Goal: Information Seeking & Learning: Learn about a topic

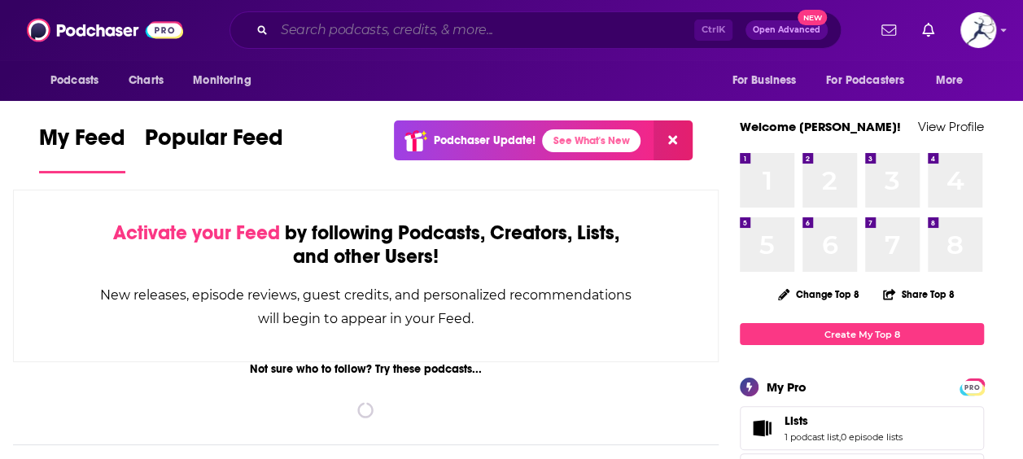
click at [370, 31] on input "Search podcasts, credits, & more..." at bounding box center [484, 30] width 420 height 26
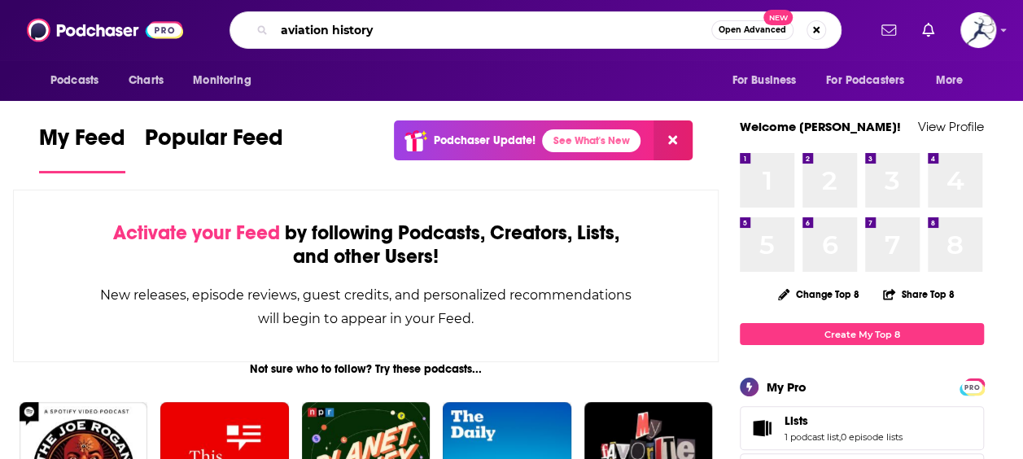
type input "aviation history"
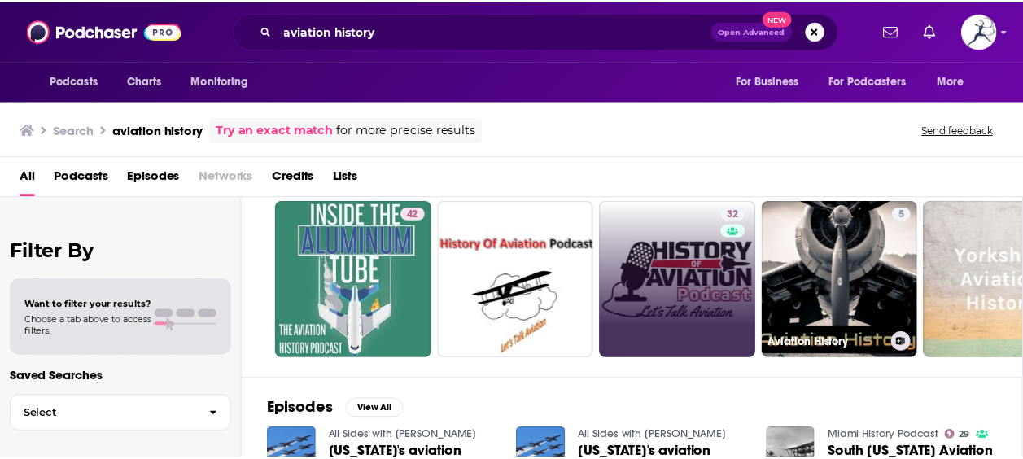
scroll to position [0, 255]
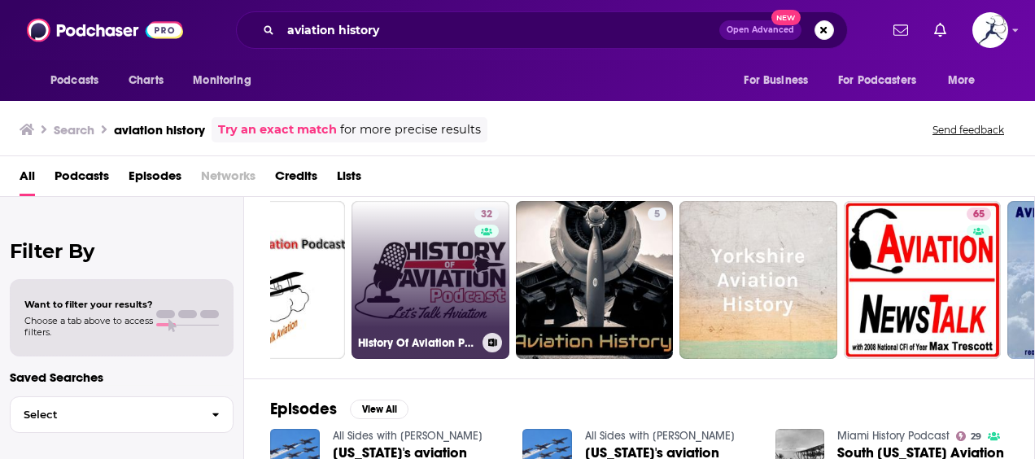
click at [414, 285] on link "32 History Of Aviation Podcast" at bounding box center [431, 280] width 158 height 158
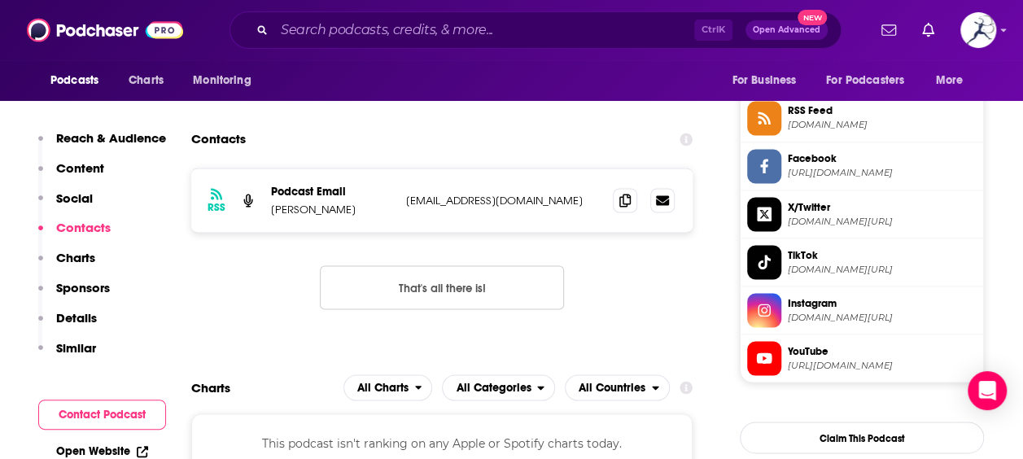
scroll to position [1304, 0]
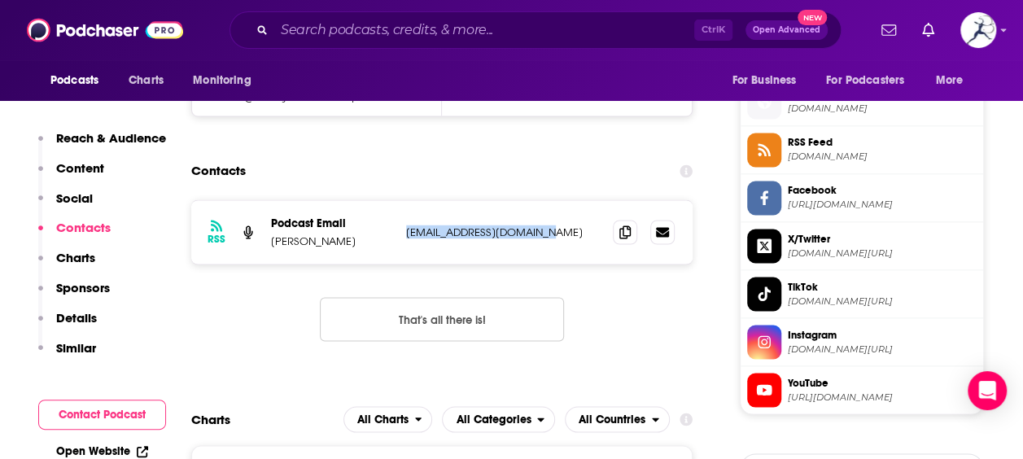
drag, startPoint x: 541, startPoint y: 231, endPoint x: 407, endPoint y: 227, distance: 134.4
click at [407, 227] on p "derrickbeeler@icloud.com" at bounding box center [503, 232] width 194 height 14
copy p "derrickbeeler@icloud.com"
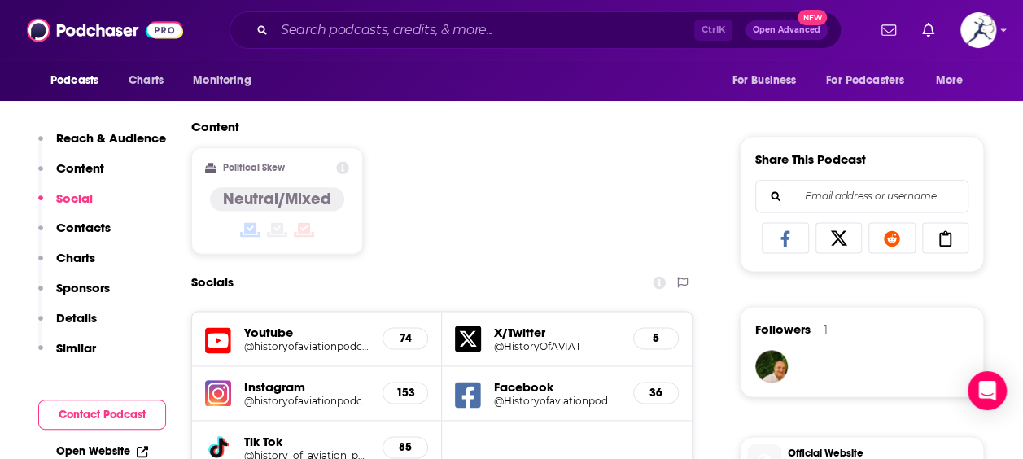
scroll to position [947, 0]
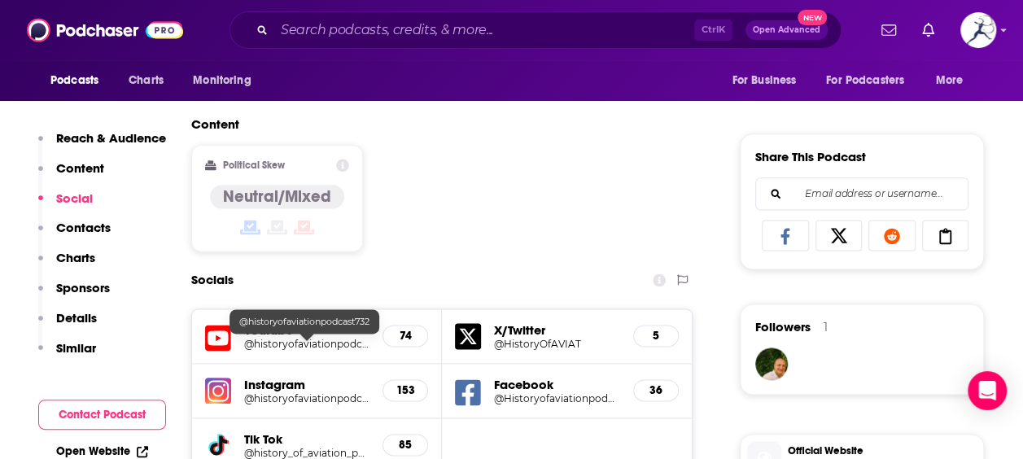
click at [287, 336] on h5 "Youtube" at bounding box center [306, 329] width 125 height 15
click at [314, 343] on h5 "@historyofaviationpodcast732" at bounding box center [306, 344] width 125 height 12
click at [554, 267] on div "Socials" at bounding box center [441, 280] width 501 height 31
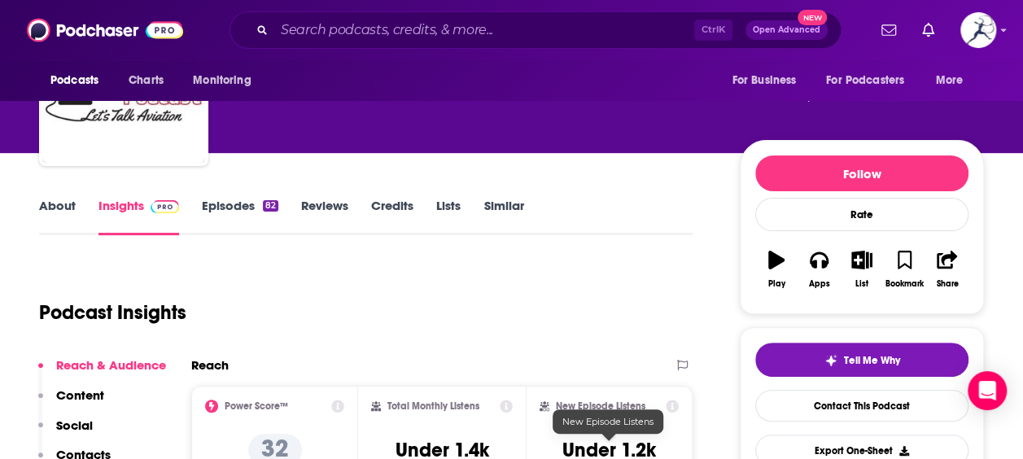
scroll to position [93, 0]
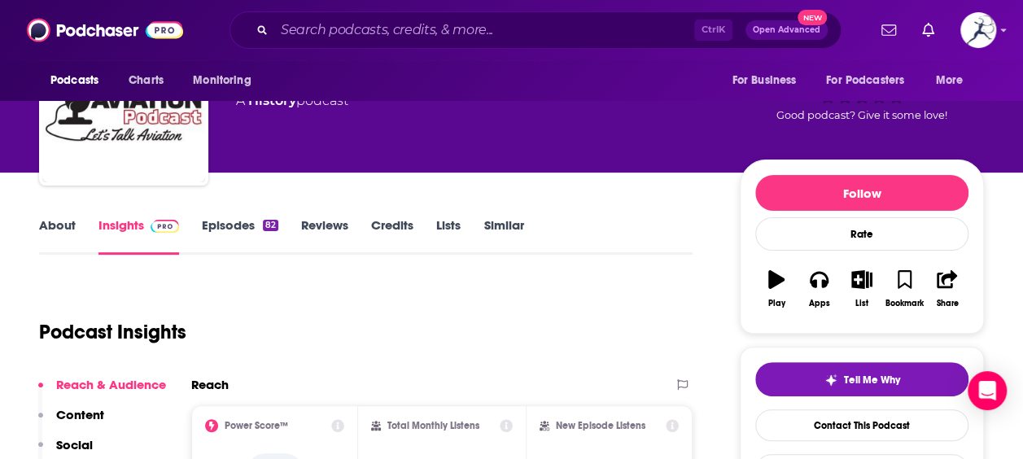
click at [224, 215] on div "About Insights Episodes 82 Reviews Credits Lists Similar" at bounding box center [366, 235] width 654 height 40
click at [228, 228] on link "Episodes 82" at bounding box center [240, 235] width 77 height 37
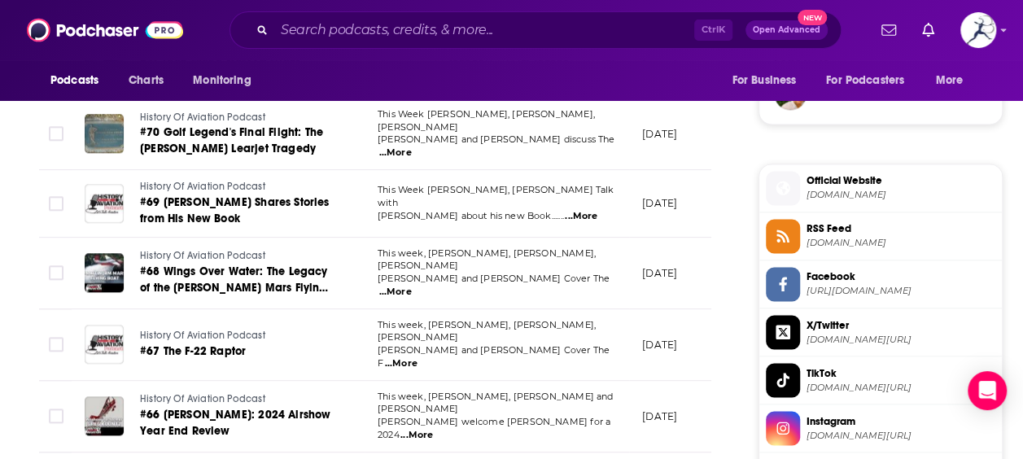
scroll to position [1281, 0]
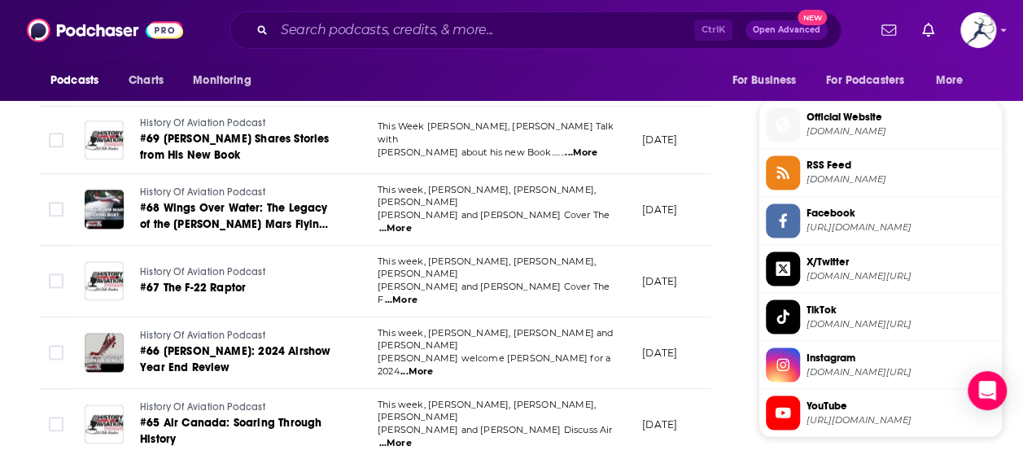
click at [845, 110] on span "Official Website" at bounding box center [901, 117] width 189 height 15
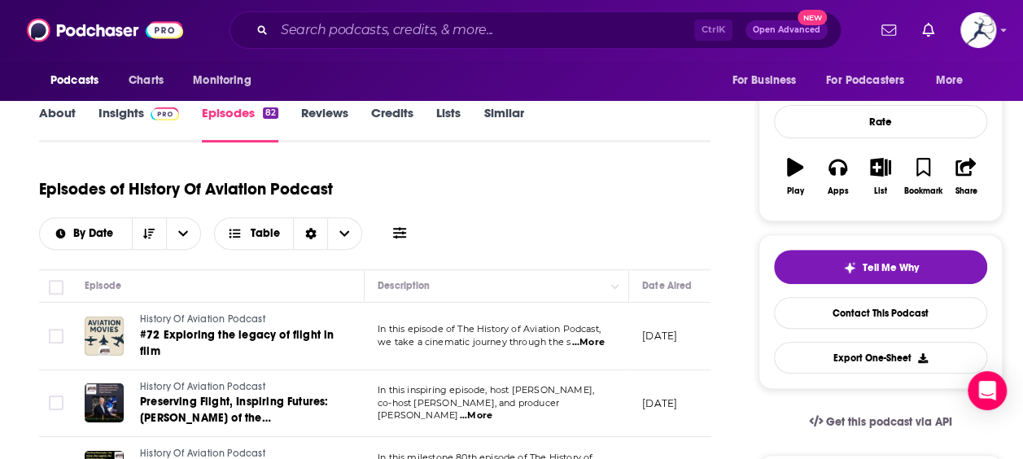
scroll to position [212, 0]
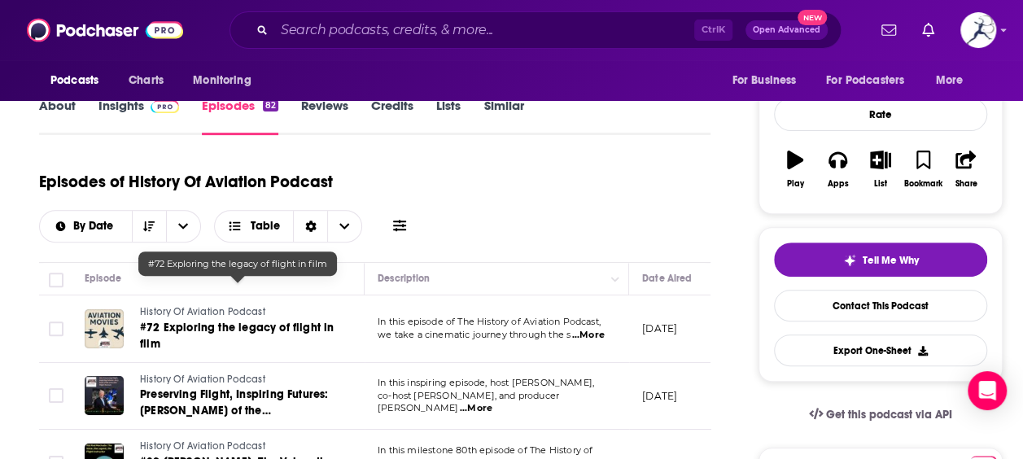
click at [177, 320] on link "#72 Exploring the legacy of flight in film" at bounding box center [237, 336] width 195 height 33
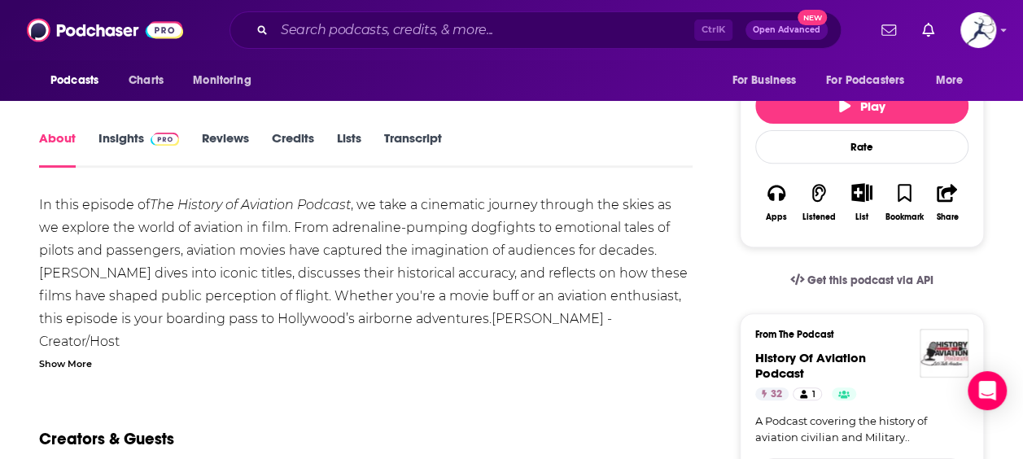
scroll to position [271, 0]
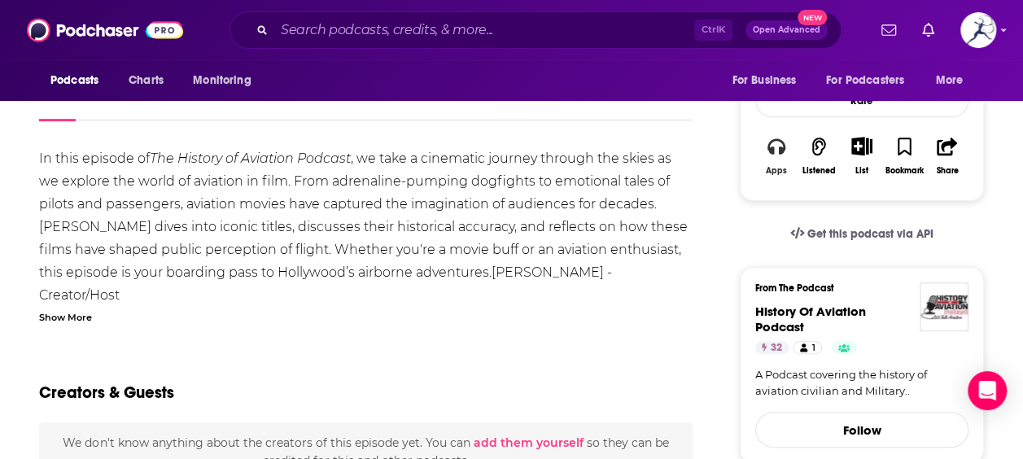
click at [764, 161] on button "Apps" at bounding box center [776, 155] width 42 height 59
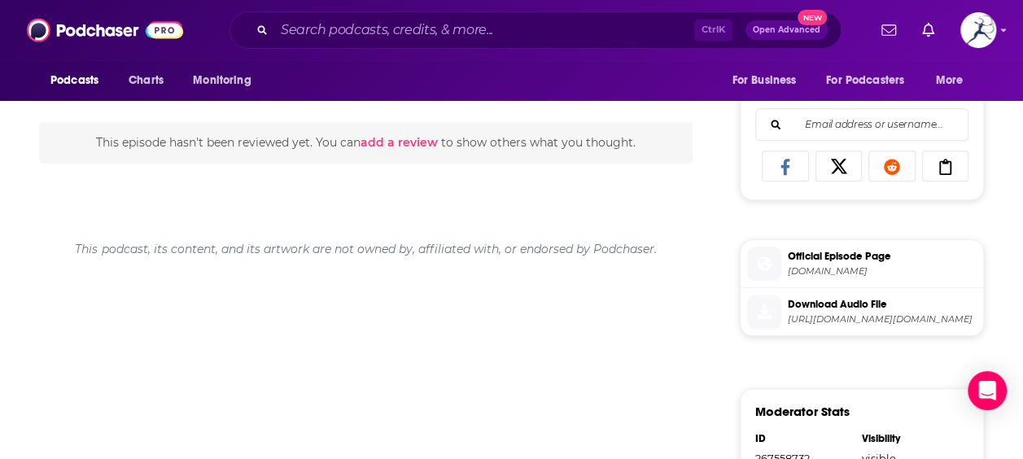
scroll to position [710, 0]
click at [829, 257] on span "Official Episode Page" at bounding box center [882, 255] width 189 height 15
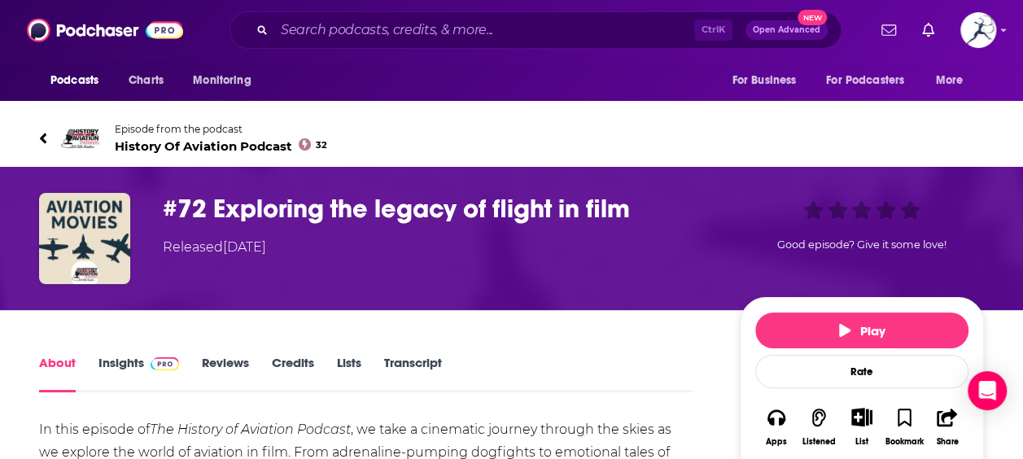
click at [114, 361] on link "Insights" at bounding box center [138, 373] width 81 height 37
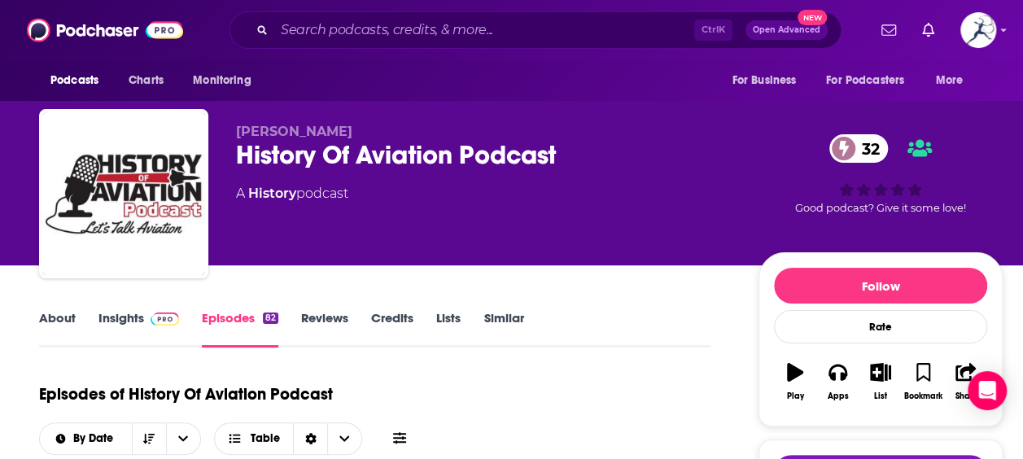
click at [107, 320] on link "Insights" at bounding box center [138, 328] width 81 height 37
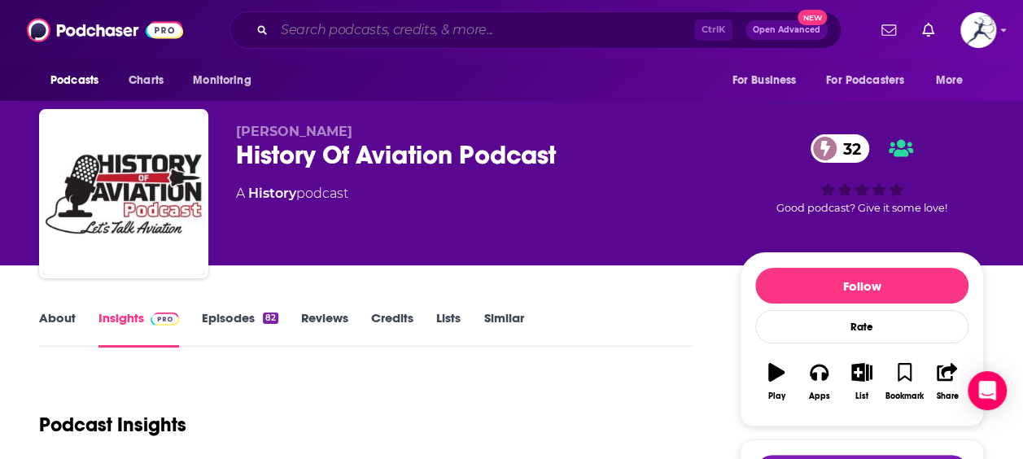
click at [335, 33] on input "Search podcasts, credits, & more..." at bounding box center [484, 30] width 420 height 26
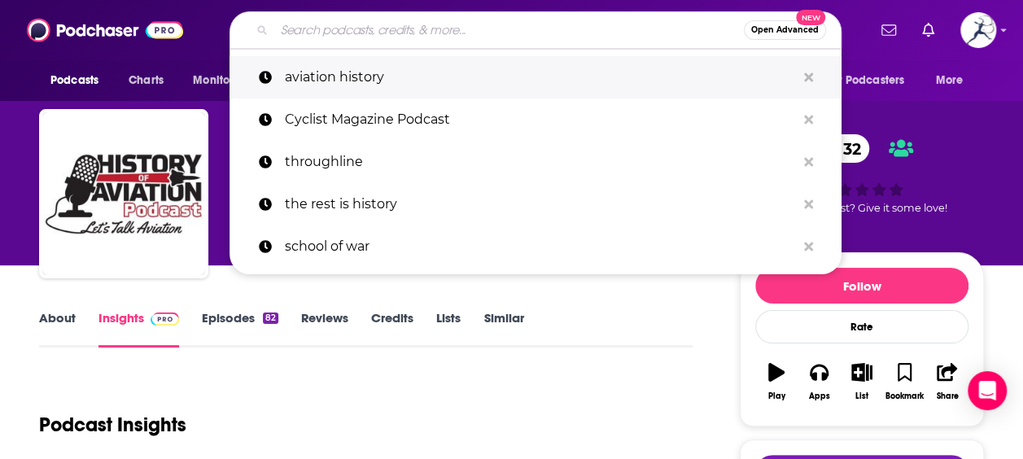
click at [363, 76] on p "aviation history" at bounding box center [540, 77] width 511 height 42
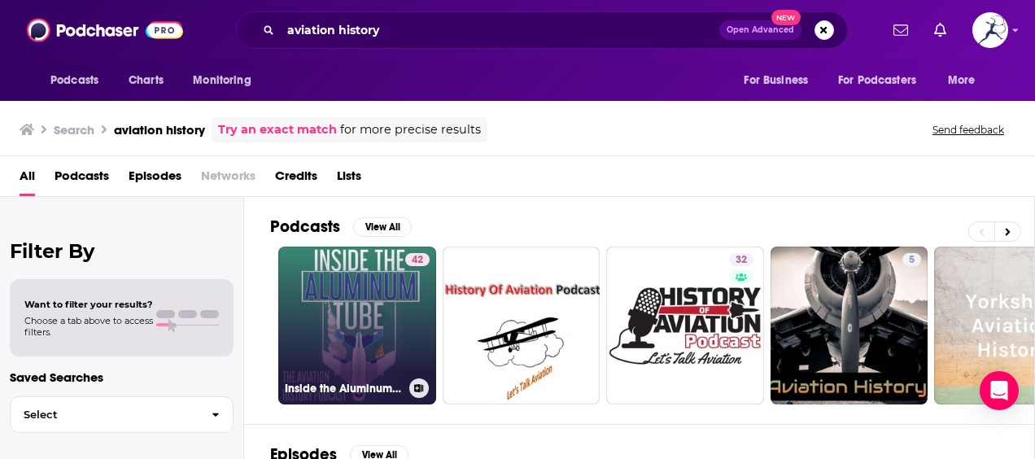
click at [380, 294] on link "42 Inside the Aluminum Tube - The Aviation History Podcast" at bounding box center [357, 326] width 158 height 158
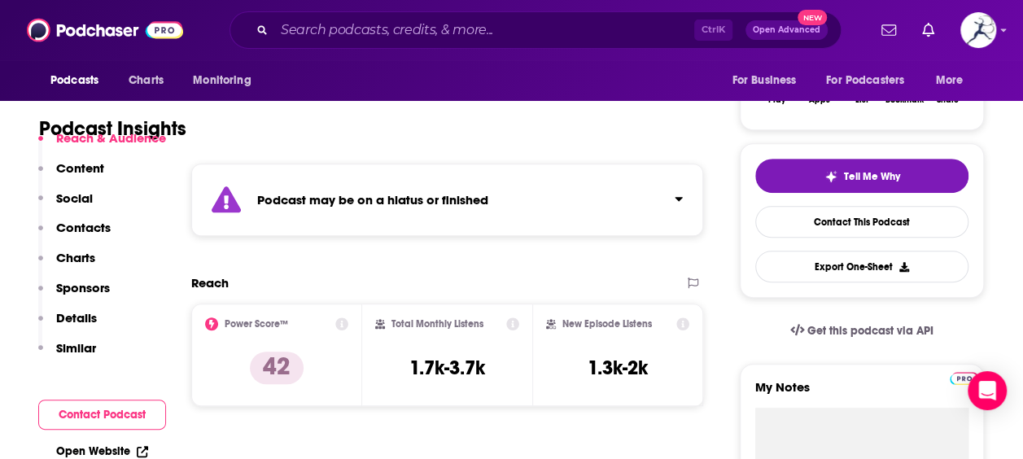
scroll to position [290, 0]
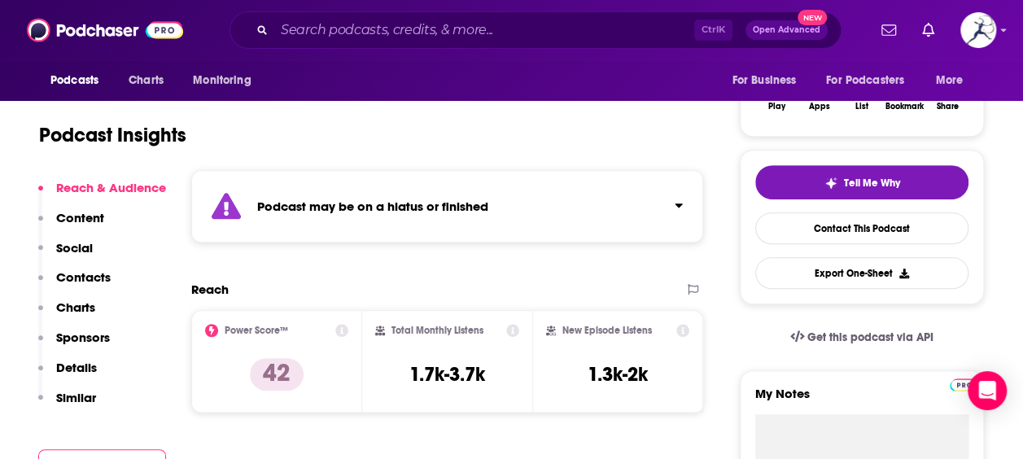
click at [684, 219] on div "Podcast may be on a hiatus or finished" at bounding box center [447, 206] width 512 height 72
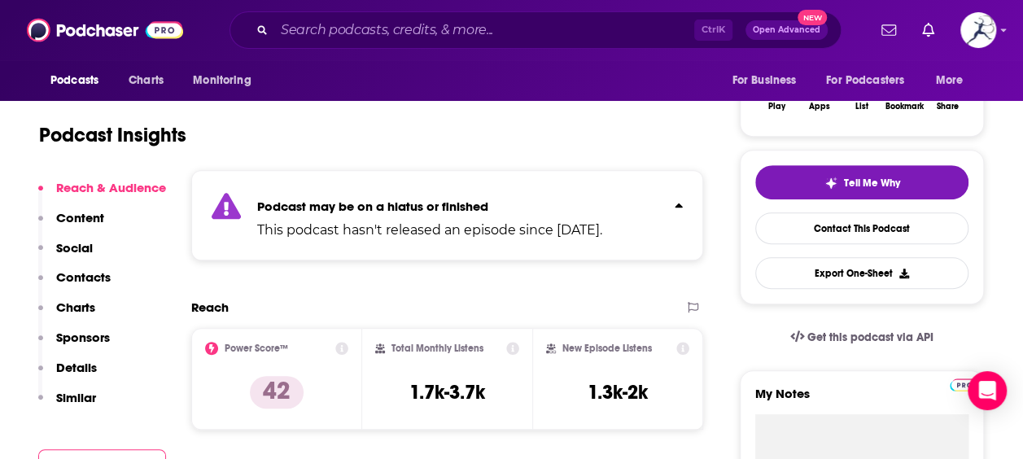
click at [683, 207] on icon "Click to expand status details" at bounding box center [679, 205] width 8 height 13
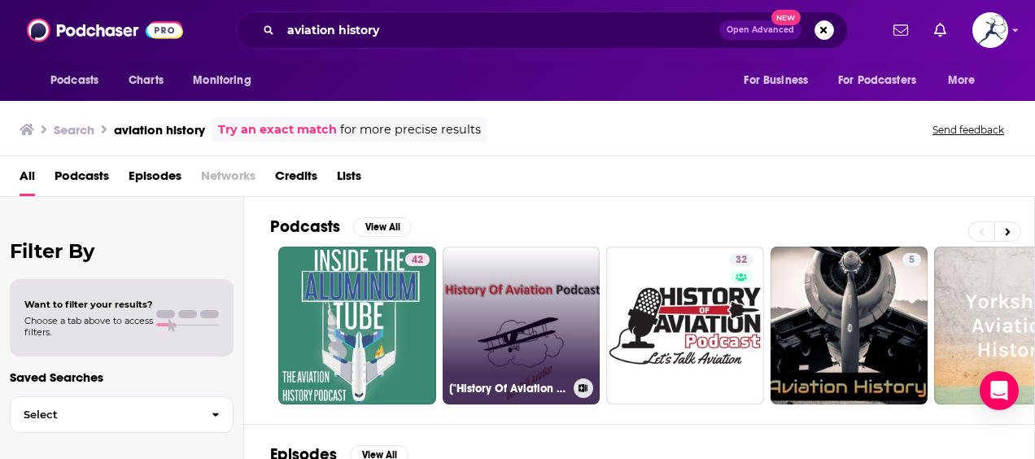
click at [512, 319] on link "["History Of Aviation Podcast", "History Of Aviation Podcast"]" at bounding box center [522, 326] width 158 height 158
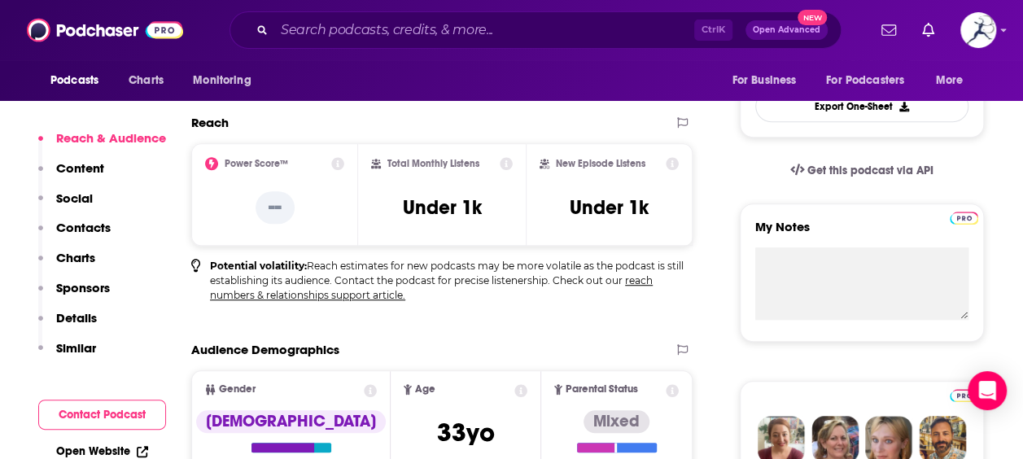
scroll to position [339, 0]
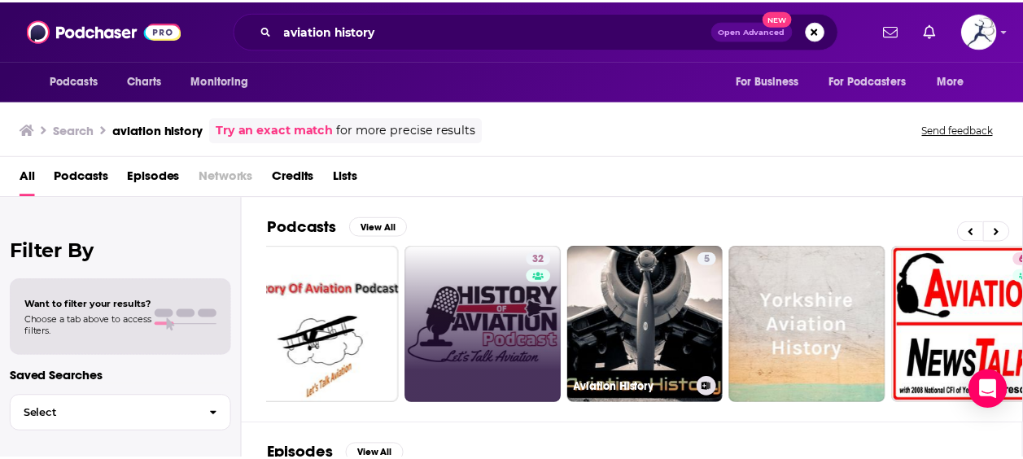
scroll to position [0, 219]
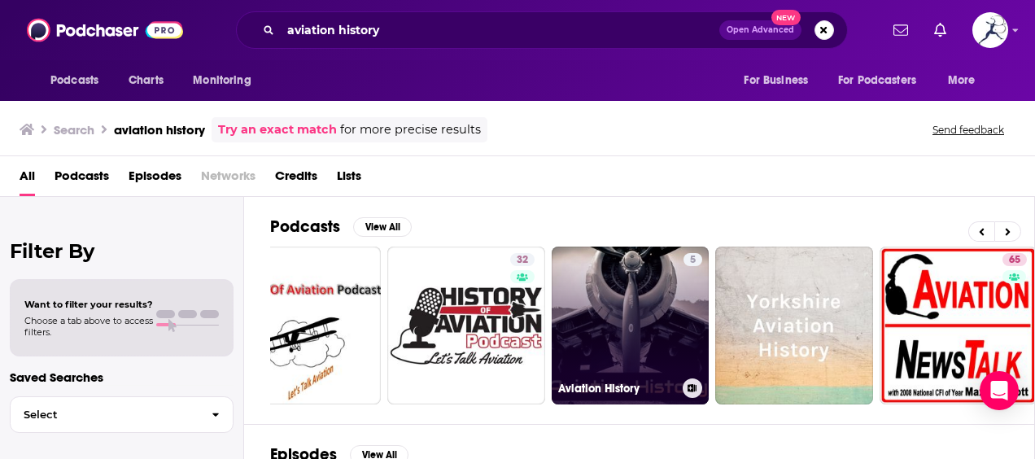
click at [601, 337] on link "5 Aviation History" at bounding box center [631, 326] width 158 height 158
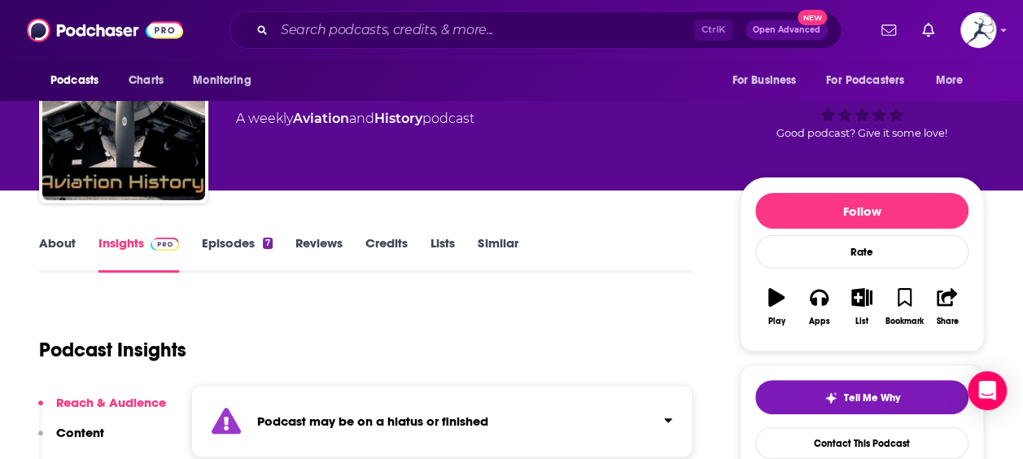
scroll to position [46, 0]
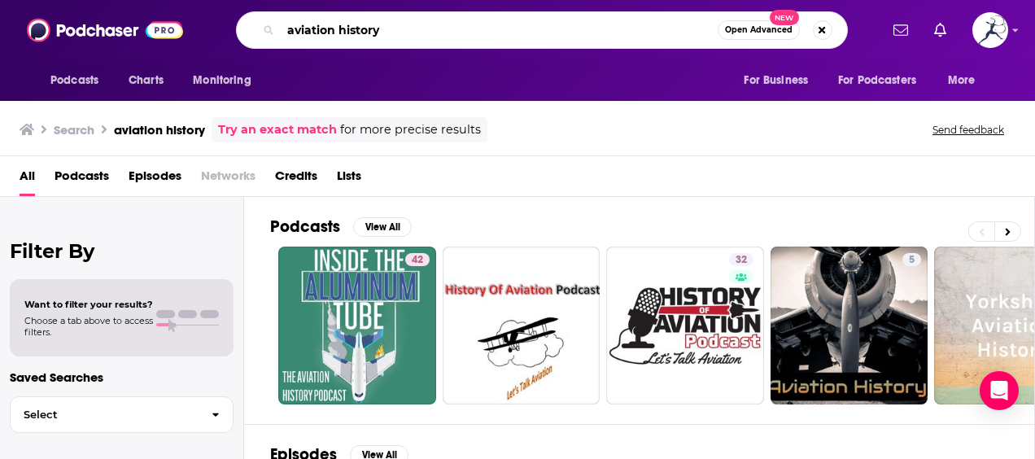
drag, startPoint x: 387, startPoint y: 37, endPoint x: 269, endPoint y: 29, distance: 118.3
click at [269, 29] on div "aviation history Open Advanced New" at bounding box center [542, 29] width 612 height 37
type input "WWII history"
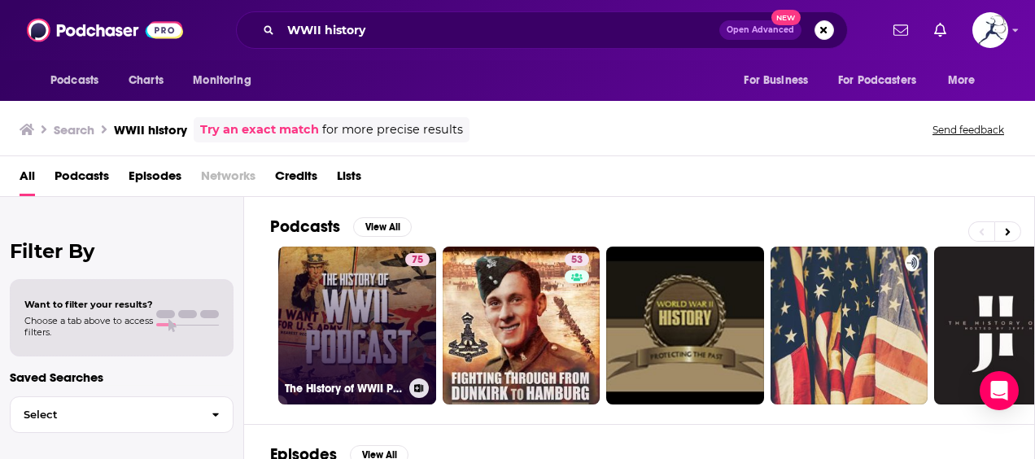
click at [387, 325] on link "75 The History of WWII Podcast" at bounding box center [357, 326] width 158 height 158
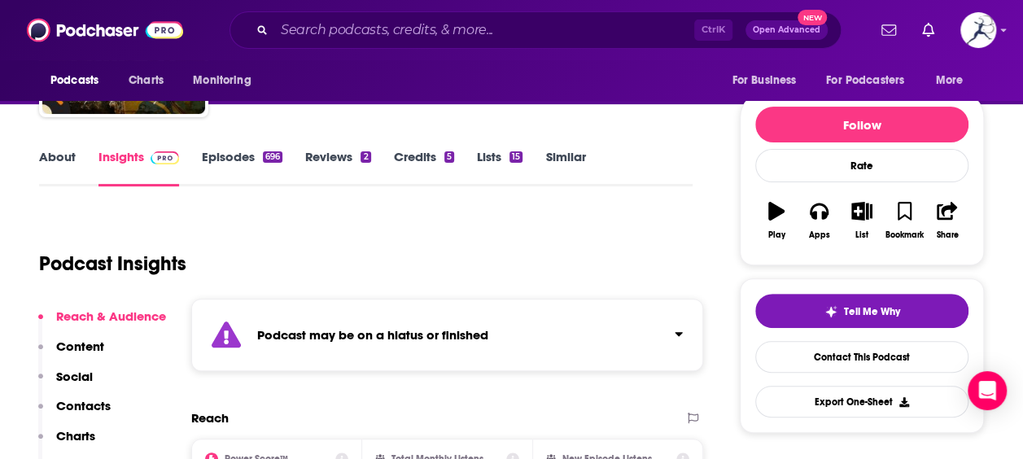
scroll to position [166, 0]
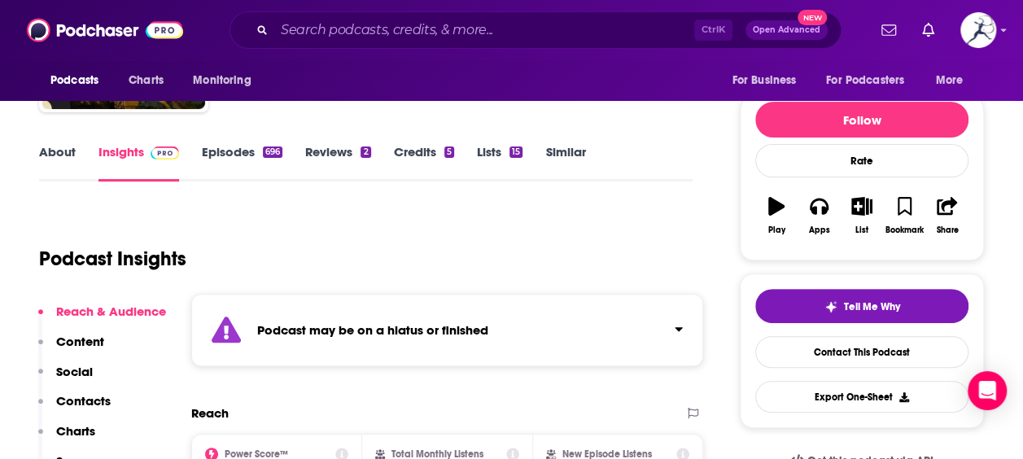
click at [650, 346] on div "Podcast may be on a hiatus or finished" at bounding box center [447, 330] width 512 height 72
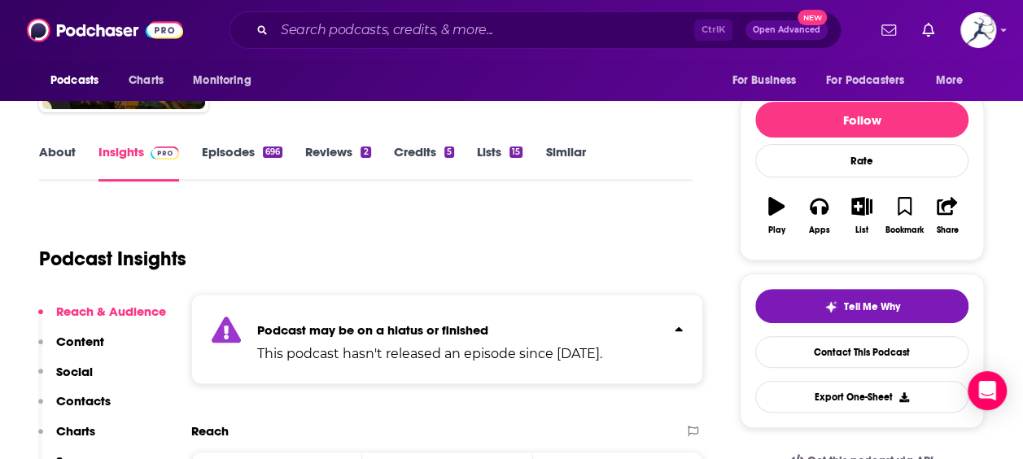
click at [671, 330] on button "Click to expand status details" at bounding box center [672, 325] width 21 height 23
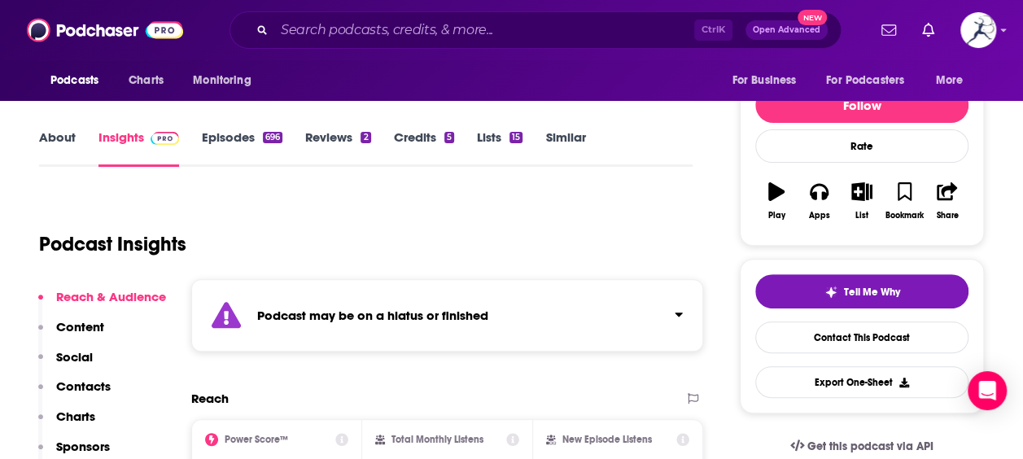
scroll to position [169, 0]
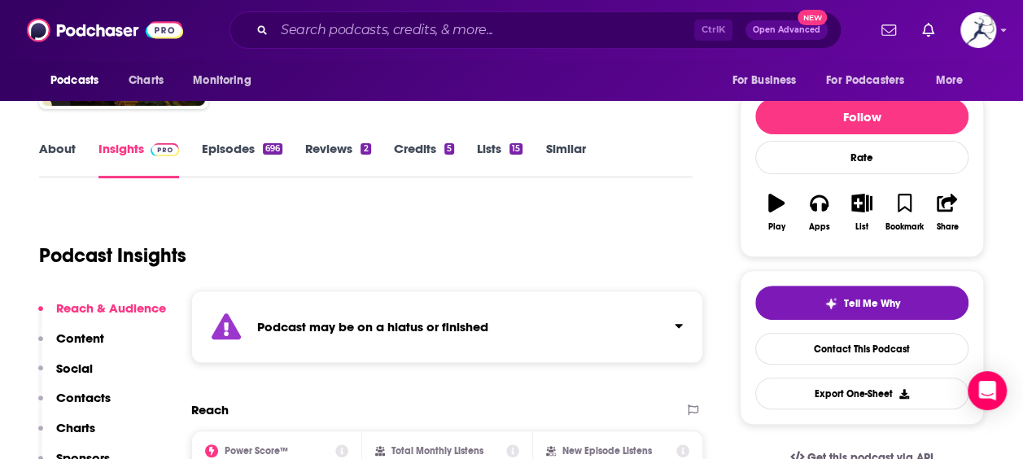
click at [233, 145] on link "Episodes 696" at bounding box center [242, 159] width 81 height 37
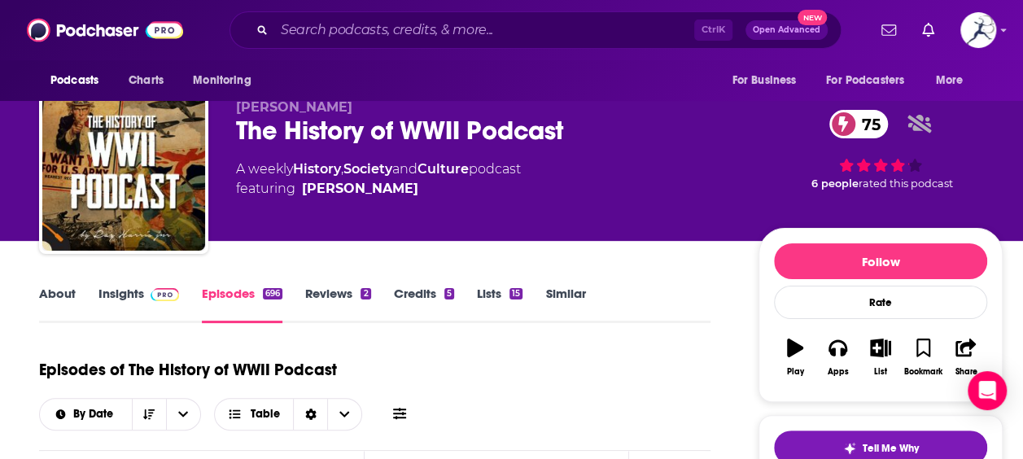
scroll to position [24, 0]
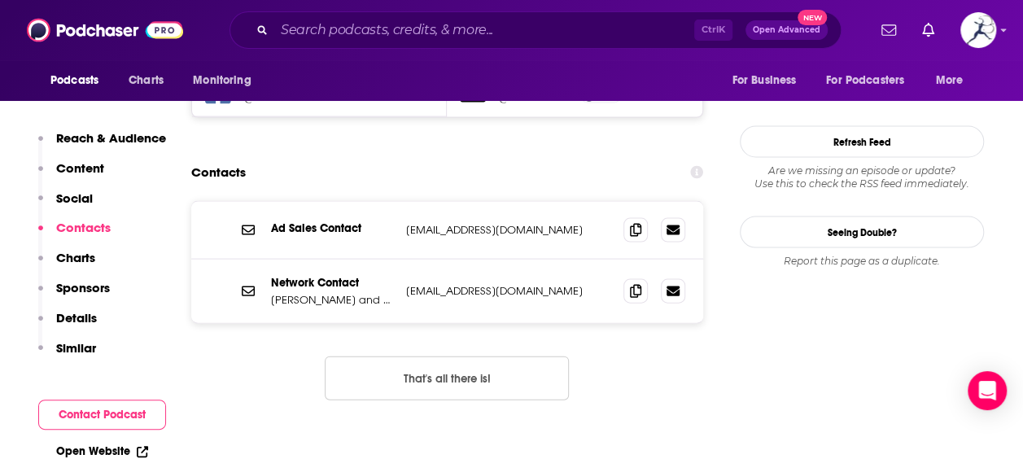
scroll to position [1531, 0]
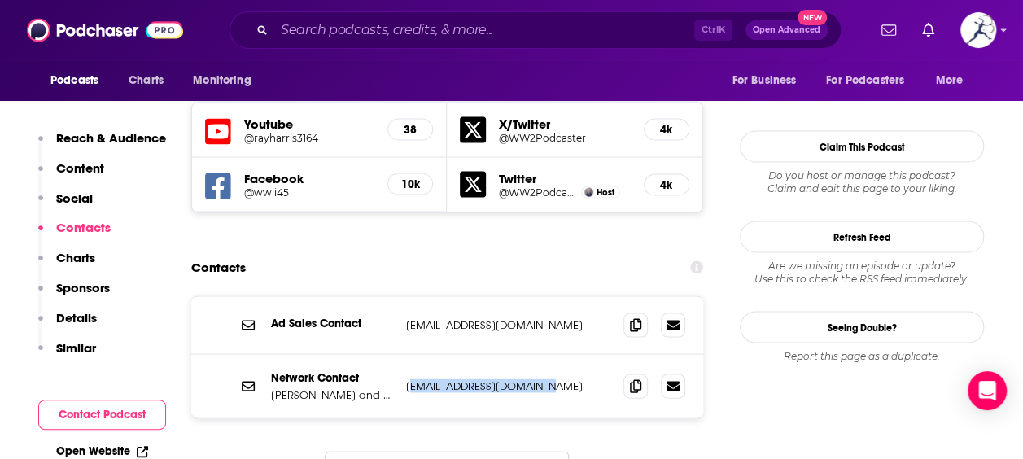
drag, startPoint x: 555, startPoint y: 311, endPoint x: 409, endPoint y: 306, distance: 145.8
click at [409, 379] on p "contact@airwavemedia.com" at bounding box center [508, 386] width 204 height 14
copy p "ontact@airwavemedia.com"
copy p "Matt and McKinley Breen"
drag, startPoint x: 272, startPoint y: 318, endPoint x: 402, endPoint y: 324, distance: 130.4
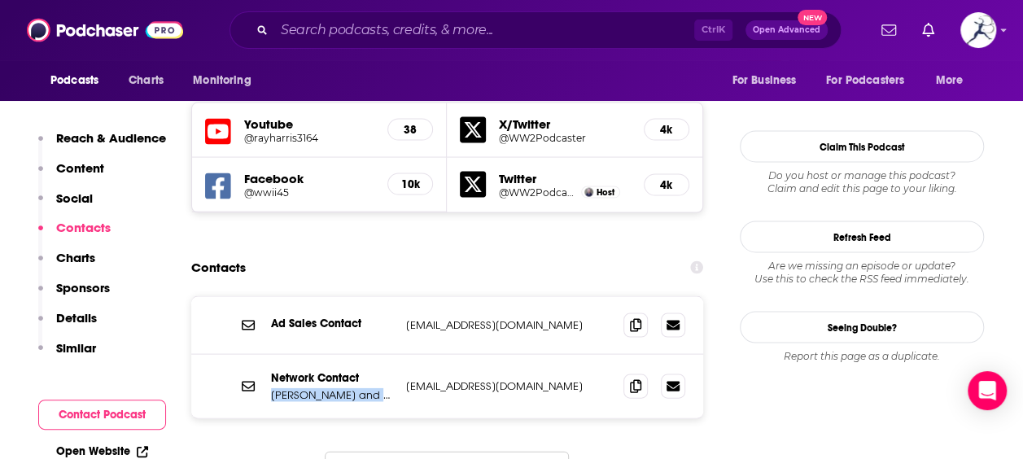
click at [402, 354] on div "Network Contact Matt and McKinley Breen contact@airwavemedia.com contact@airwav…" at bounding box center [447, 385] width 512 height 63
click at [256, 361] on div "Ad Sales Contact advertising@airwavemedia.com advertising@airwavemedia.com Netw…" at bounding box center [447, 407] width 512 height 225
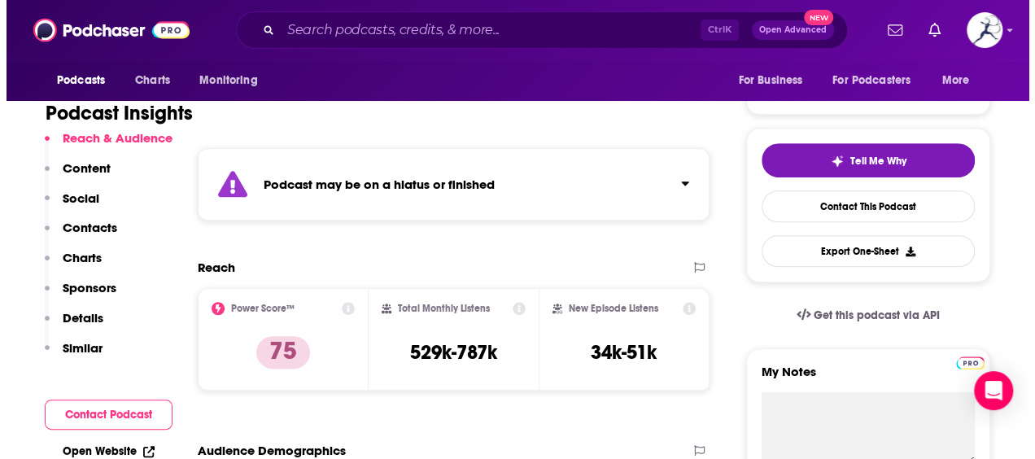
scroll to position [0, 0]
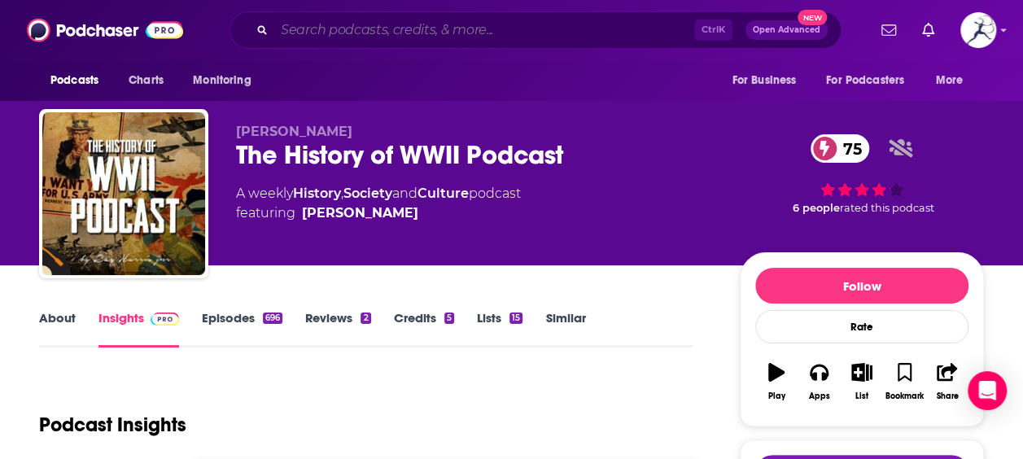
click at [352, 28] on input "Search podcasts, credits, & more..." at bounding box center [484, 30] width 420 height 26
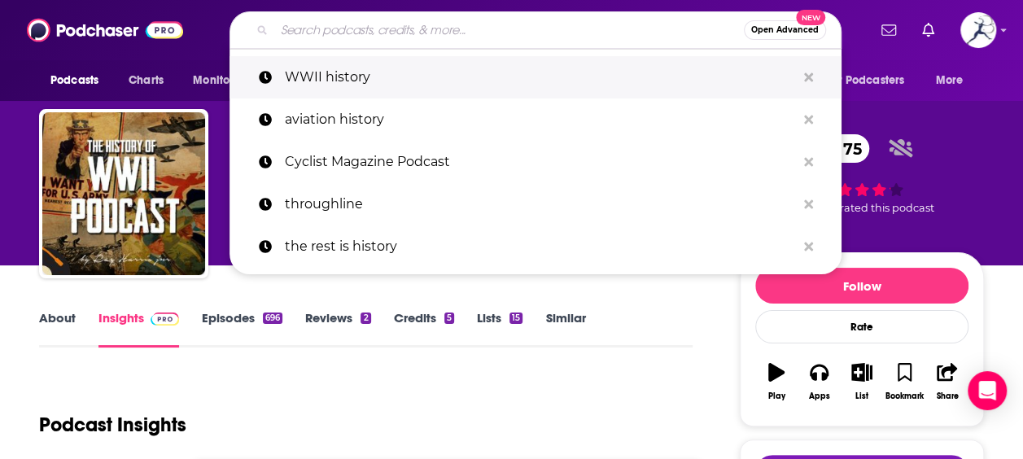
click at [361, 84] on p "WWII history" at bounding box center [540, 77] width 511 height 42
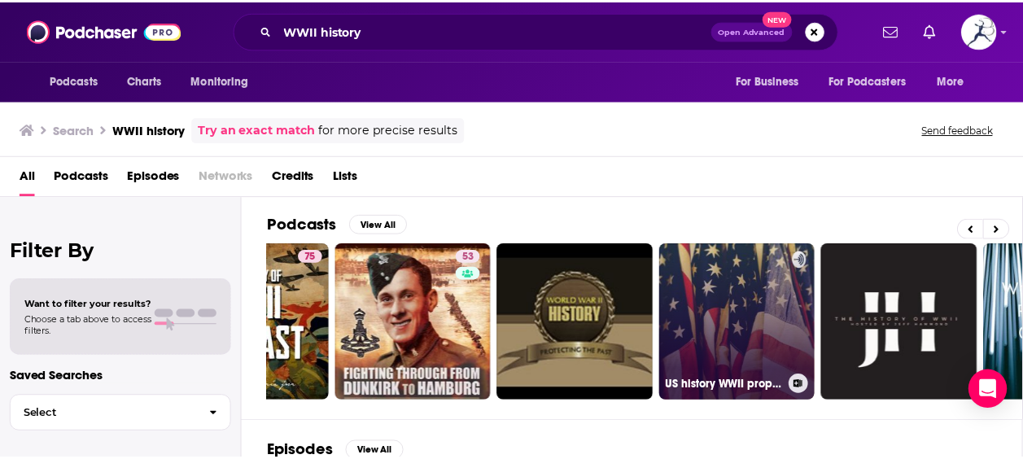
scroll to position [0, 107]
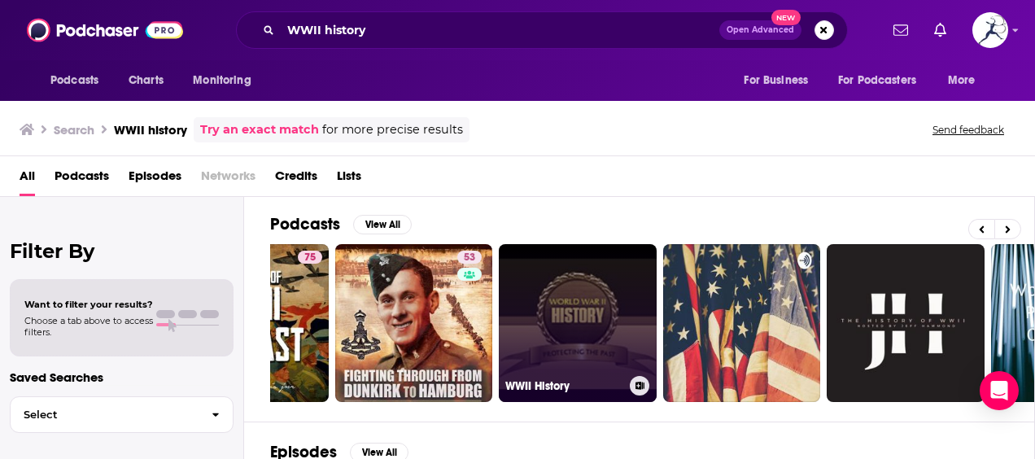
click at [619, 338] on link "WWII History" at bounding box center [578, 323] width 158 height 158
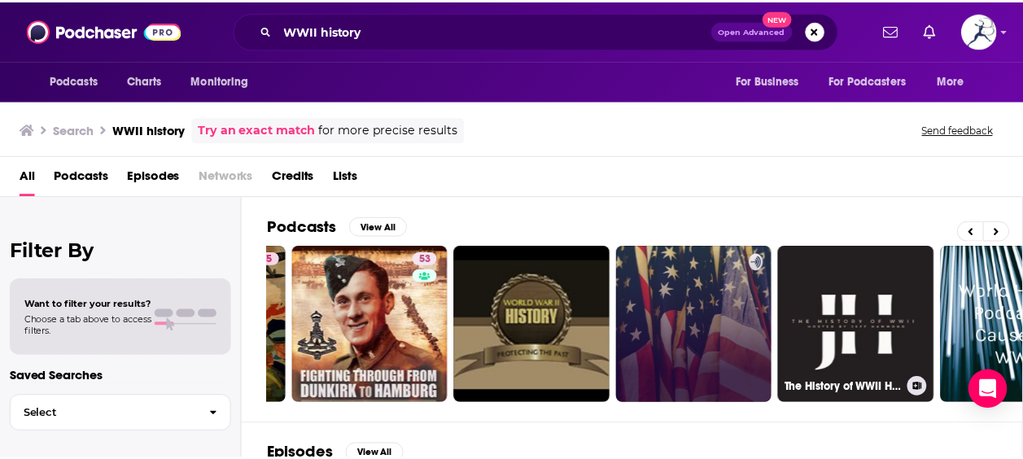
scroll to position [0, 147]
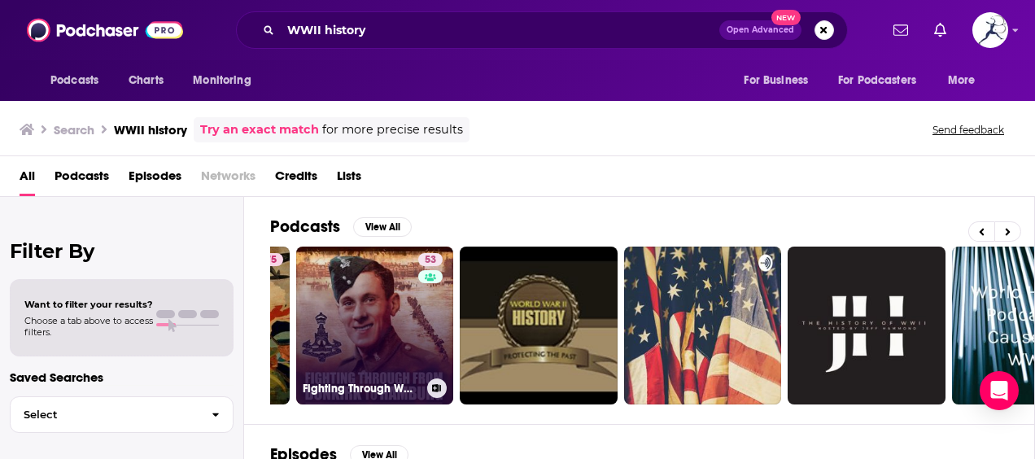
click at [371, 331] on link "53 Fighting Through WWII Stories & History" at bounding box center [375, 326] width 158 height 158
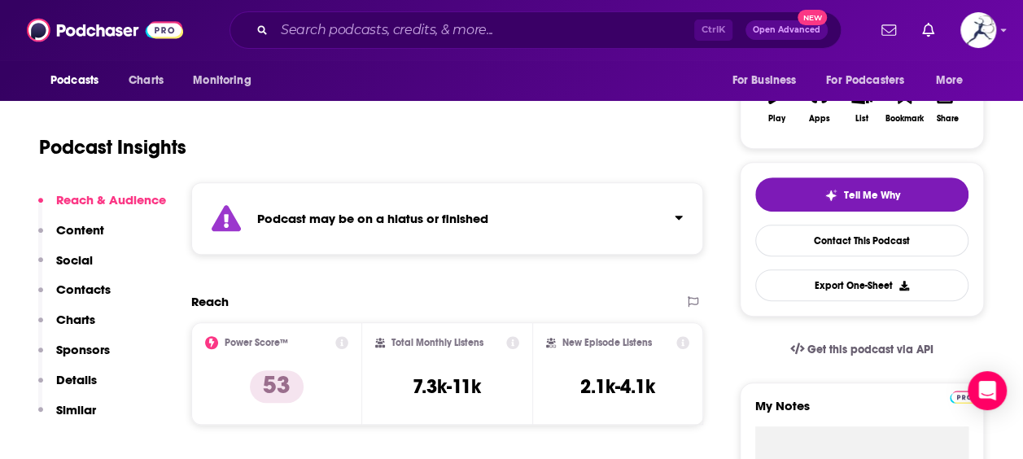
scroll to position [278, 0]
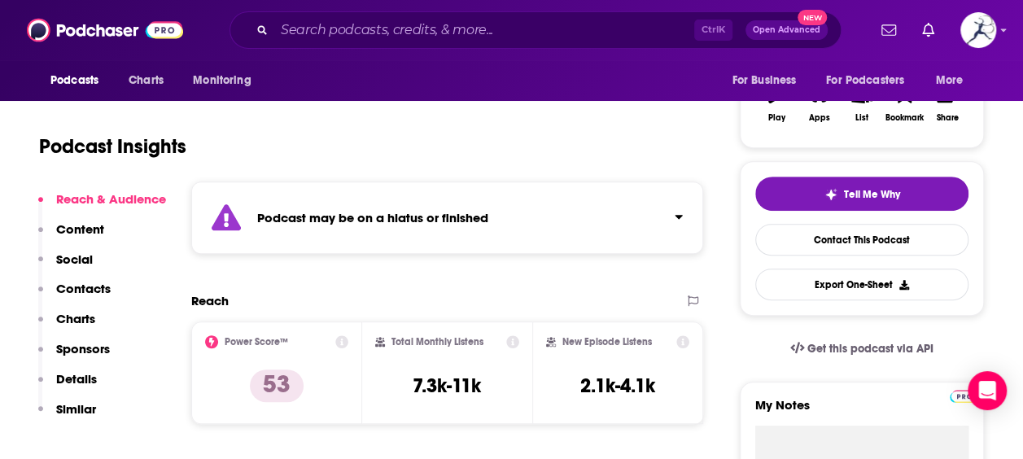
click at [469, 238] on div "Podcast may be on a hiatus or finished" at bounding box center [447, 218] width 512 height 72
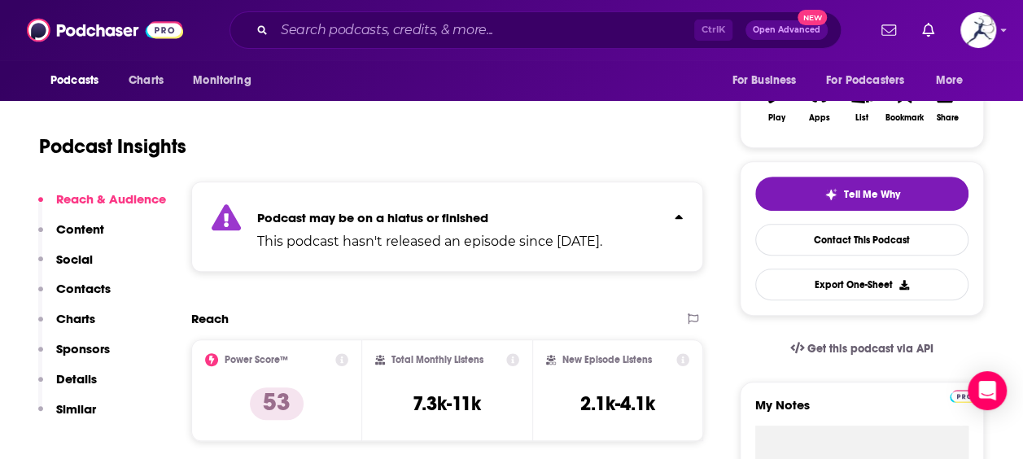
click at [469, 238] on p "This podcast hasn't released an episode since Dec 20th, 2024." at bounding box center [429, 242] width 345 height 20
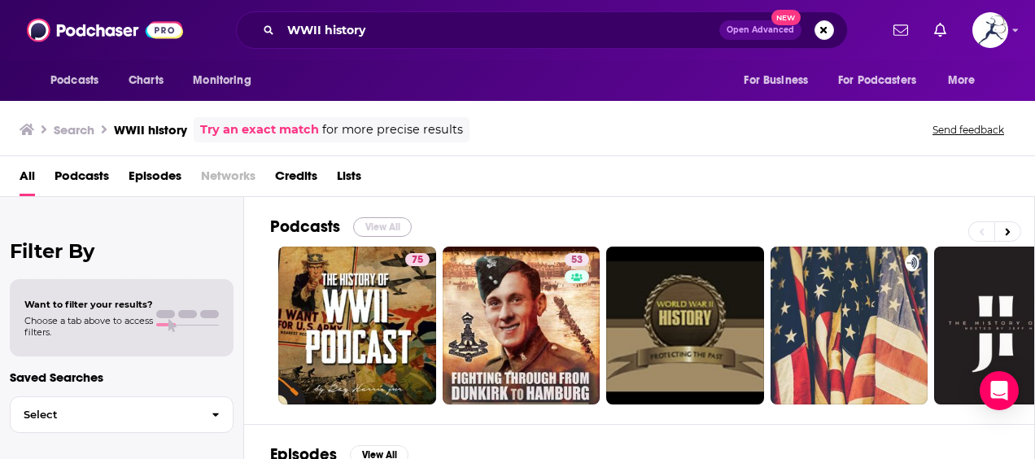
click at [357, 229] on button "View All" at bounding box center [382, 227] width 59 height 20
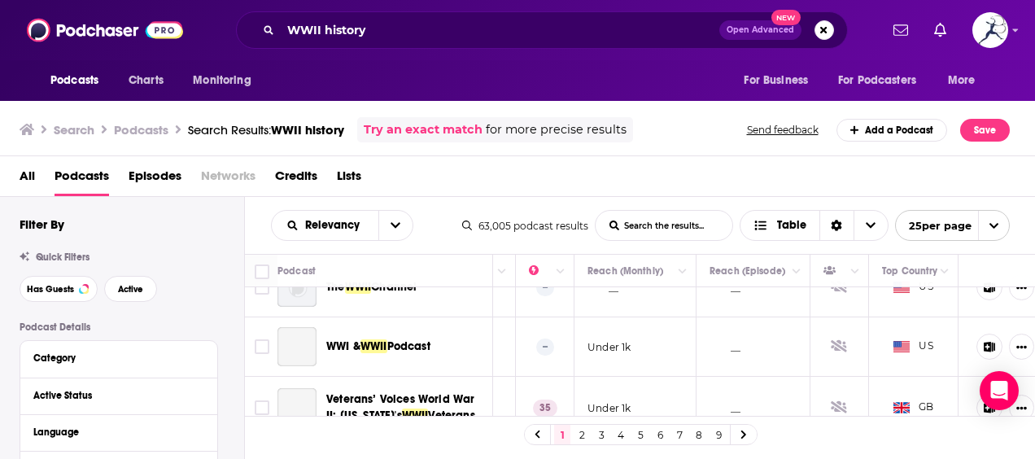
scroll to position [1031, 417]
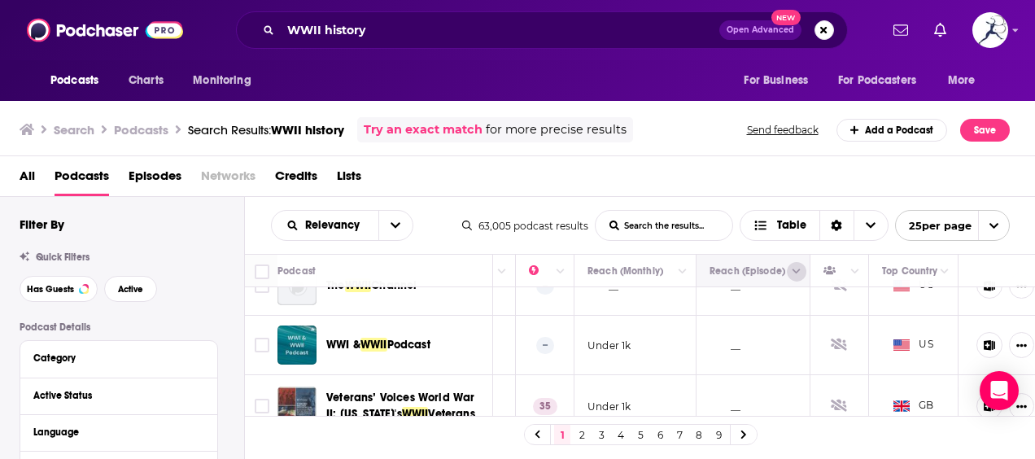
click at [793, 269] on icon "Column Actions" at bounding box center [797, 271] width 8 height 5
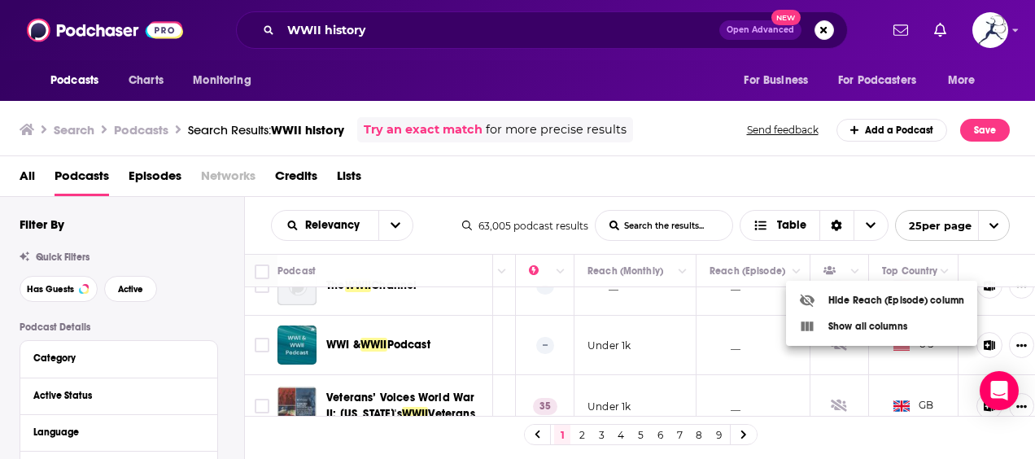
click at [794, 269] on div at bounding box center [517, 229] width 1035 height 459
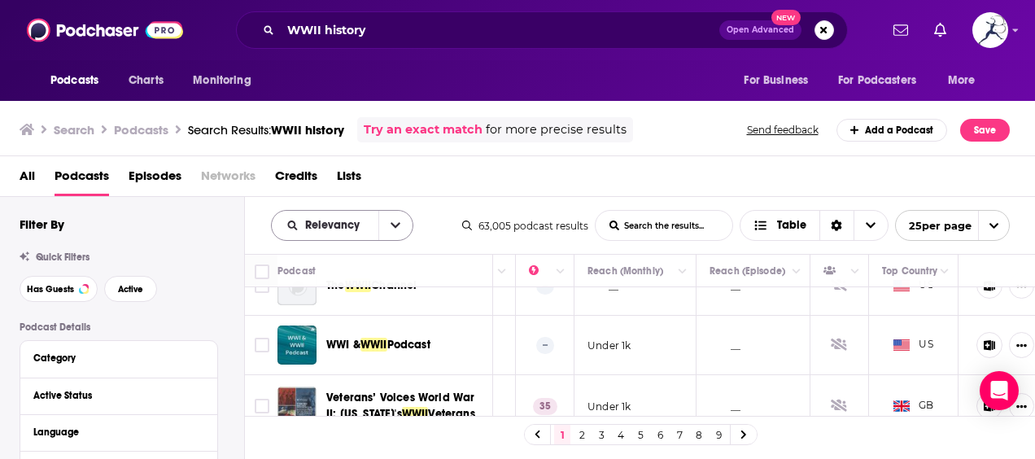
click at [381, 228] on button "open menu" at bounding box center [396, 225] width 34 height 29
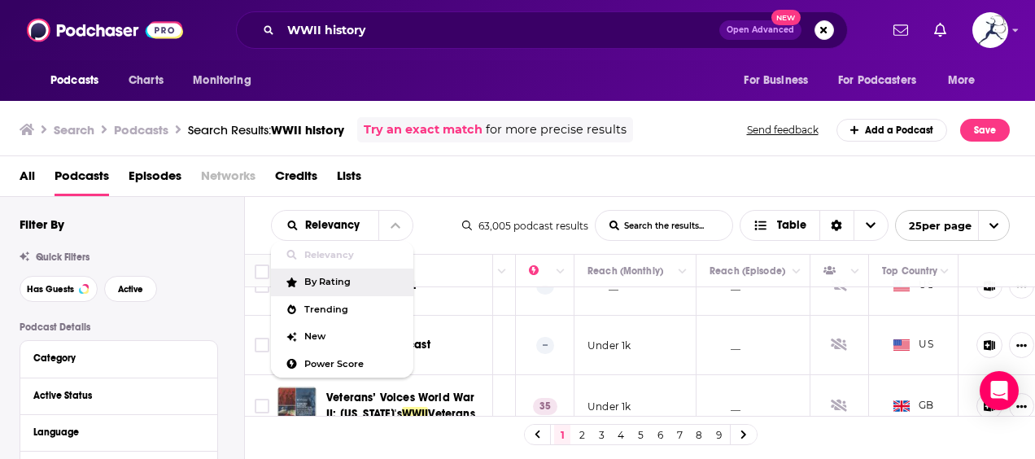
click at [352, 275] on div "By Rating" at bounding box center [342, 283] width 142 height 28
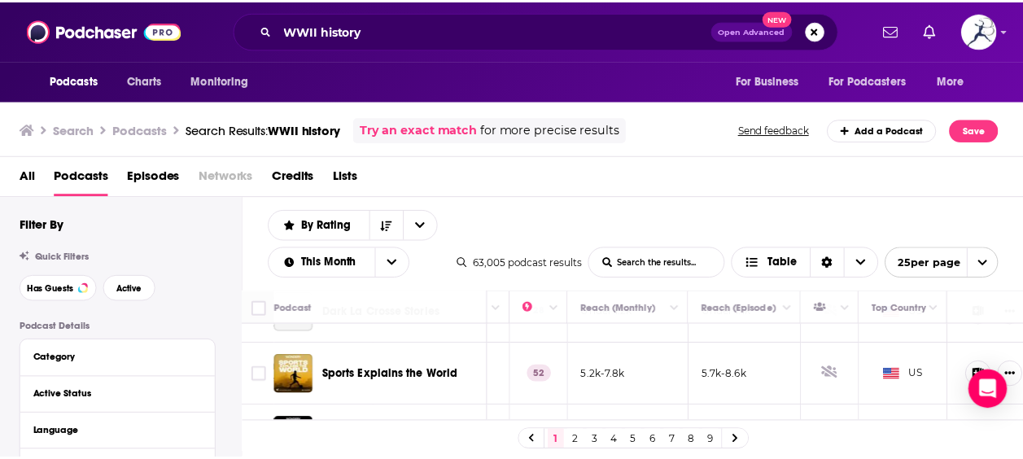
scroll to position [910, 417]
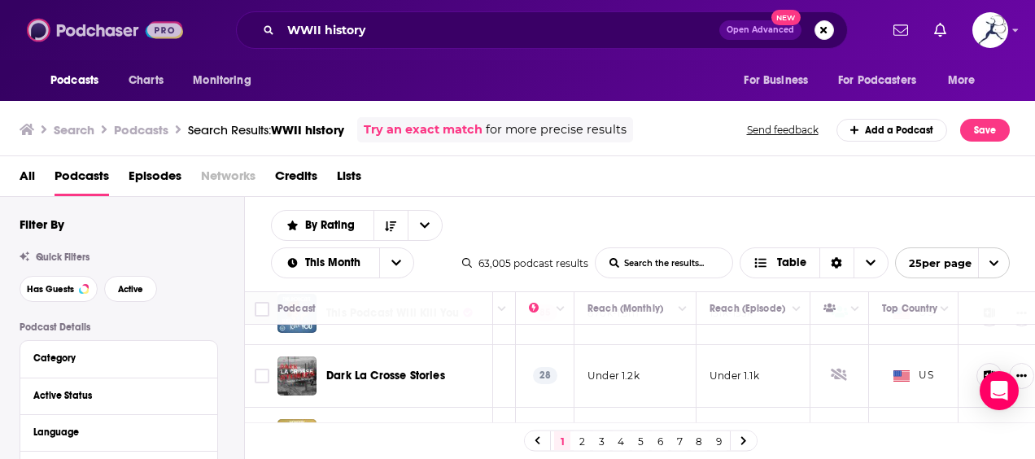
click at [63, 24] on img at bounding box center [105, 30] width 156 height 31
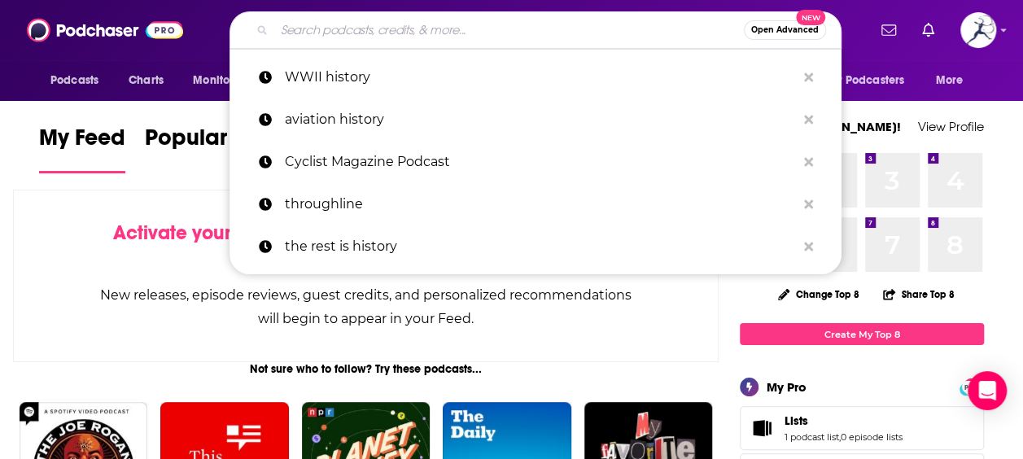
click at [397, 26] on input "Search podcasts, credits, & more..." at bounding box center [509, 30] width 470 height 26
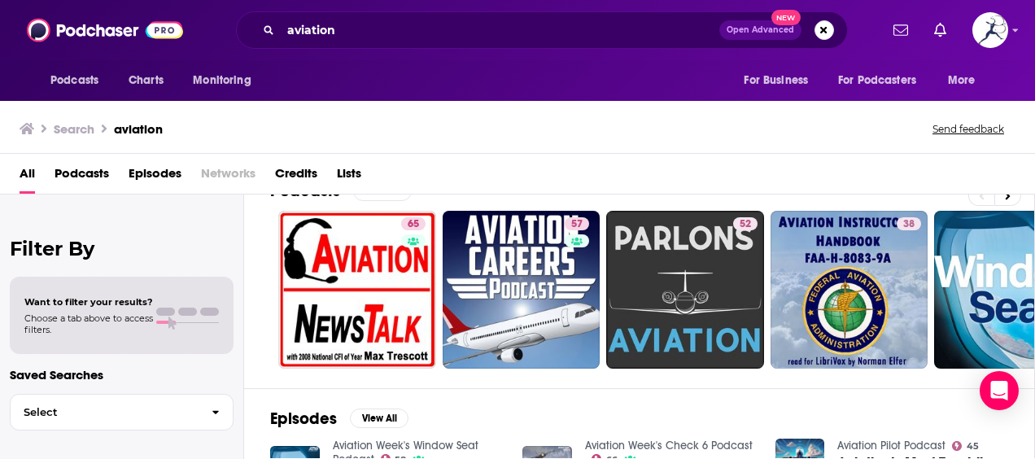
scroll to position [12, 0]
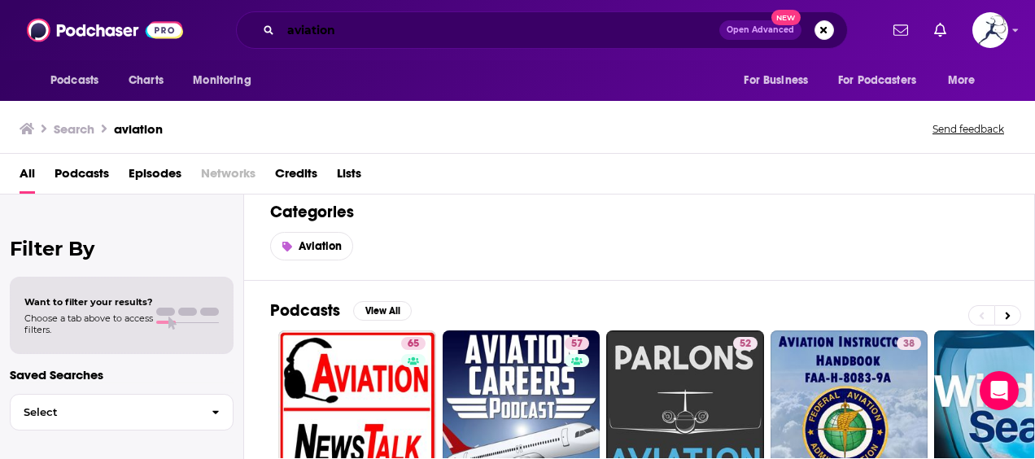
click at [370, 22] on input "aviation" at bounding box center [500, 30] width 439 height 26
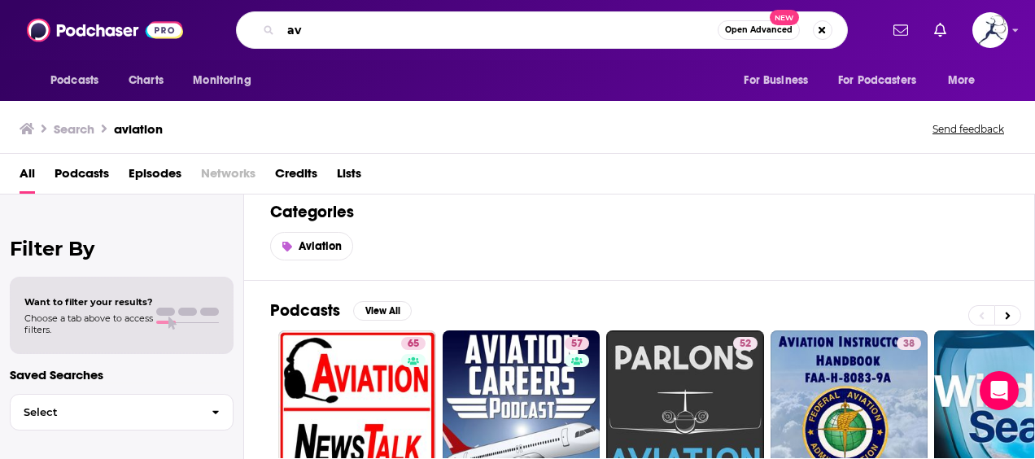
type input "a"
type input "WWII"
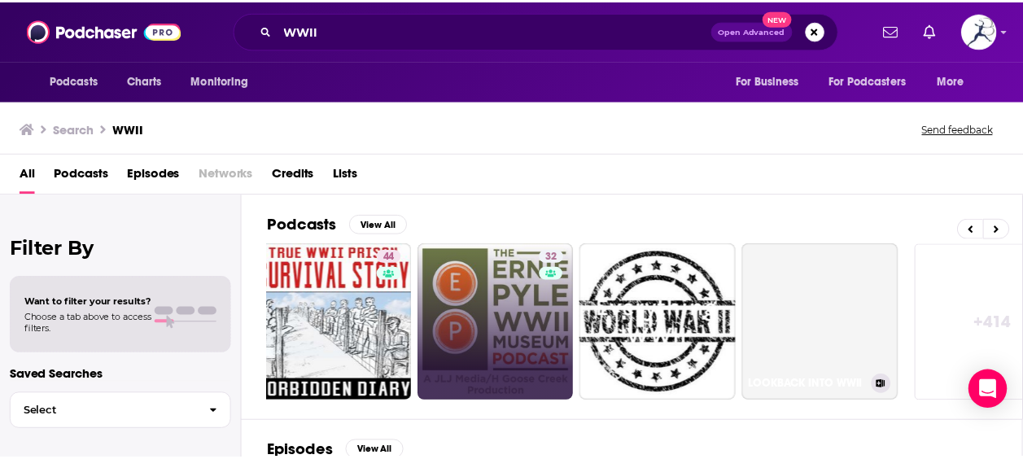
scroll to position [0, 680]
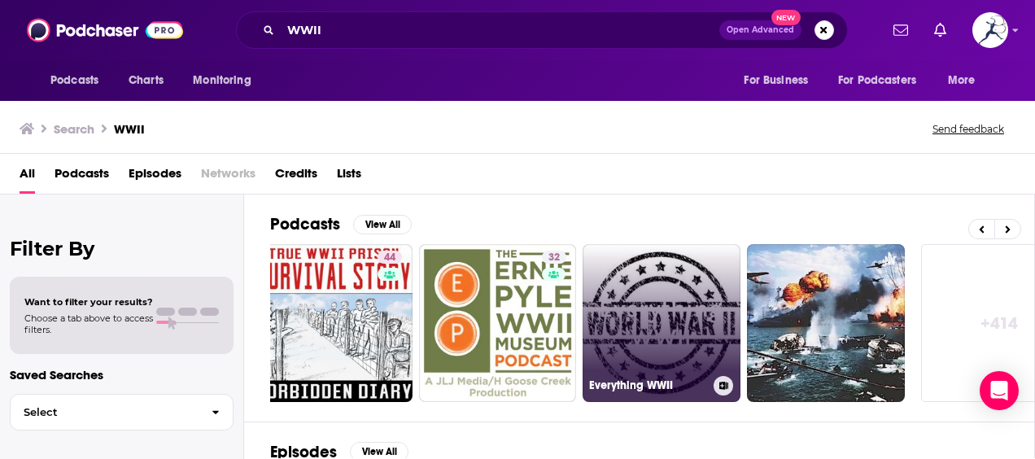
click at [703, 326] on link "Everything WWII" at bounding box center [662, 323] width 158 height 158
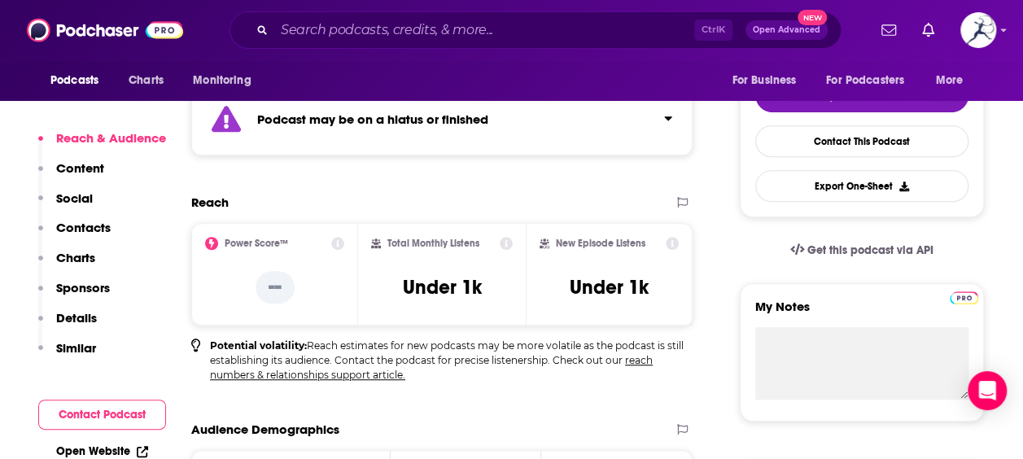
scroll to position [376, 0]
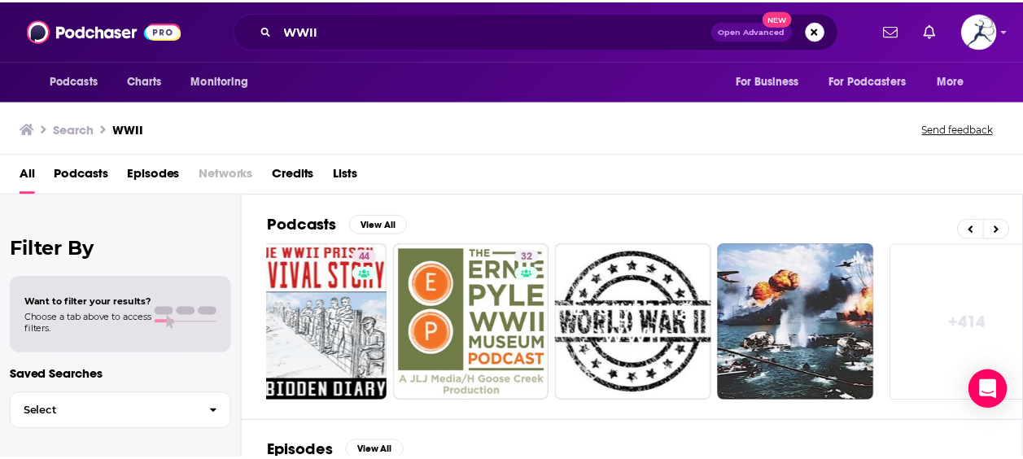
scroll to position [0, 729]
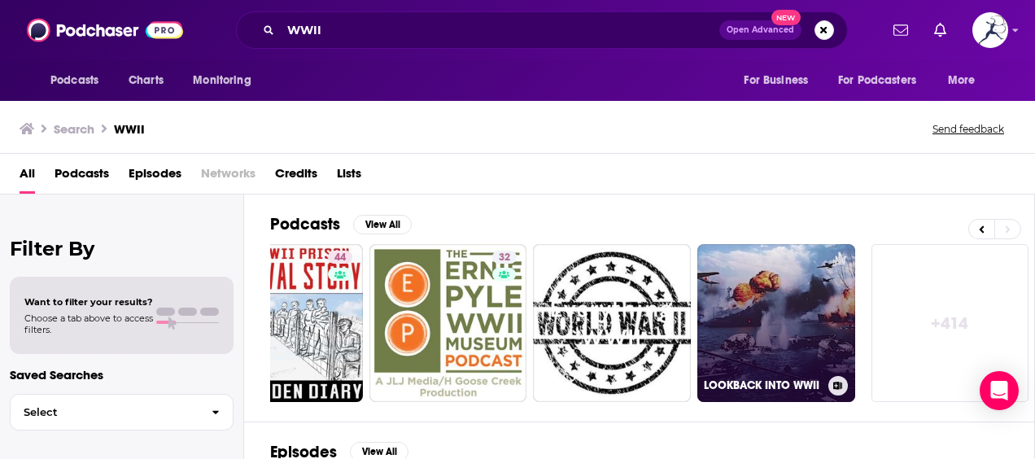
click at [750, 334] on link "LOOKBACK INTO WWII" at bounding box center [777, 323] width 158 height 158
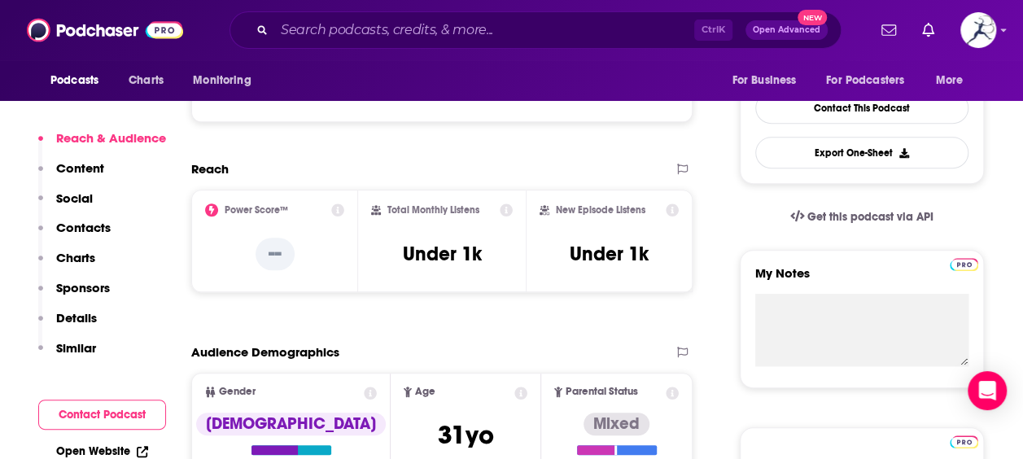
scroll to position [287, 0]
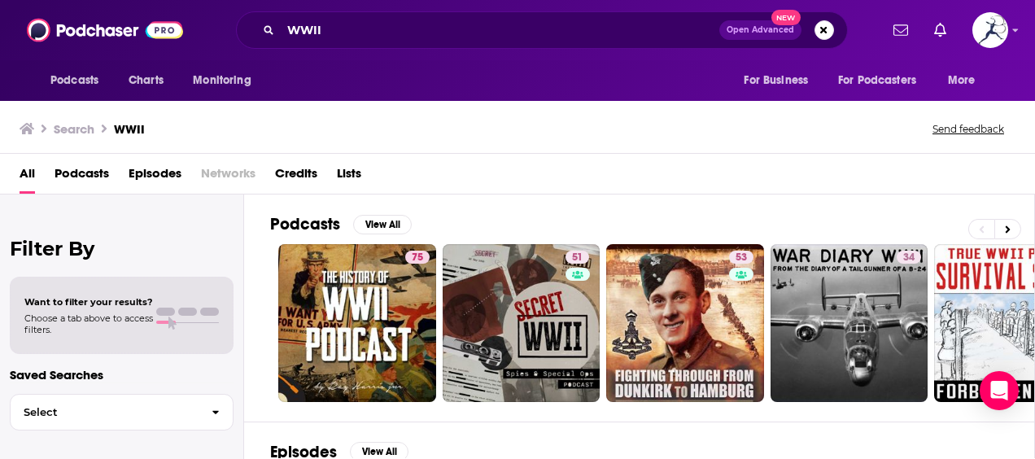
click at [396, 11] on div "WWII Open Advanced New" at bounding box center [542, 29] width 612 height 37
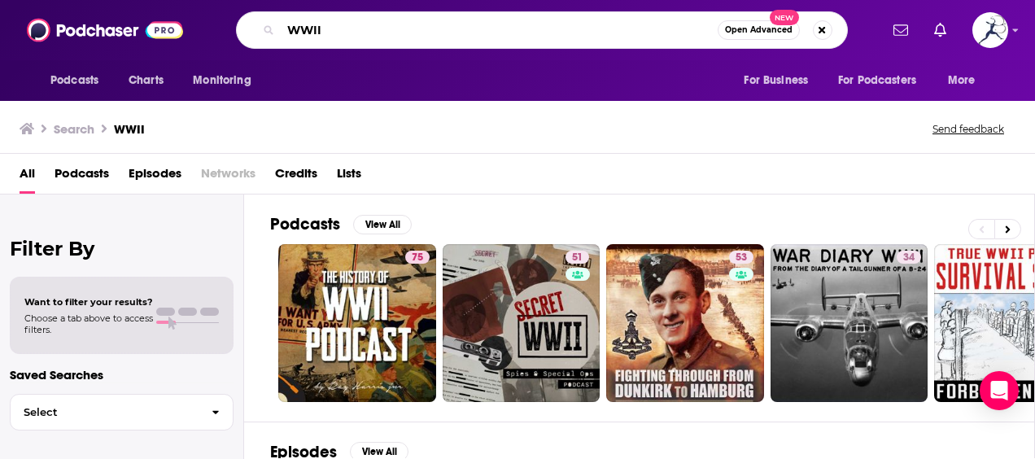
click at [368, 32] on input "WWII" at bounding box center [499, 30] width 437 height 26
type input "W"
type input "H"
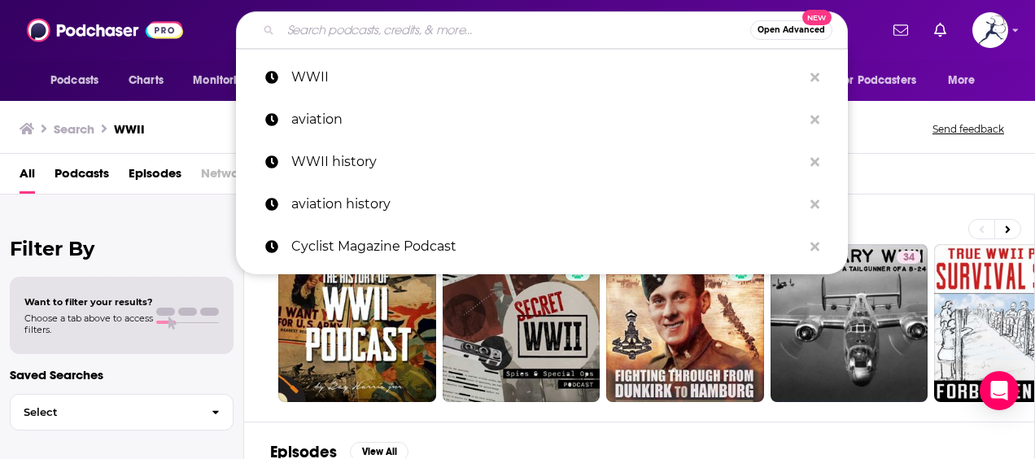
paste input "History of the Second World War"
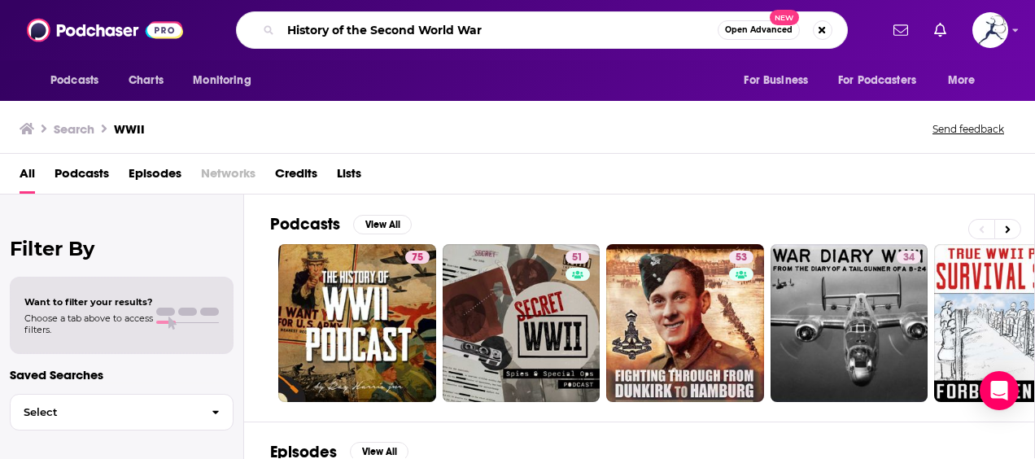
type input "History of the Second World War"
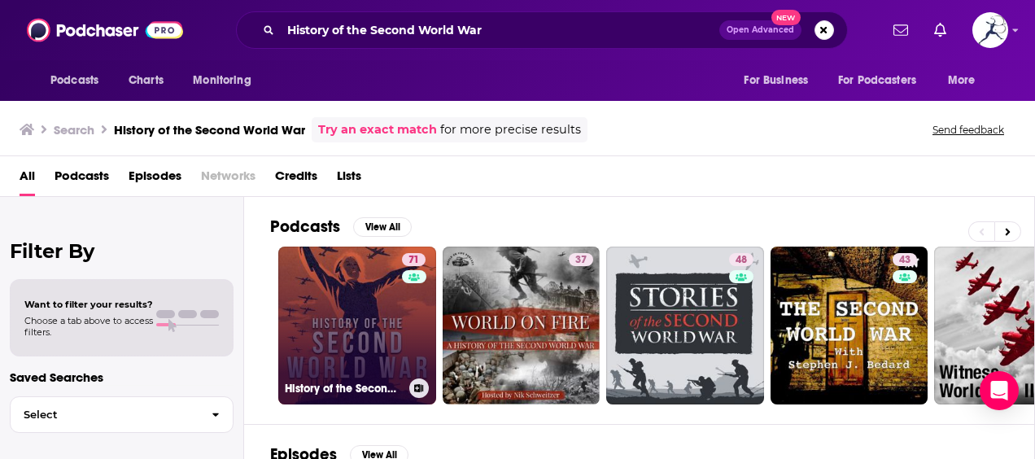
click at [348, 330] on link "71 History of the Second World War" at bounding box center [357, 326] width 158 height 158
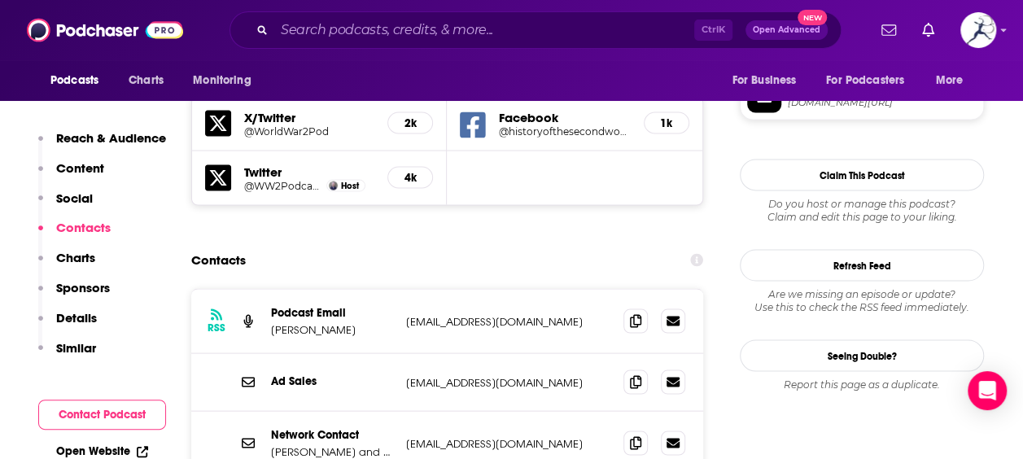
scroll to position [1454, 0]
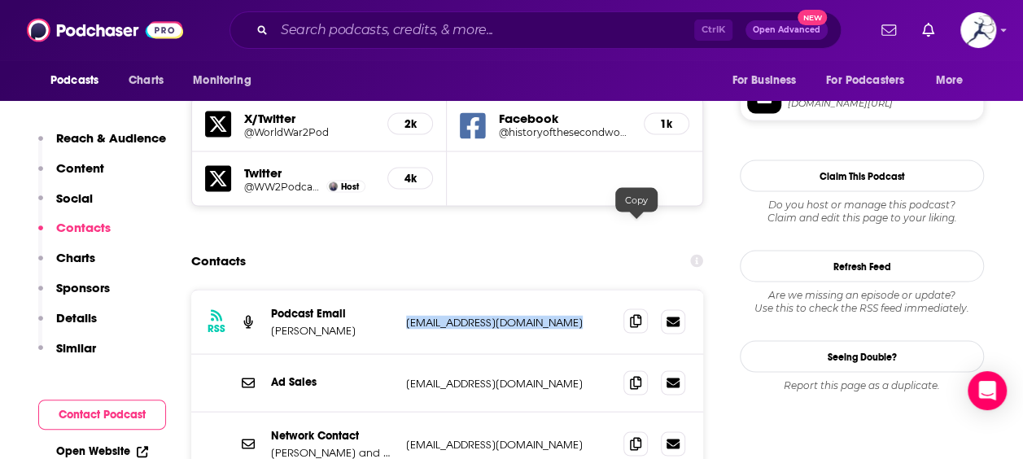
drag, startPoint x: 405, startPoint y: 227, endPoint x: 632, endPoint y: 225, distance: 226.3
click at [632, 290] on div "RSS Podcast Email Wesley Livesay historyofthesecondworldwar@outlook.com history…" at bounding box center [447, 322] width 512 height 64
copy div "historyofthesecondworldwar@outlook.com historyofthesecondworldwar@outlook.com"
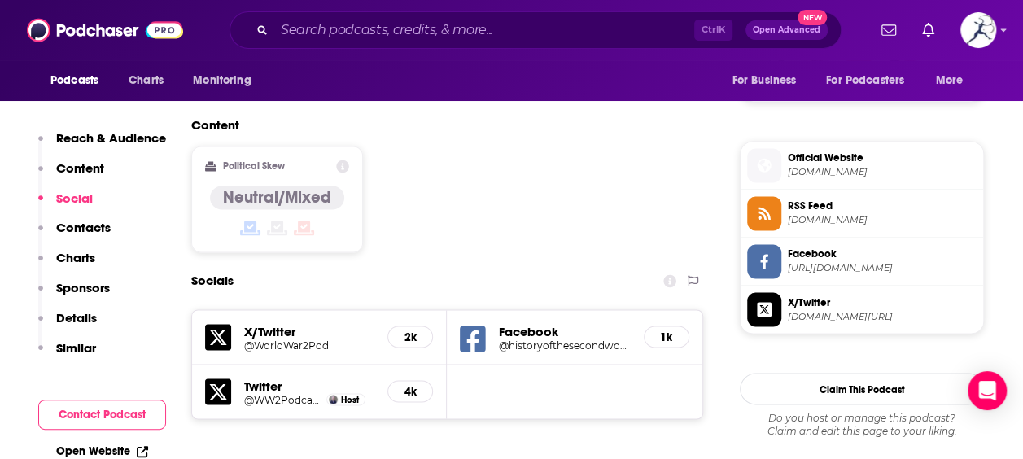
scroll to position [1529, 0]
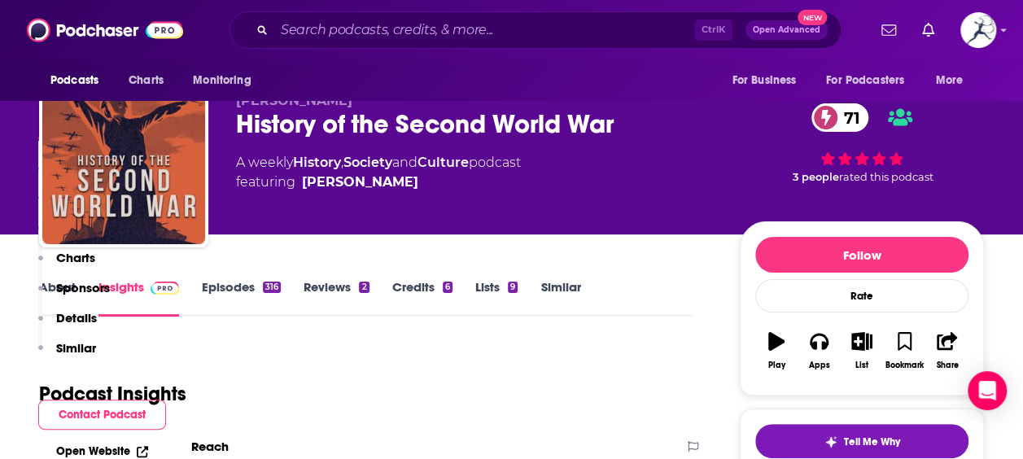
scroll to position [0, 0]
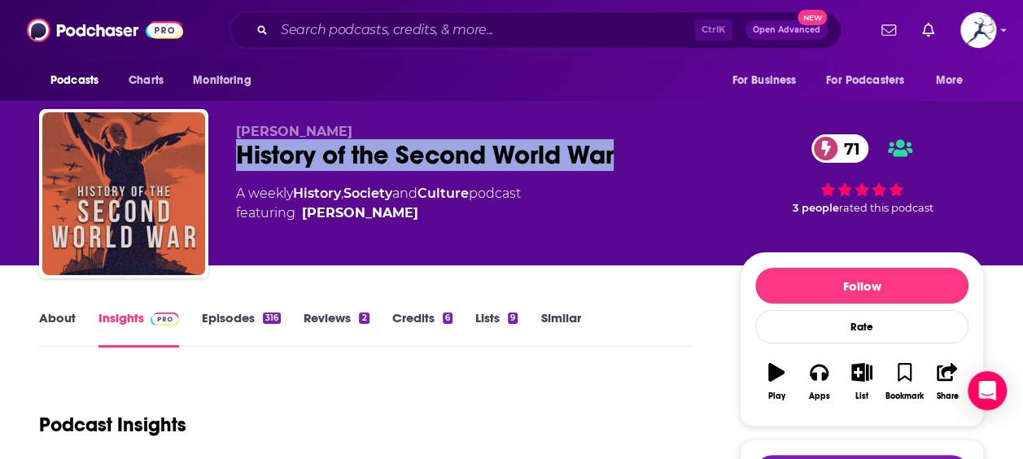
drag, startPoint x: 619, startPoint y: 148, endPoint x: 223, endPoint y: 169, distance: 396.2
click at [223, 169] on div "Wesley Livesay History of the Second World War 71 A weekly History , Society an…" at bounding box center [511, 197] width 945 height 176
copy h2 "History of the Second World War"
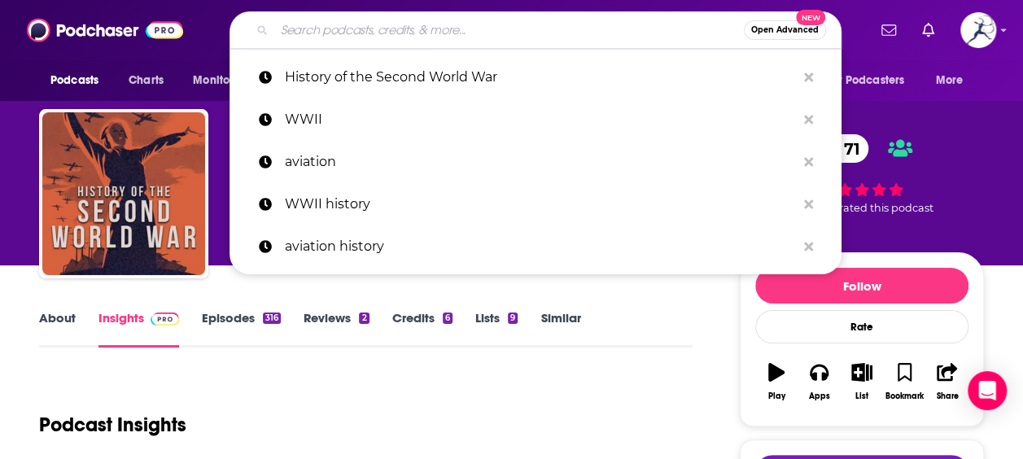
click at [317, 26] on input "Search podcasts, credits, & more..." at bounding box center [509, 30] width 470 height 26
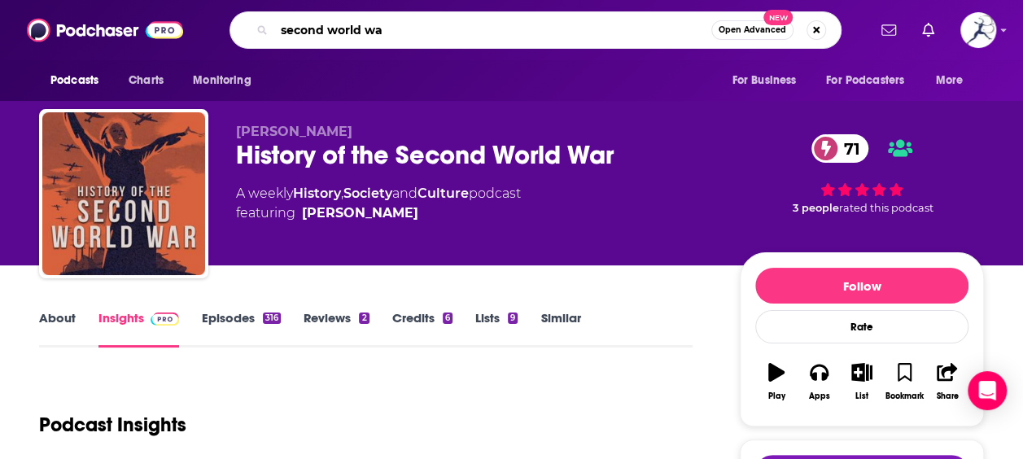
type input "second world war"
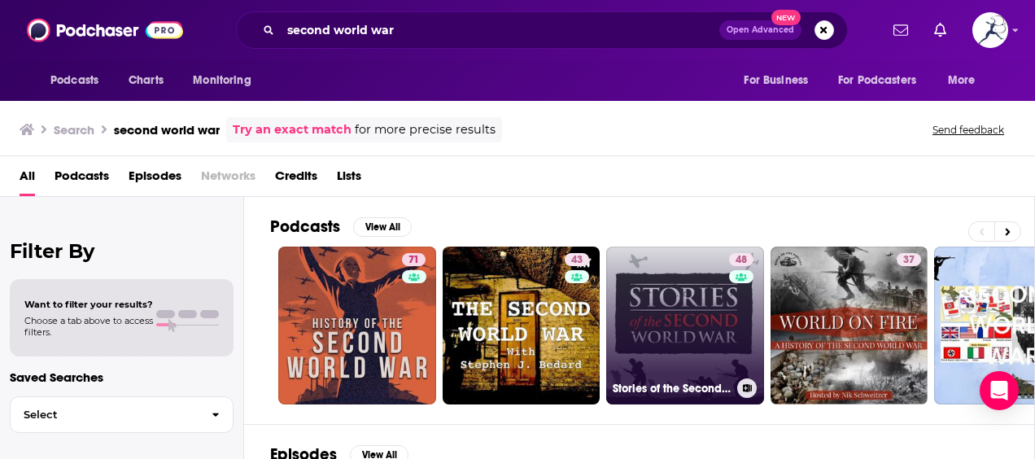
click at [680, 322] on link "48 Stories of the Second World War" at bounding box center [685, 326] width 158 height 158
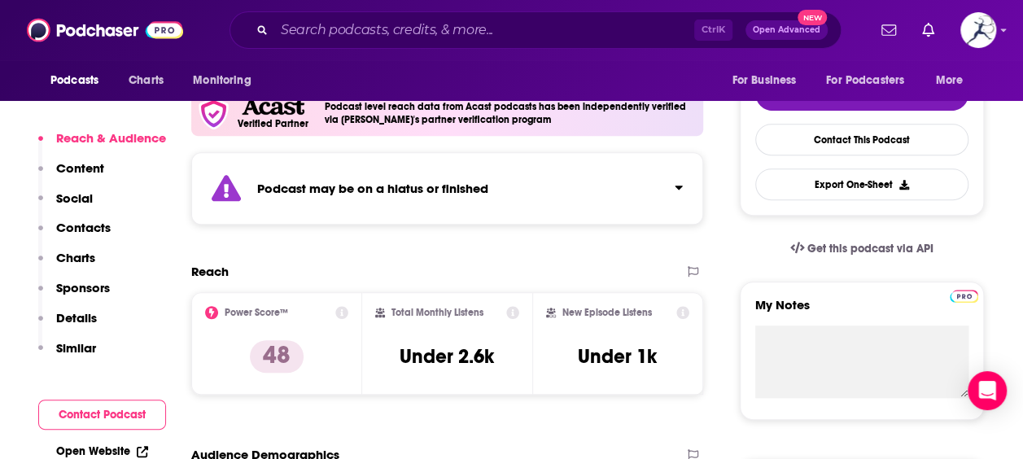
scroll to position [291, 0]
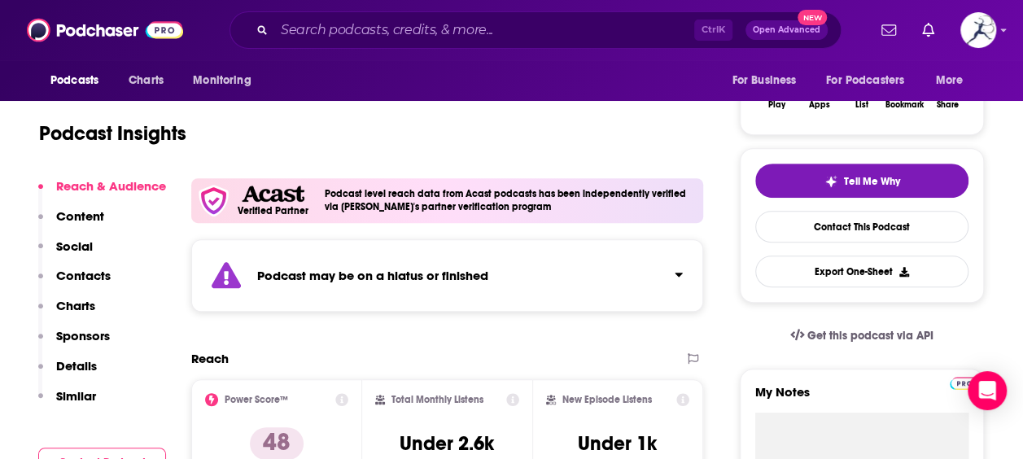
click at [647, 277] on div "Podcast may be on a hiatus or finished" at bounding box center [447, 275] width 512 height 72
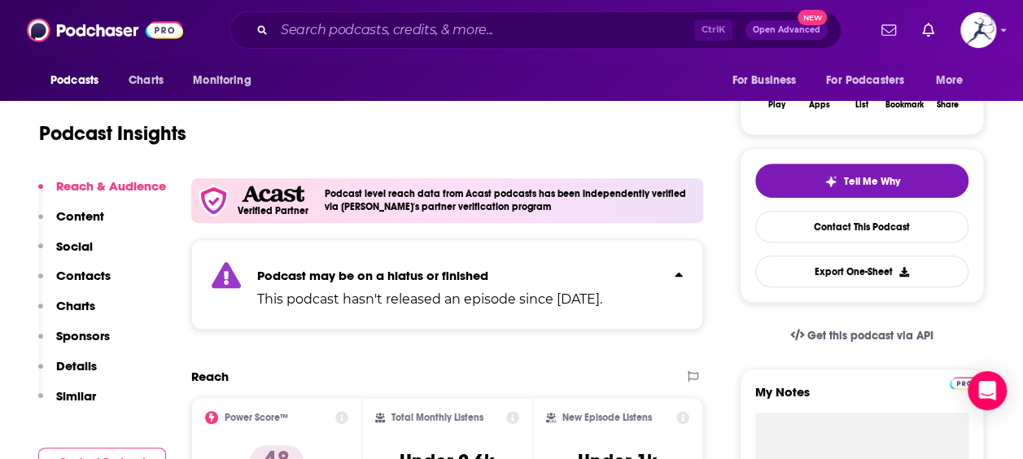
click at [673, 275] on button "Click to expand status details" at bounding box center [672, 271] width 21 height 23
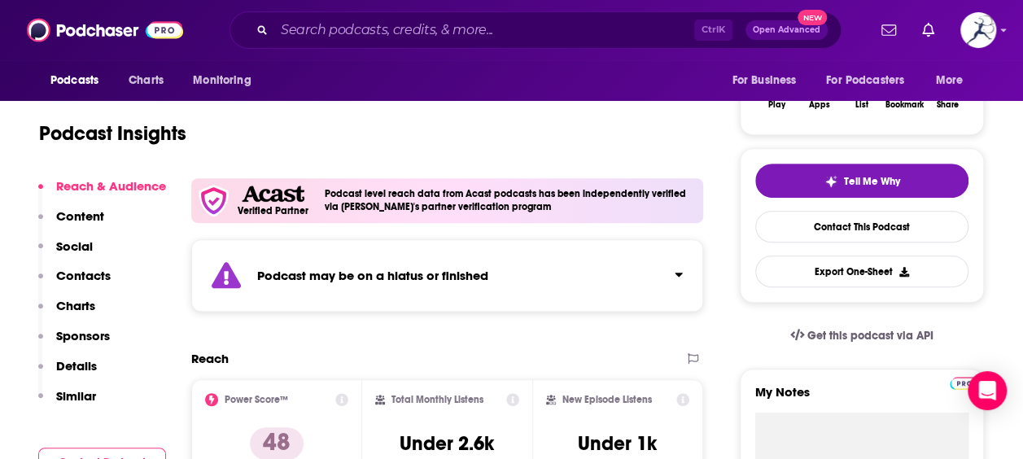
scroll to position [0, 0]
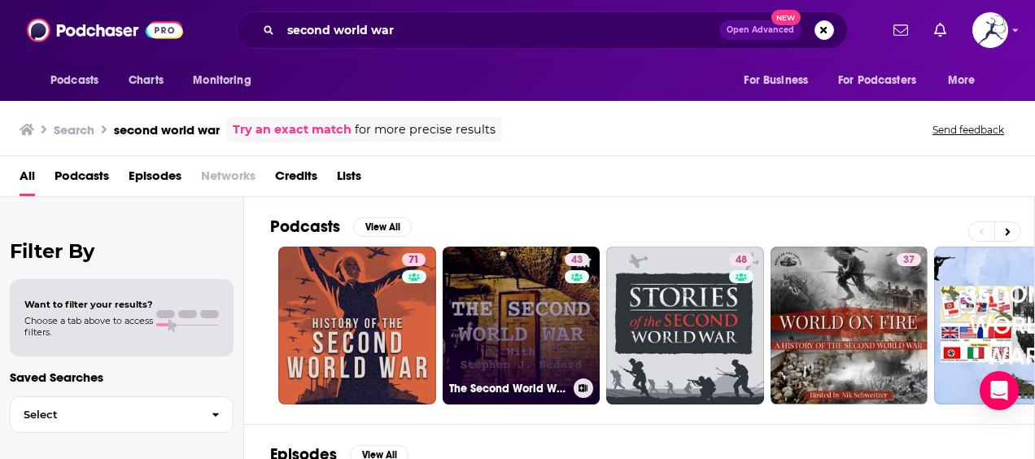
click at [526, 349] on link "43 The Second World War" at bounding box center [522, 326] width 158 height 158
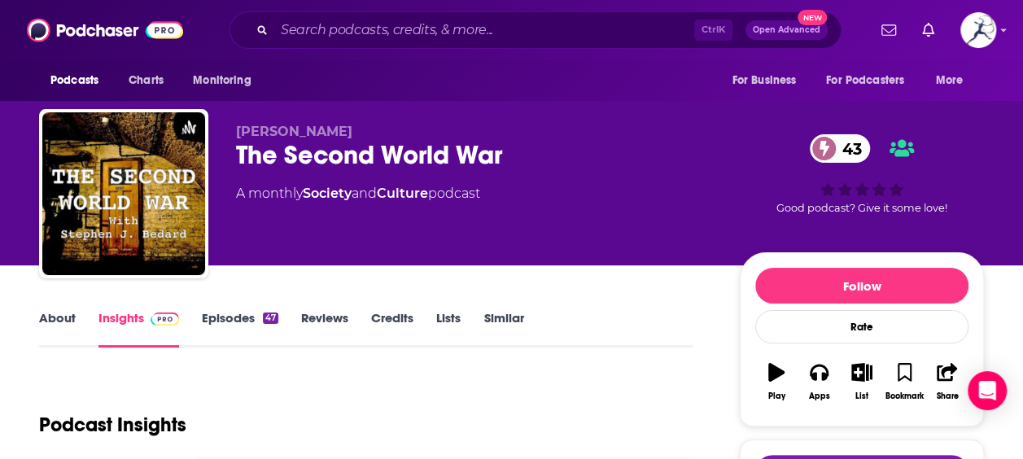
scroll to position [280, 0]
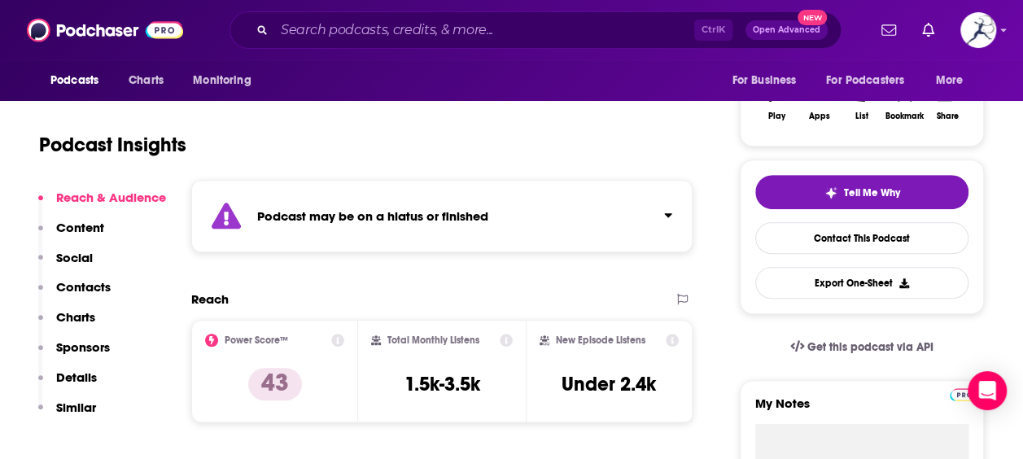
click at [656, 244] on div "Podcast may be on a hiatus or finished" at bounding box center [441, 216] width 501 height 72
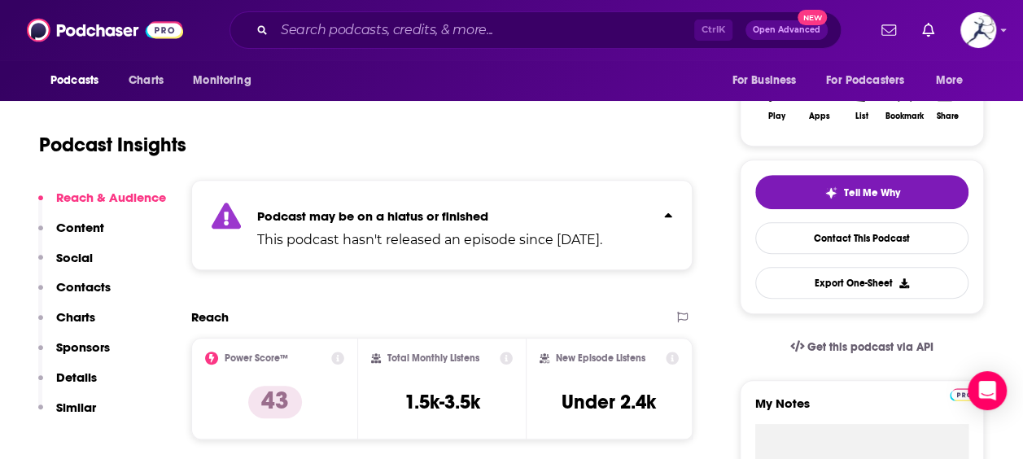
click at [602, 228] on div "Podcast may be on a hiatus or finished This podcast hasn't released an episode …" at bounding box center [429, 225] width 345 height 50
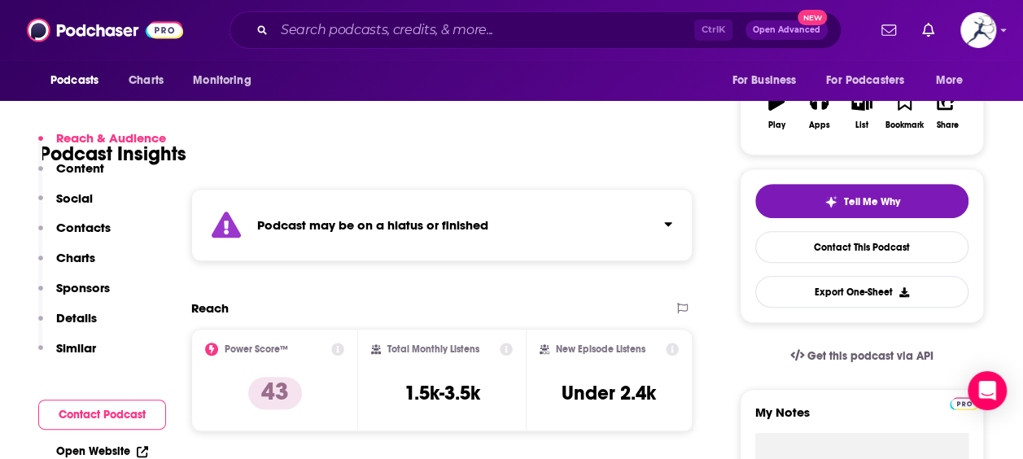
scroll to position [265, 0]
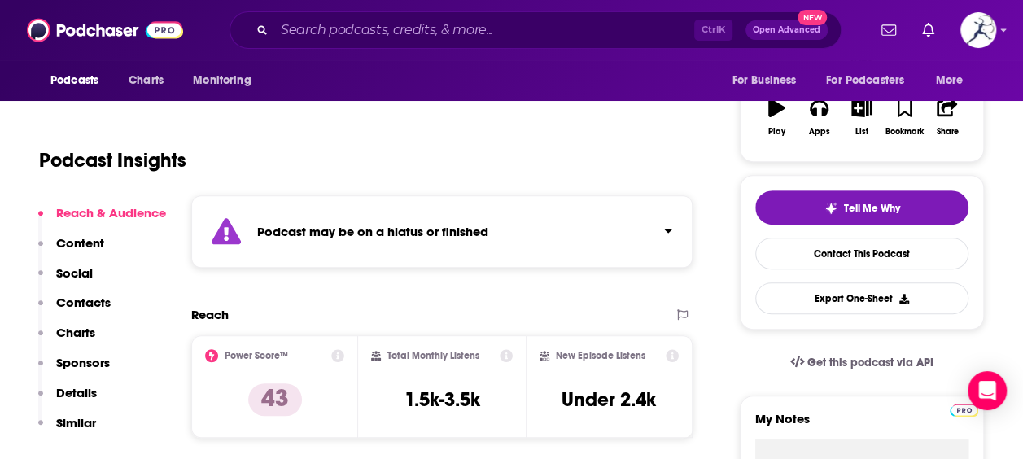
click at [674, 212] on div "Podcast may be on a hiatus or finished" at bounding box center [441, 231] width 501 height 72
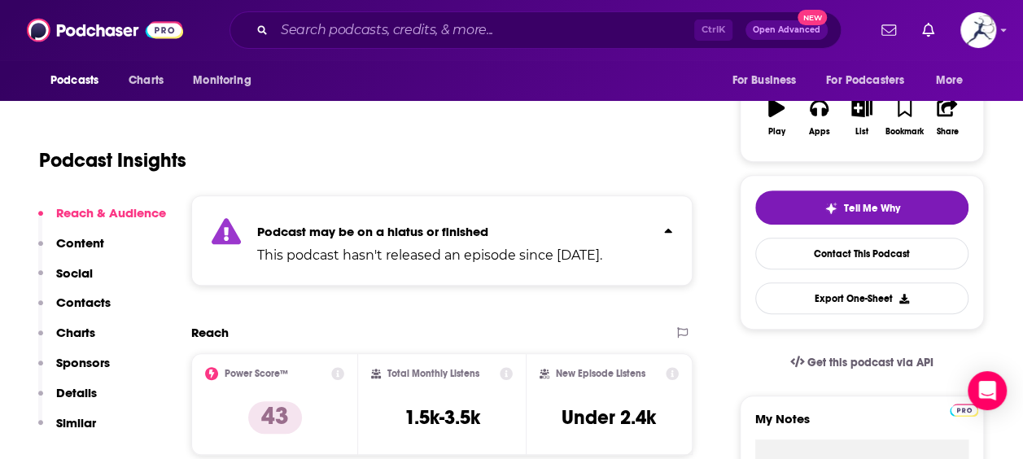
click at [674, 212] on div "Podcast may be on a hiatus or finished This podcast hasn't released an episode …" at bounding box center [441, 240] width 501 height 90
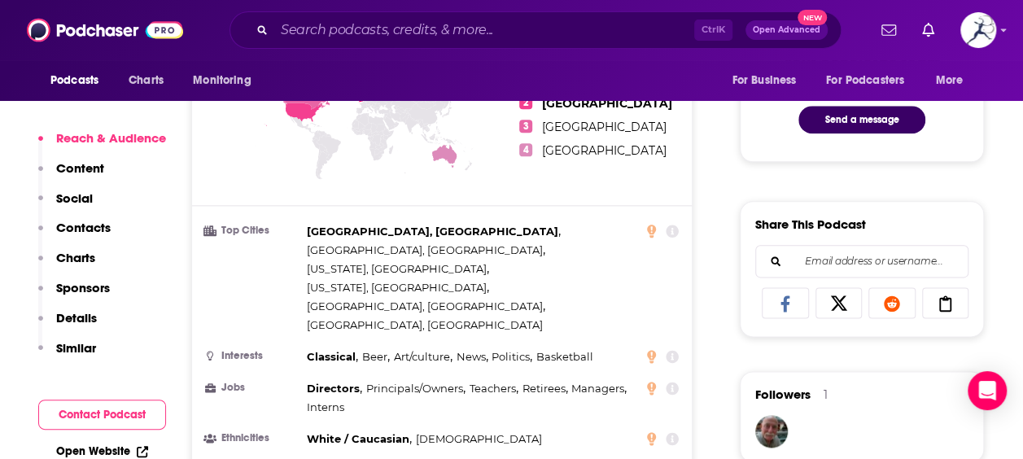
scroll to position [882, 0]
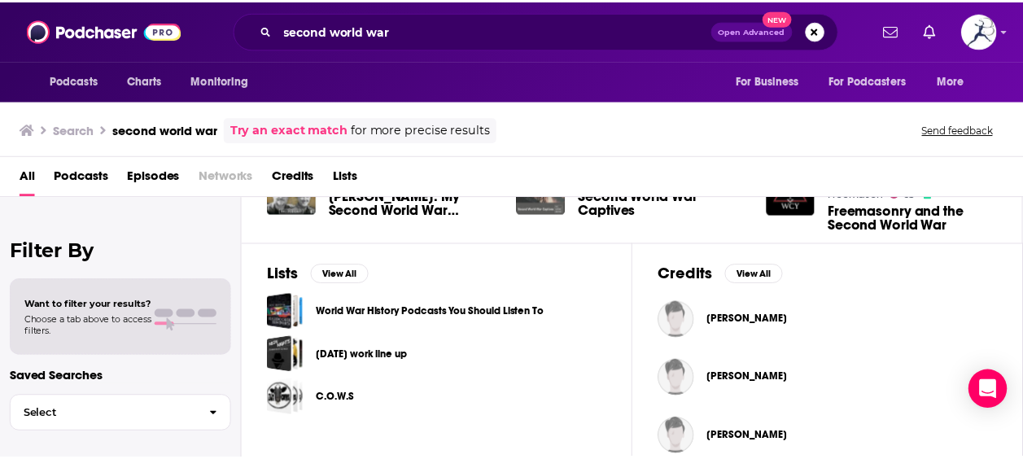
scroll to position [471, 0]
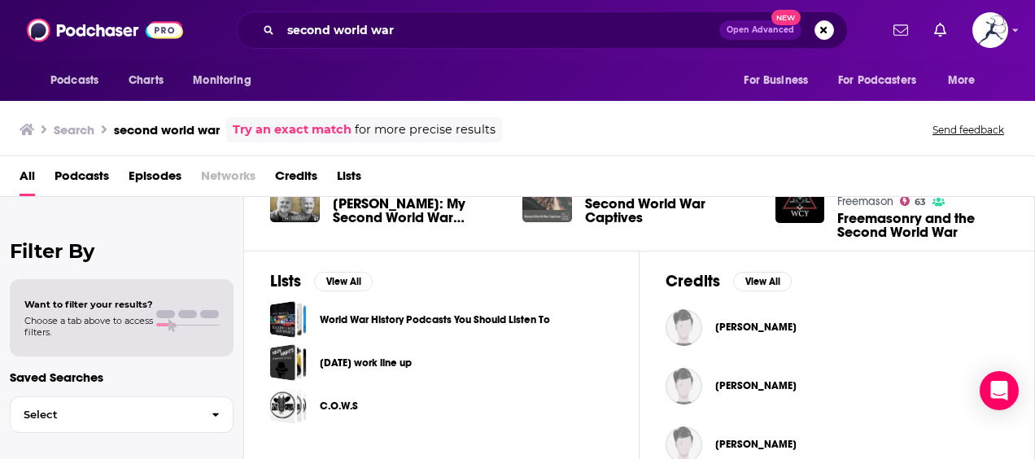
click at [535, 314] on link "World War History Podcasts You Should Listen To" at bounding box center [435, 320] width 230 height 18
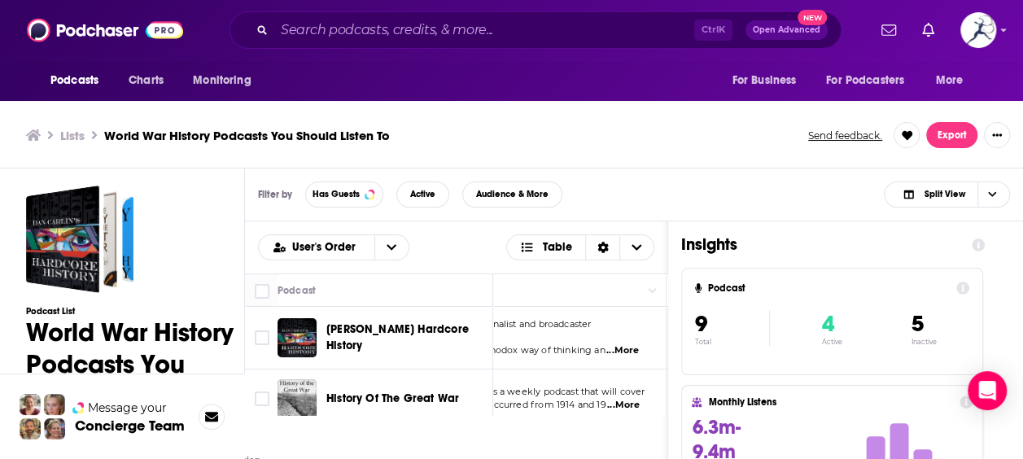
scroll to position [0, 153]
click at [604, 344] on span "...More" at bounding box center [597, 350] width 33 height 13
click at [662, 168] on div "Filter by Has Guests Active Audience & More Split View" at bounding box center [634, 194] width 778 height 53
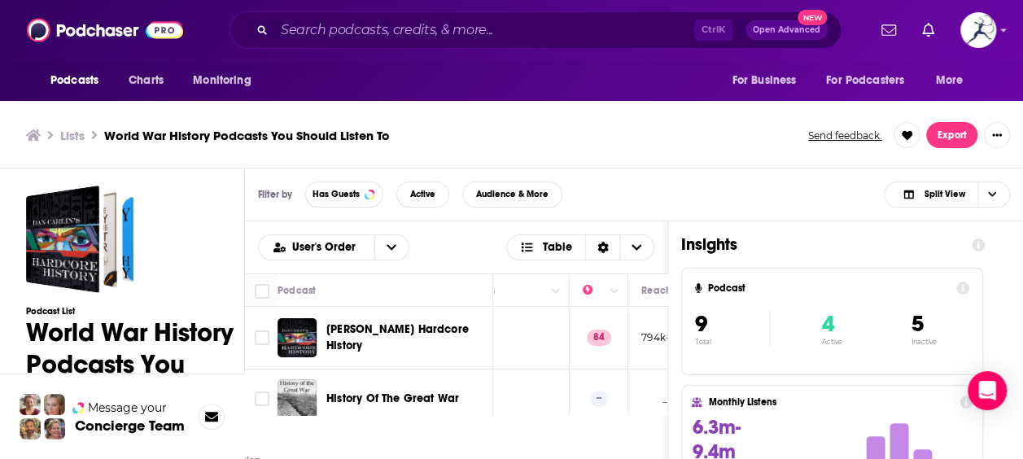
scroll to position [0, 0]
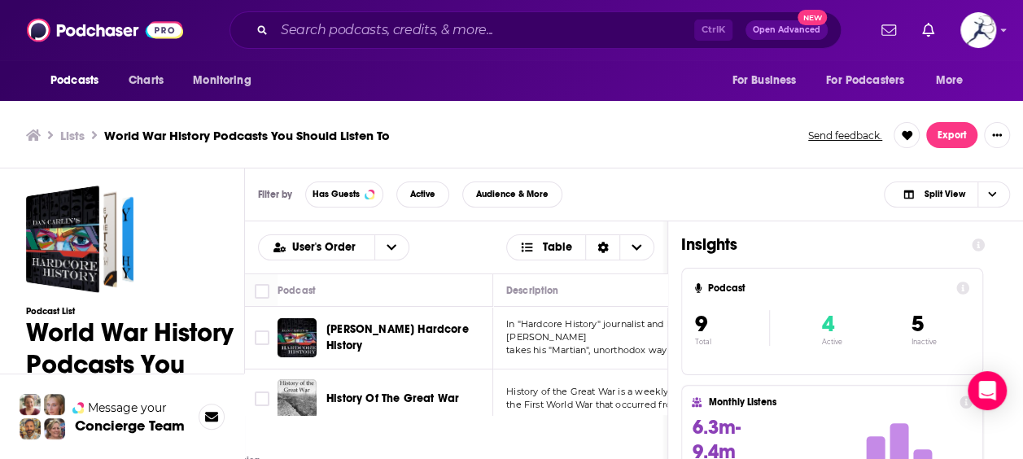
click at [708, 133] on ul "Lists World War History Podcasts You Should Listen To" at bounding box center [408, 135] width 764 height 15
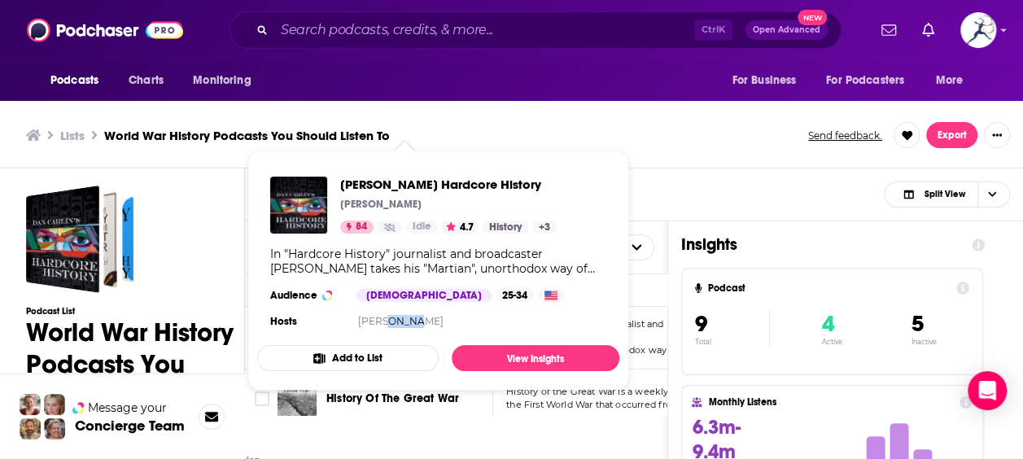
click at [559, 319] on div "Dan Carlin's Hardcore History Dan Carlin 84 Idle 4.7 History + 3 In "Hardcore H…" at bounding box center [438, 255] width 362 height 182
drag, startPoint x: 559, startPoint y: 319, endPoint x: 441, endPoint y: 183, distance: 180.0
click at [441, 183] on span "Dan Carlin's Hardcore History" at bounding box center [448, 184] width 217 height 15
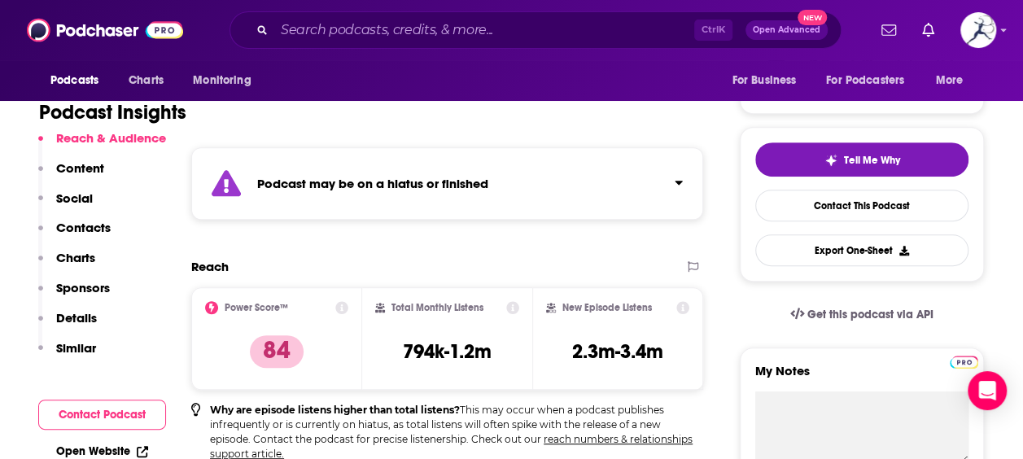
scroll to position [313, 0]
click at [568, 191] on div "Podcast may be on a hiatus or finished" at bounding box center [447, 183] width 512 height 72
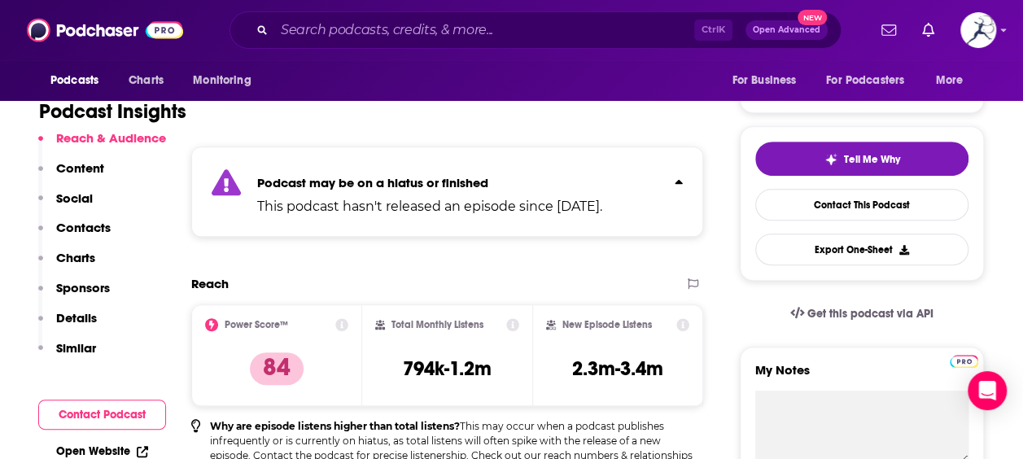
click at [661, 172] on div "Podcast may be on a hiatus or finished This podcast hasn't released an episode …" at bounding box center [447, 192] width 512 height 90
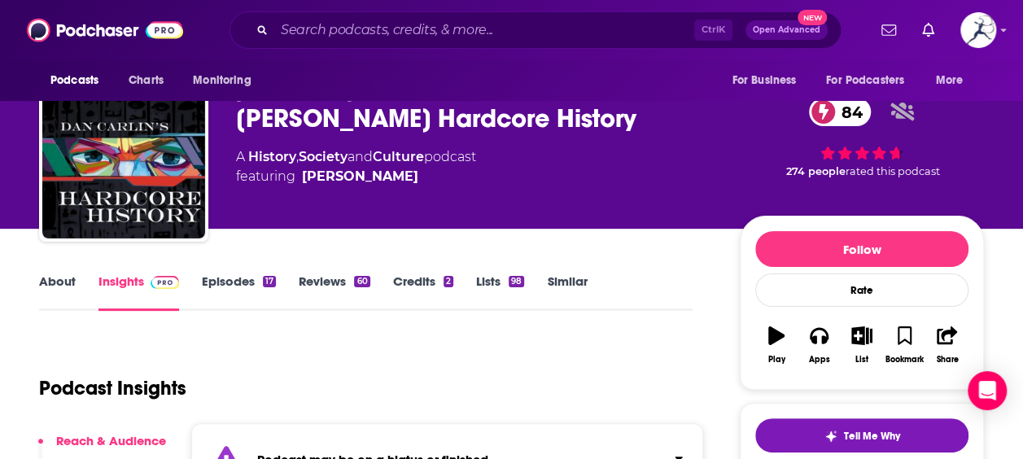
scroll to position [0, 0]
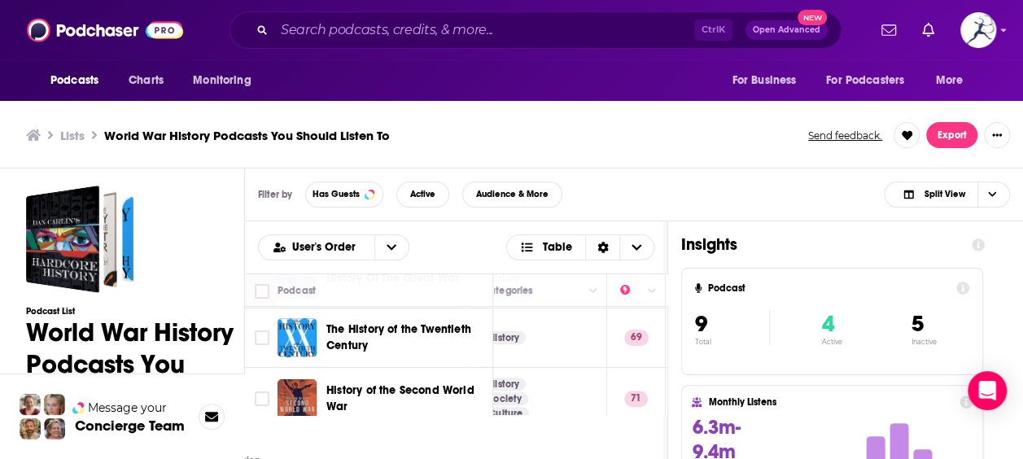
scroll to position [120, 0]
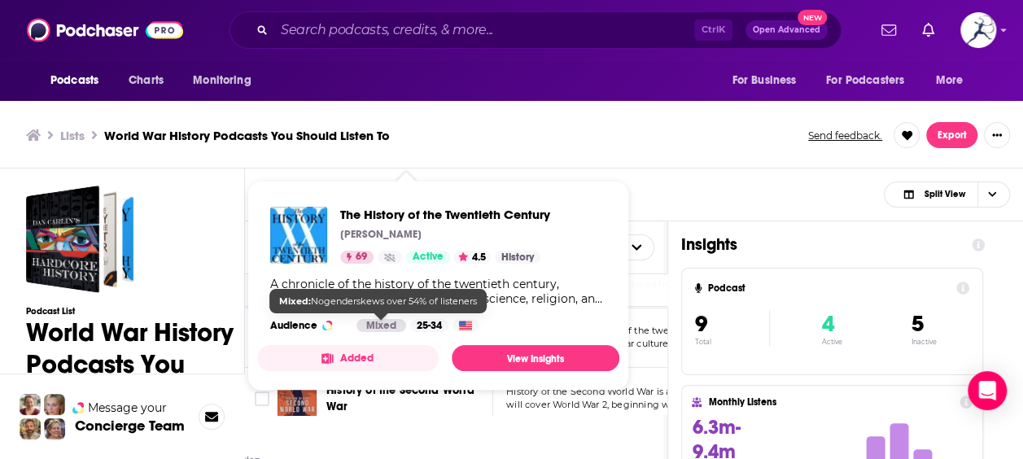
click at [378, 325] on div "Mixed" at bounding box center [382, 325] width 50 height 13
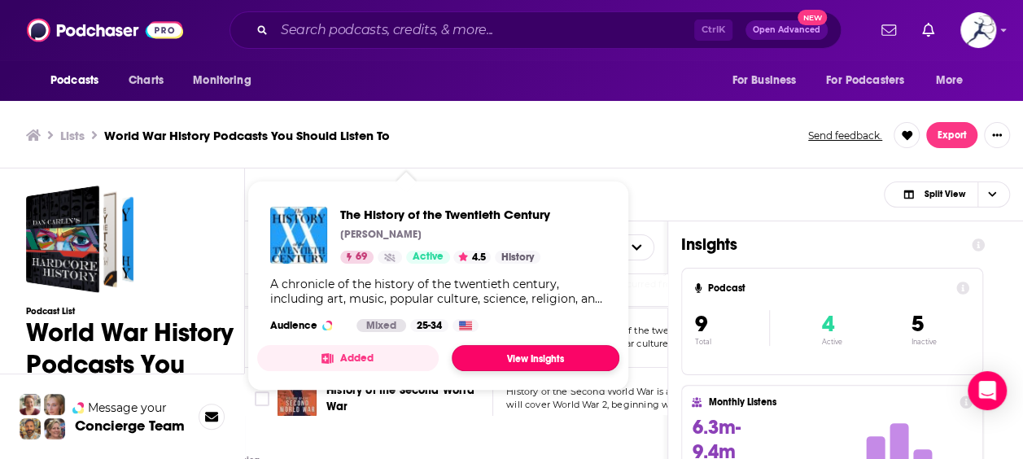
click at [539, 347] on link "View Insights" at bounding box center [536, 358] width 168 height 26
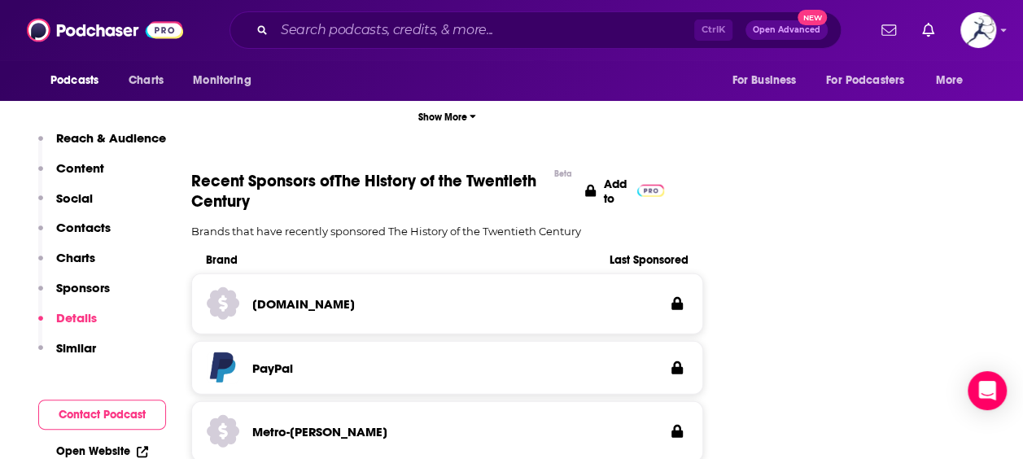
scroll to position [2084, 0]
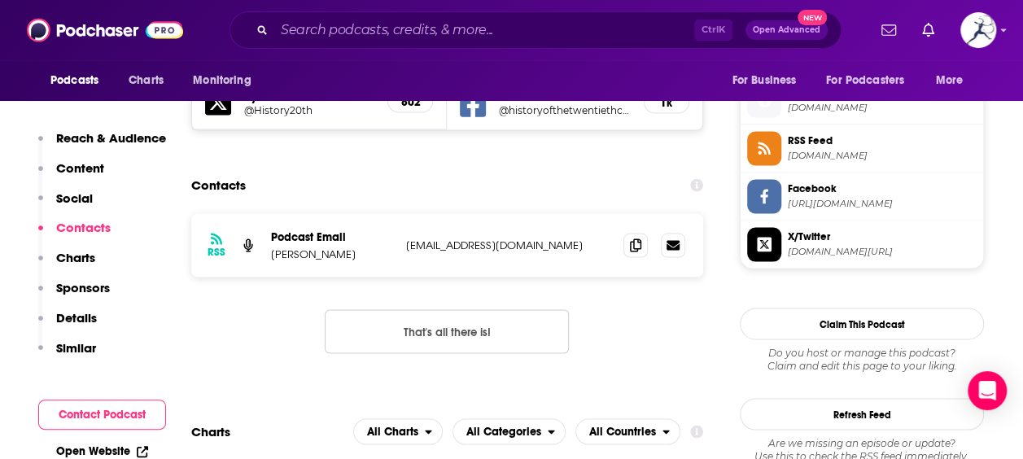
scroll to position [1388, 0]
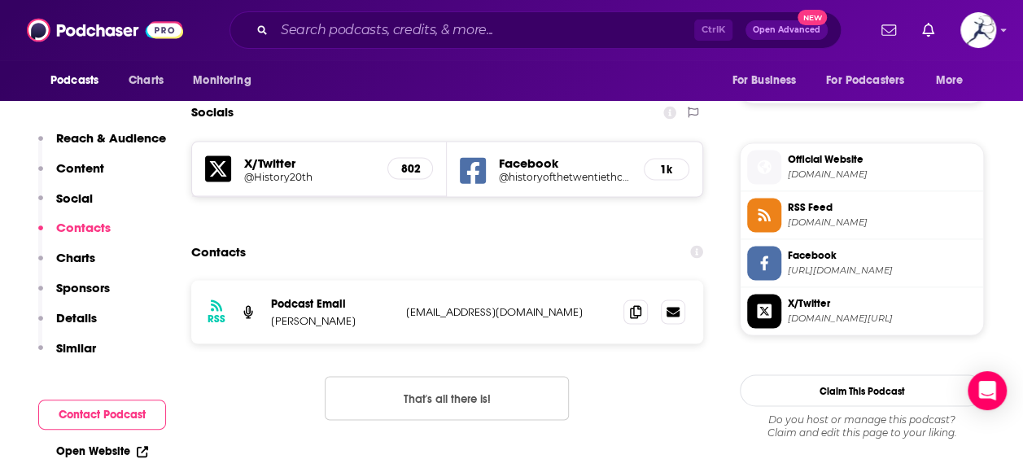
click at [839, 156] on span "Official Website" at bounding box center [882, 158] width 189 height 15
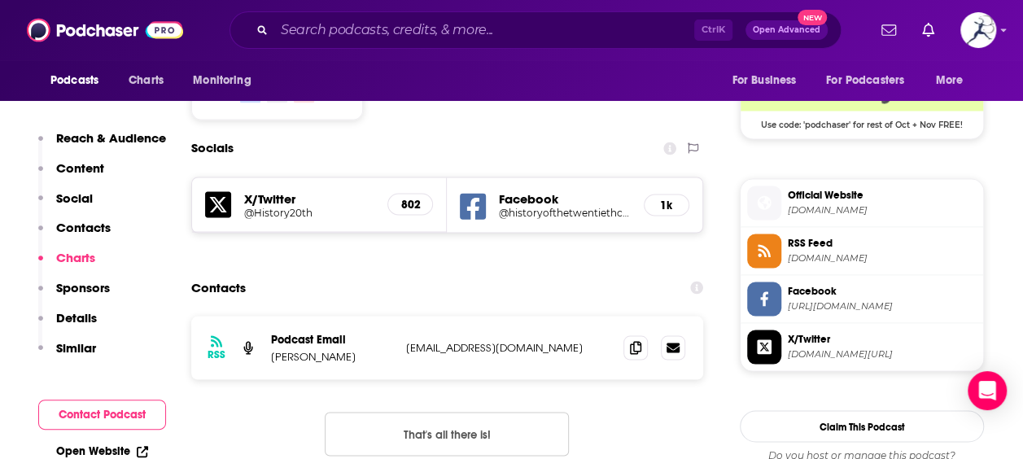
scroll to position [1353, 0]
click at [816, 299] on span "https://www.facebook.com/historyofthetwentiethcentury" at bounding box center [882, 305] width 189 height 12
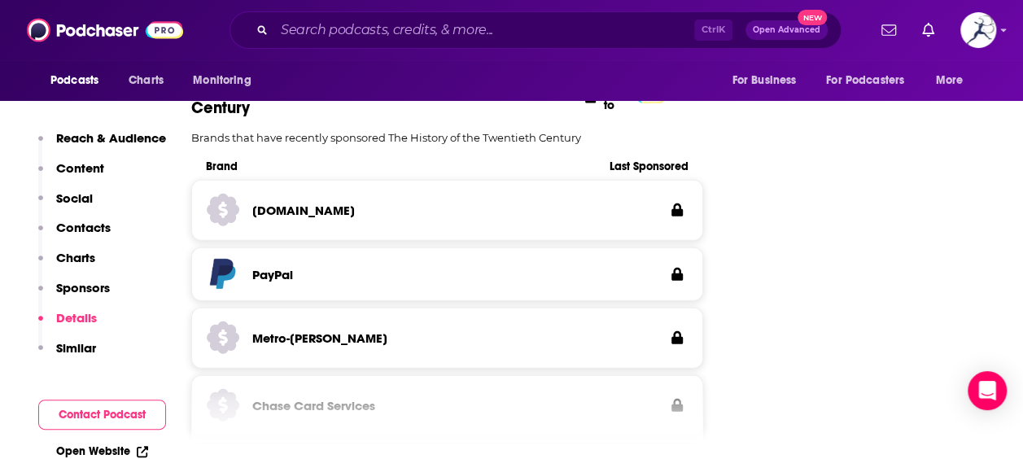
scroll to position [2168, 0]
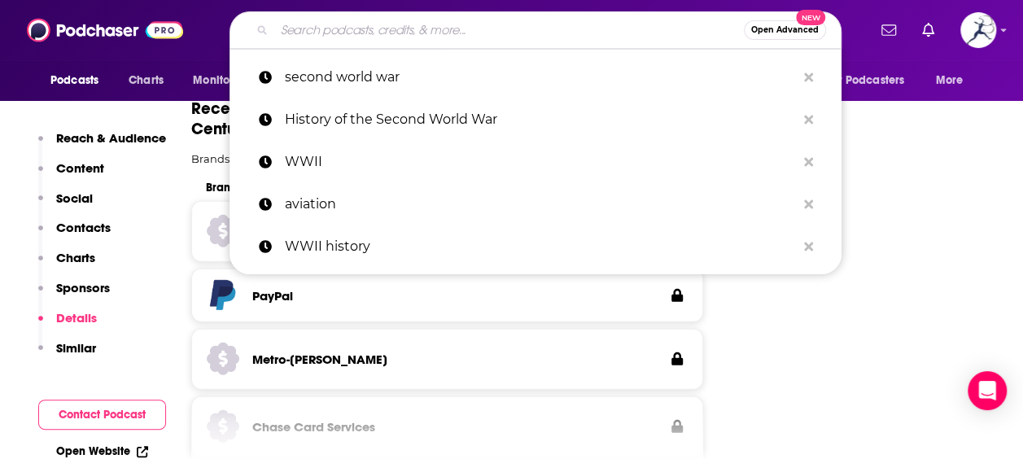
click at [408, 24] on input "Search podcasts, credits, & more..." at bounding box center [509, 30] width 470 height 26
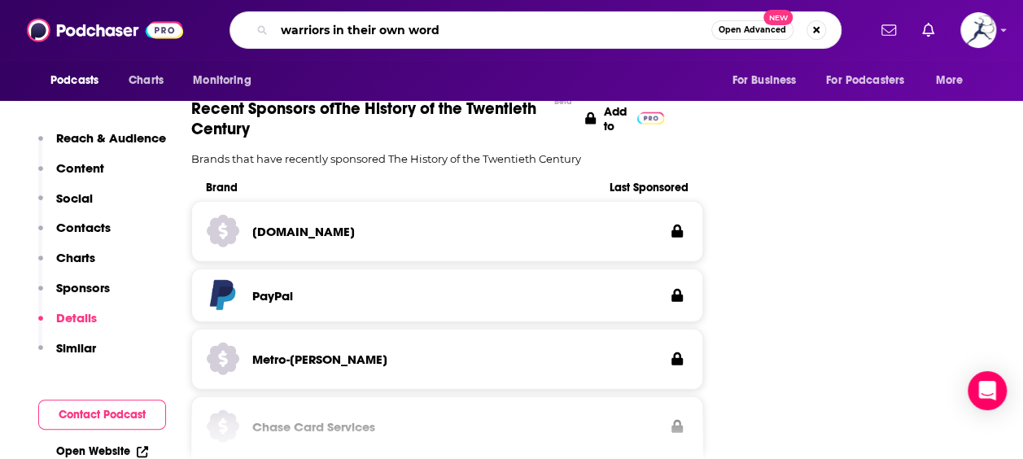
type input "warriors in their own words"
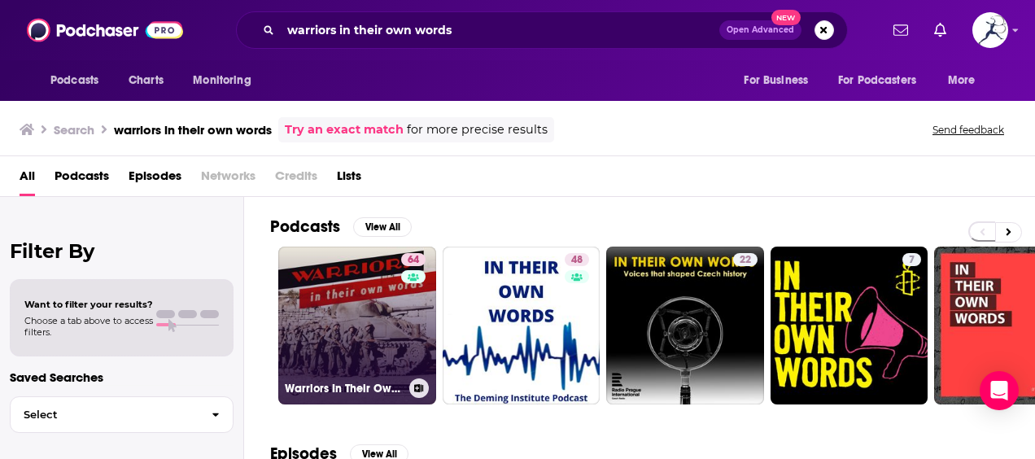
click at [342, 349] on link "64 Warriors In Their Own Words | First Person War Stories" at bounding box center [357, 326] width 158 height 158
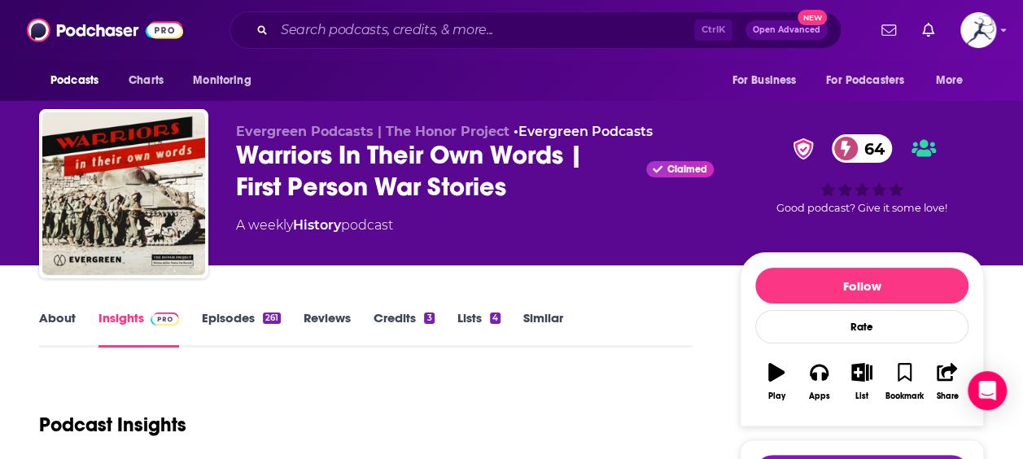
click at [768, 382] on button "Play" at bounding box center [776, 381] width 42 height 59
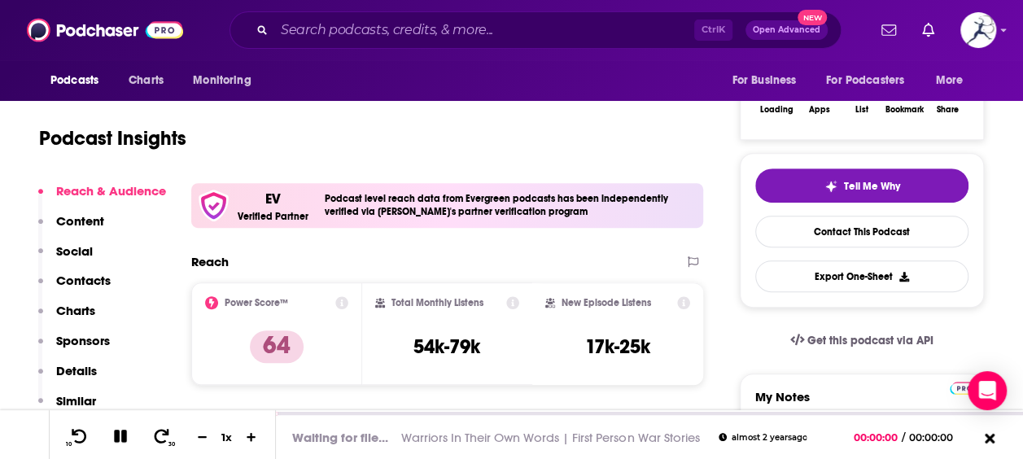
scroll to position [305, 0]
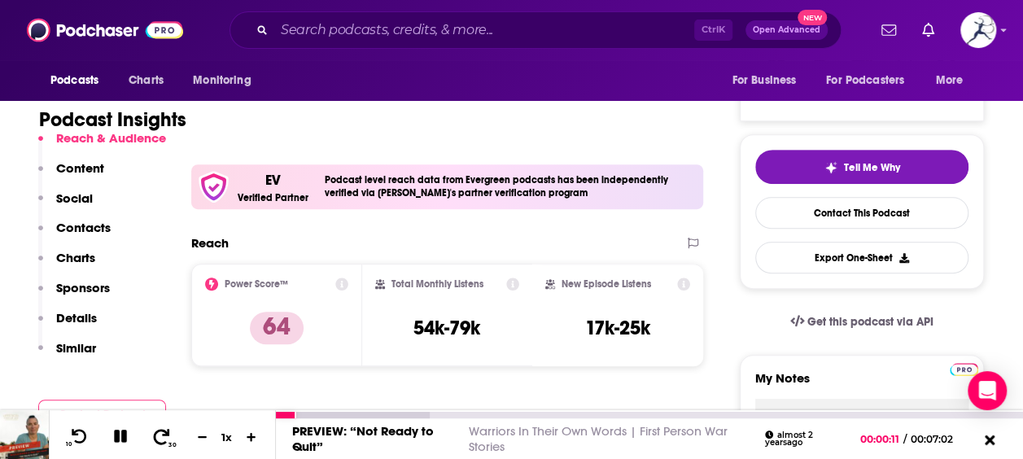
click at [152, 435] on icon at bounding box center [161, 436] width 20 height 16
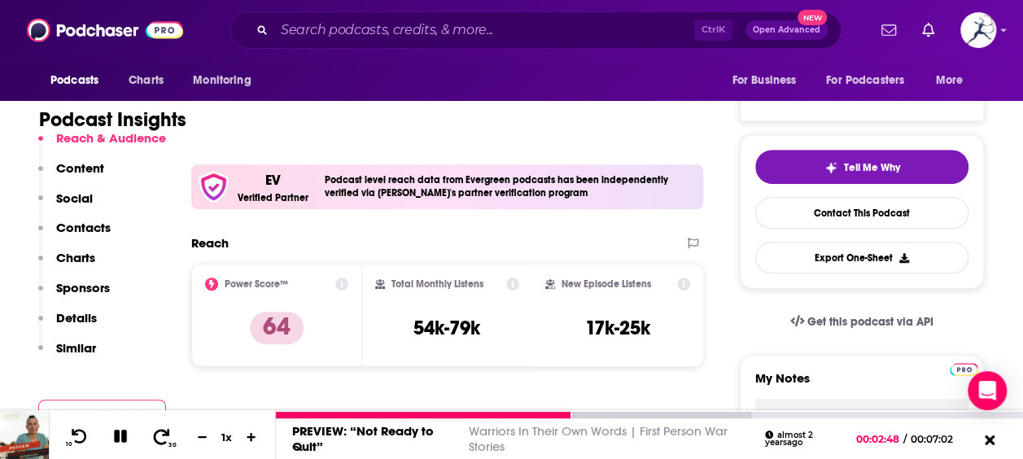
click at [152, 435] on icon at bounding box center [161, 436] width 20 height 16
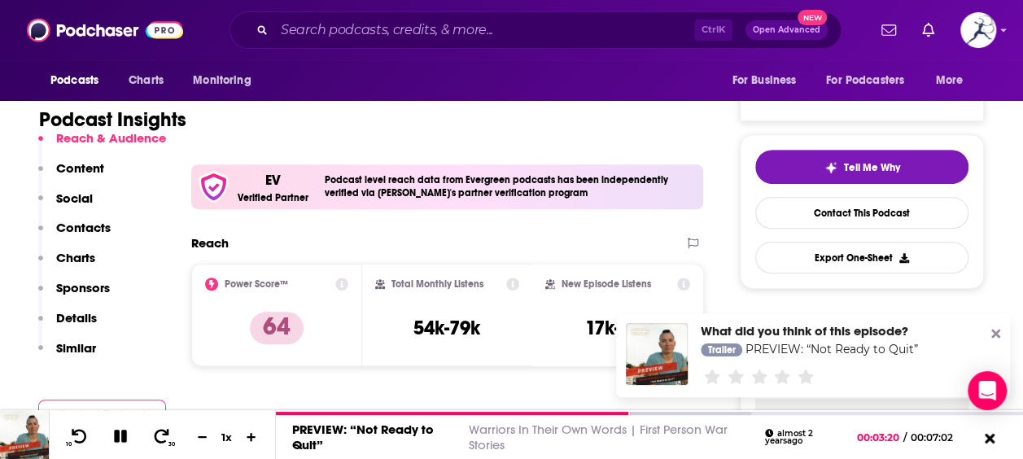
click at [991, 332] on icon at bounding box center [995, 333] width 9 height 13
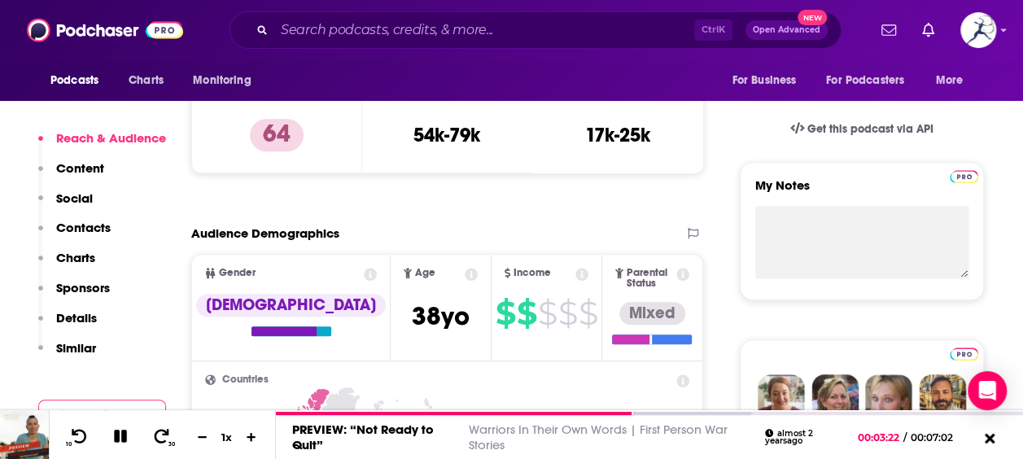
scroll to position [736, 0]
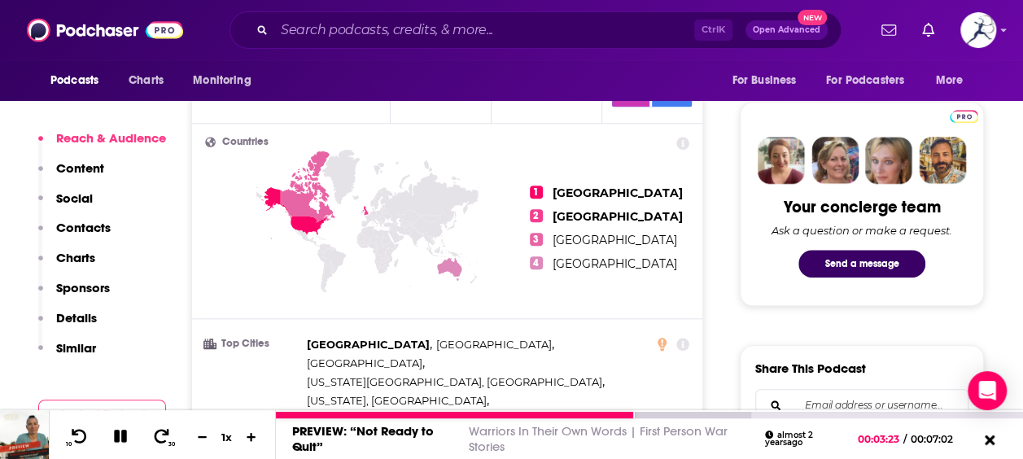
click at [163, 449] on div "10 30 1 x" at bounding box center [162, 434] width 227 height 49
click at [160, 440] on icon at bounding box center [161, 436] width 20 height 16
click at [116, 432] on icon at bounding box center [120, 436] width 13 height 13
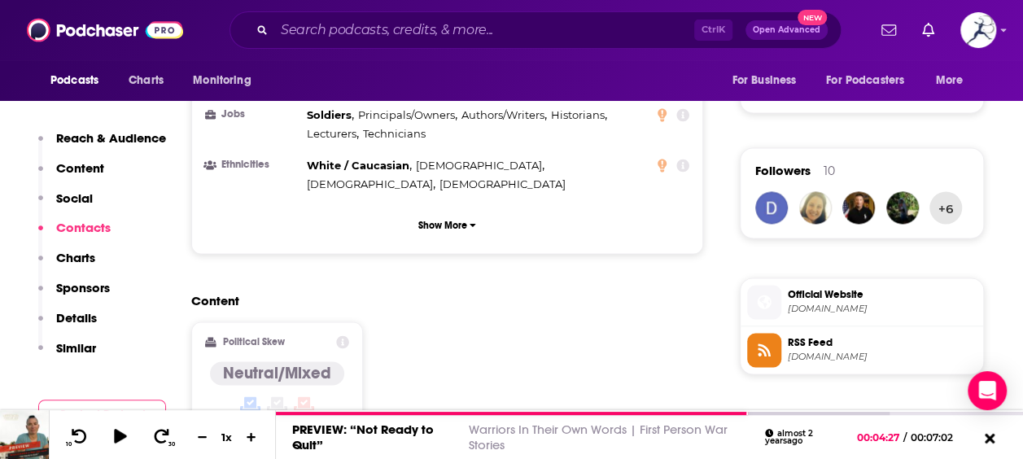
scroll to position [1103, 0]
click at [386, 31] on input "Search podcasts, credits, & more..." at bounding box center [484, 30] width 420 height 26
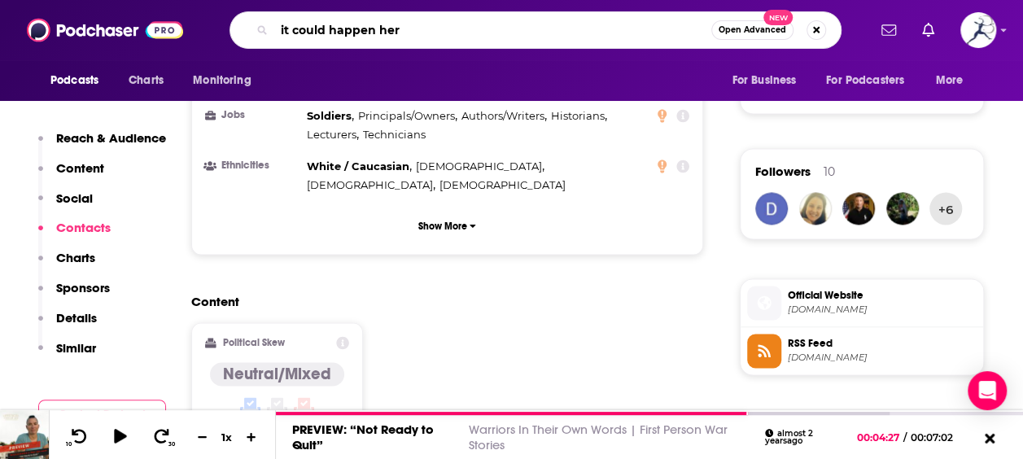
type input "it could happen here"
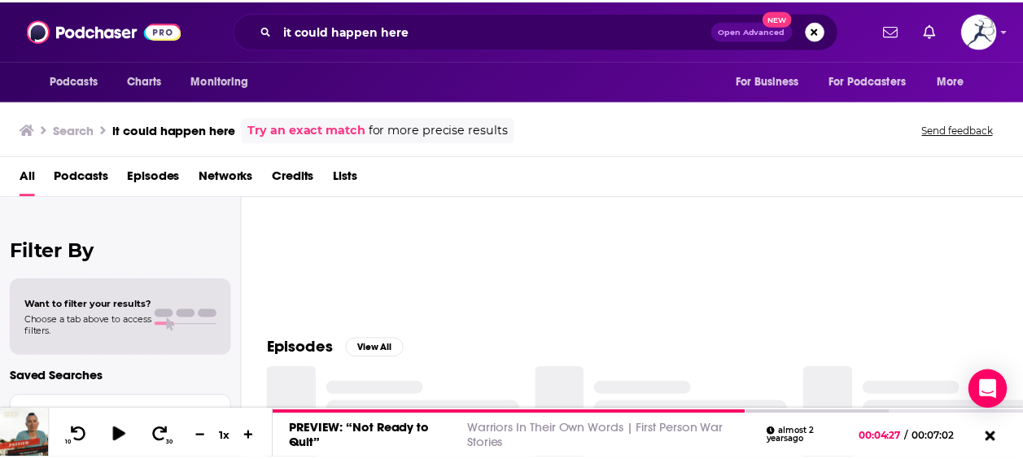
scroll to position [109, 0]
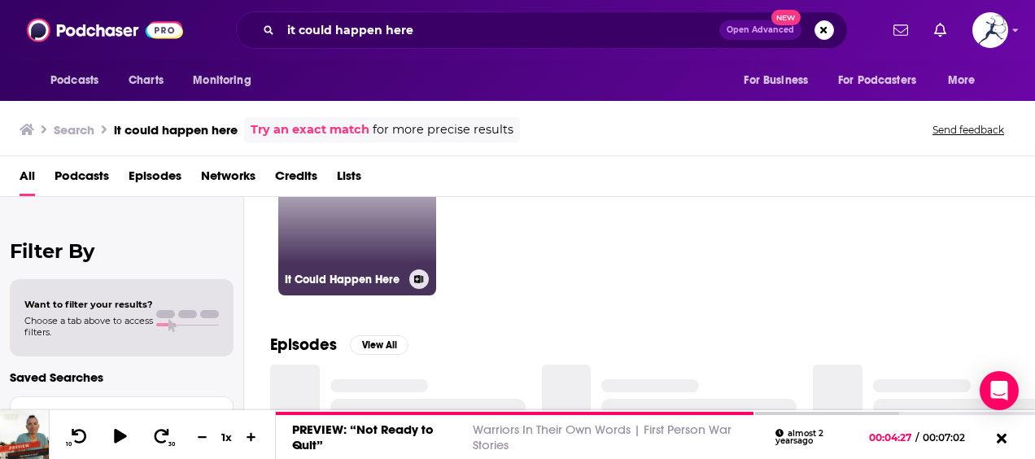
click at [339, 249] on link "74 It Could Happen Here" at bounding box center [357, 217] width 158 height 158
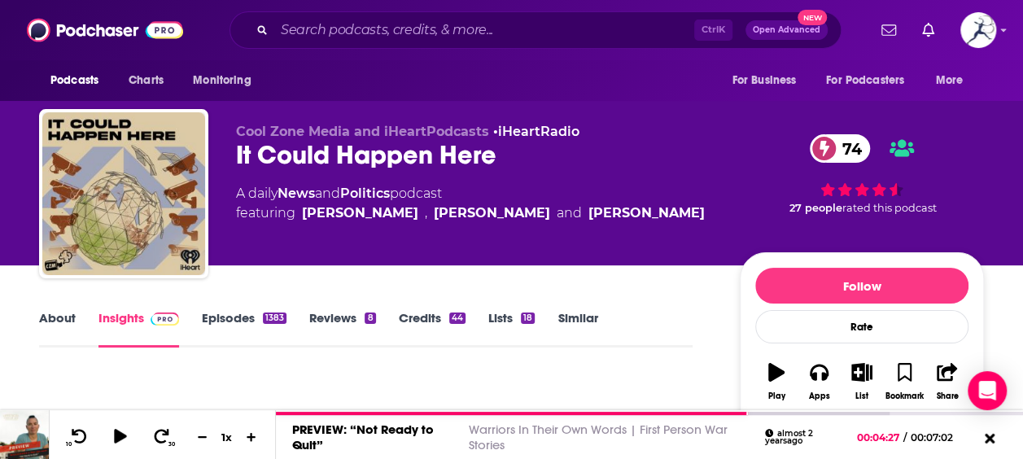
click at [225, 339] on link "Episodes 1383" at bounding box center [244, 328] width 85 height 37
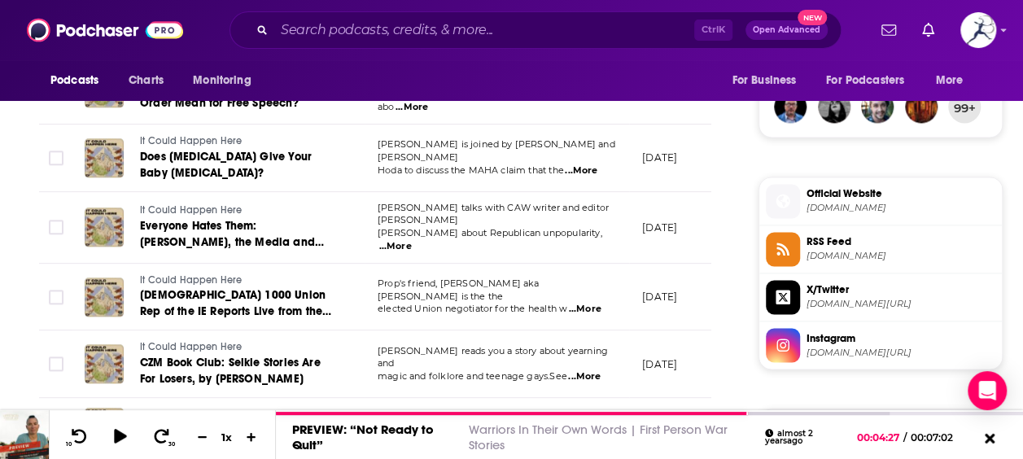
scroll to position [1236, 0]
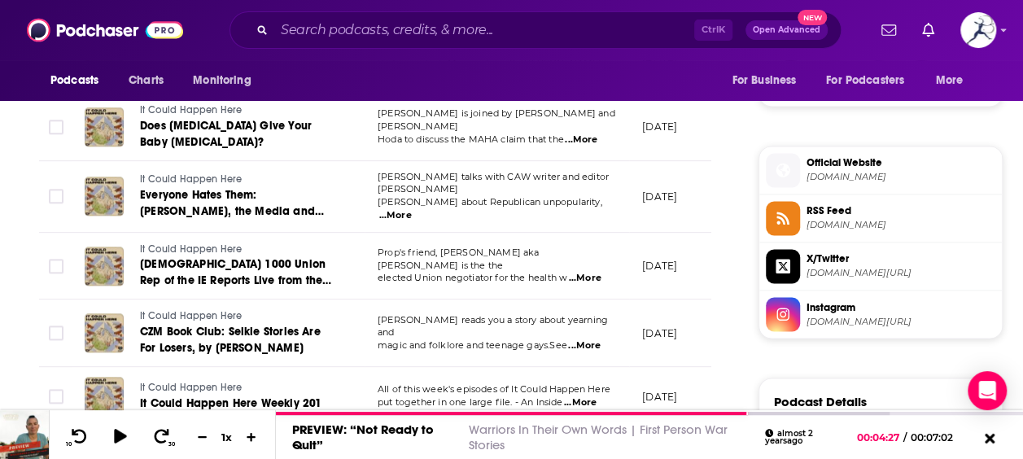
click at [853, 160] on span "Official Website" at bounding box center [901, 162] width 189 height 15
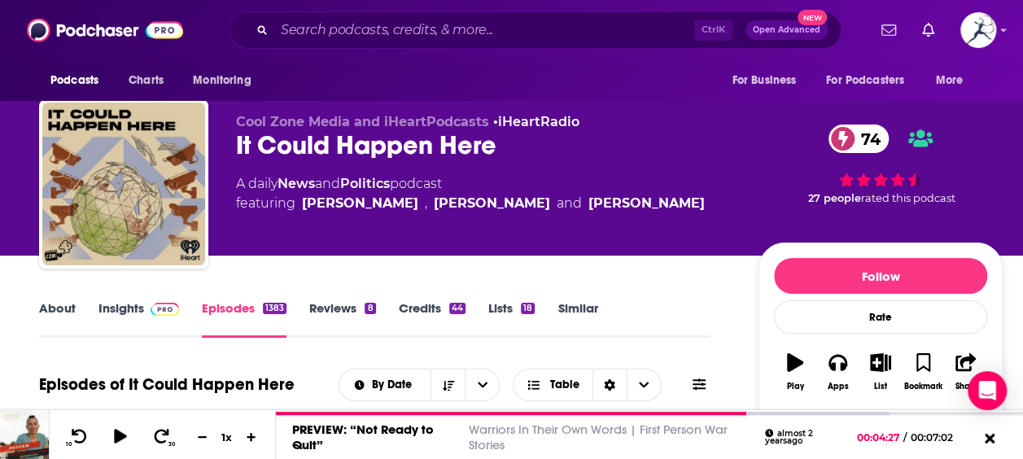
scroll to position [0, 0]
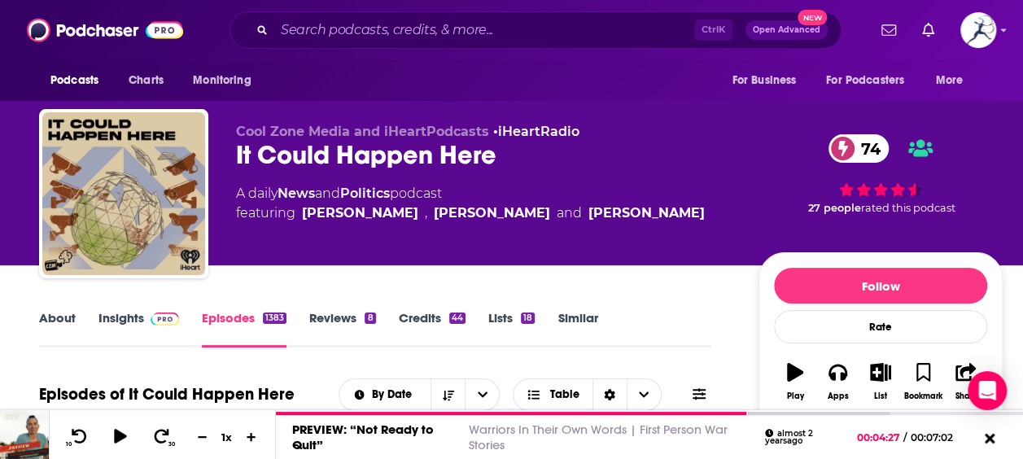
click at [790, 365] on icon "button" at bounding box center [795, 372] width 16 height 18
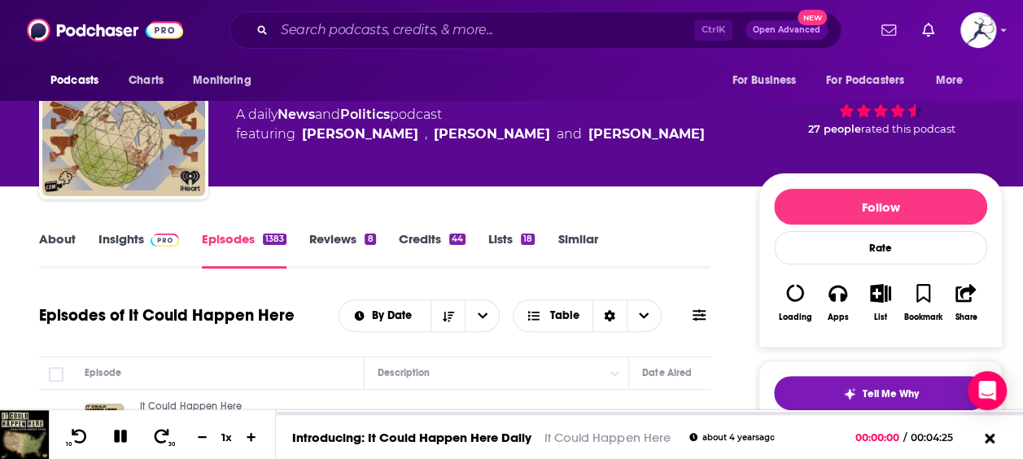
scroll to position [78, 0]
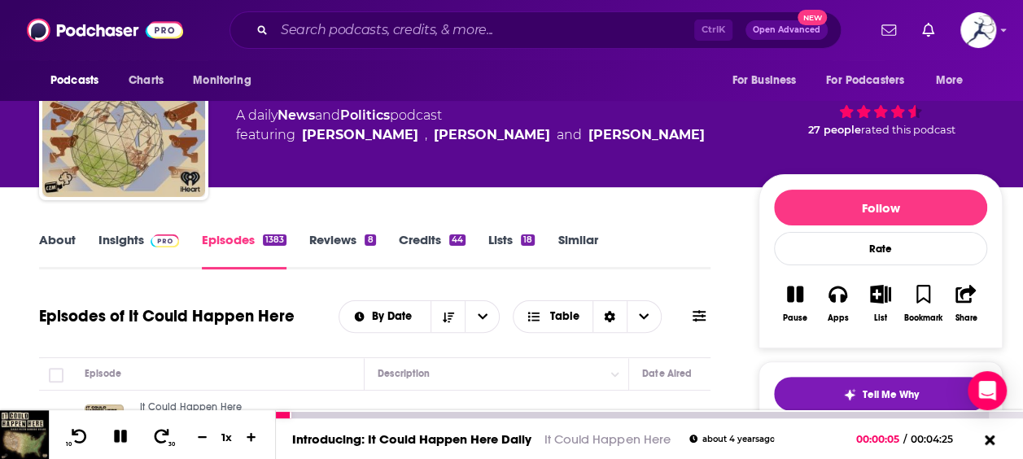
click at [121, 440] on icon at bounding box center [120, 436] width 13 height 13
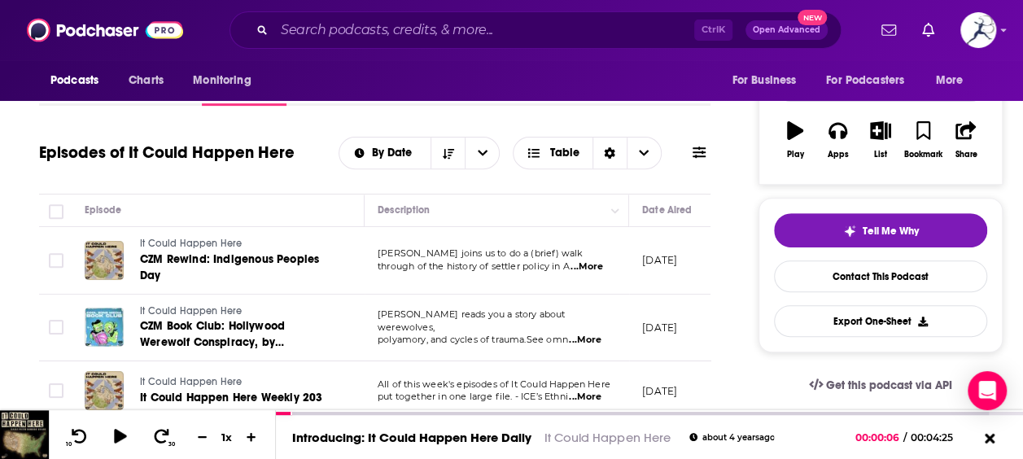
scroll to position [0, 0]
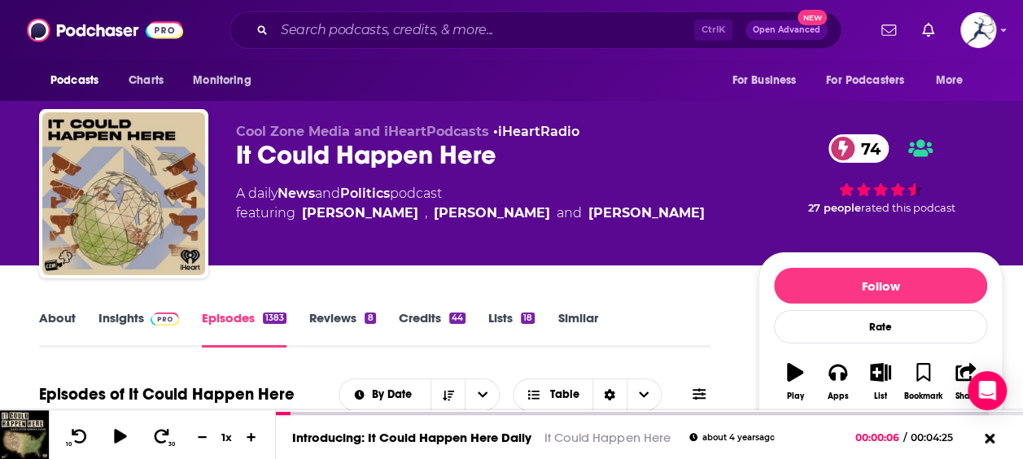
click at [114, 326] on link "Insights" at bounding box center [138, 328] width 81 height 37
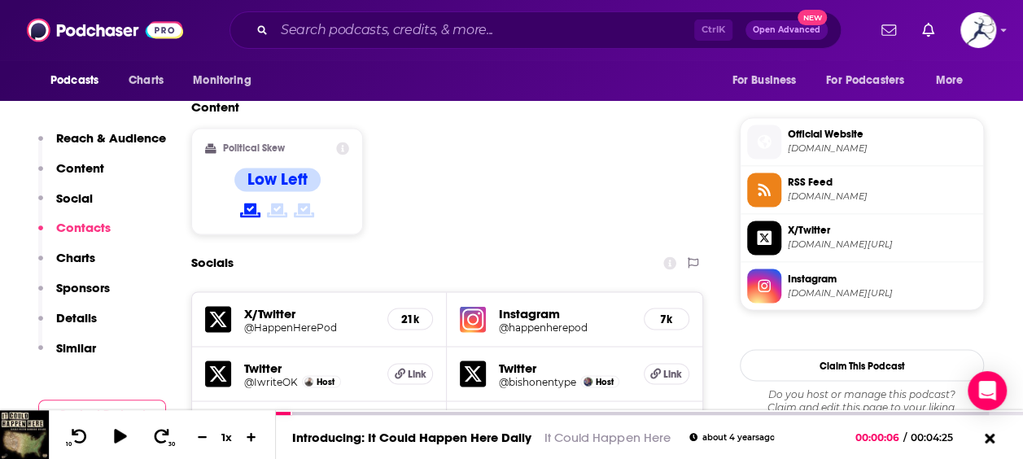
scroll to position [1262, 0]
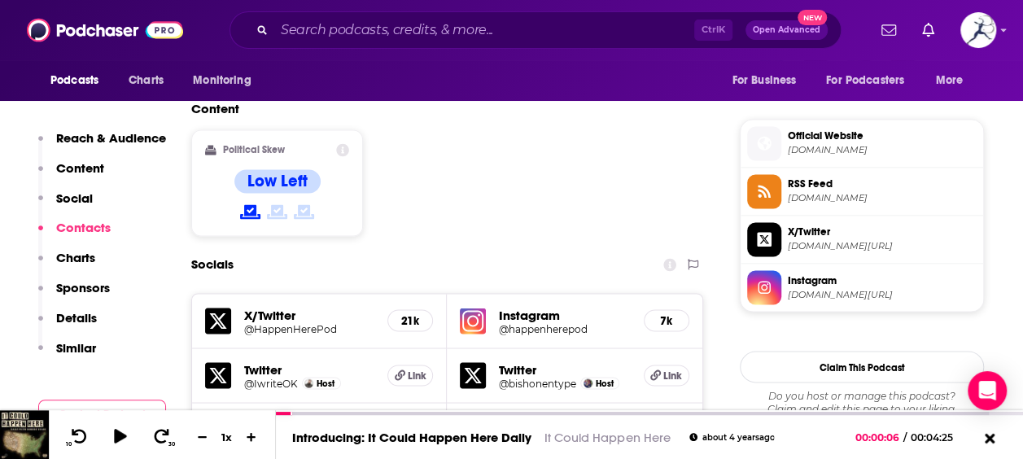
click at [794, 277] on span "Instagram" at bounding box center [882, 280] width 189 height 15
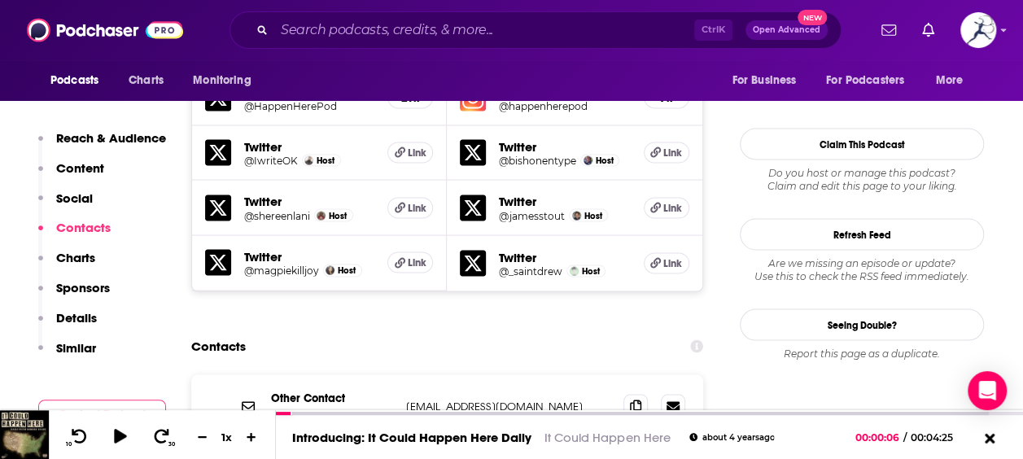
scroll to position [1485, 0]
drag, startPoint x: 513, startPoint y: 311, endPoint x: 408, endPoint y: 314, distance: 105.1
click at [408, 400] on p "support@iheart.com" at bounding box center [508, 407] width 204 height 14
copy p "support@iheart.com"
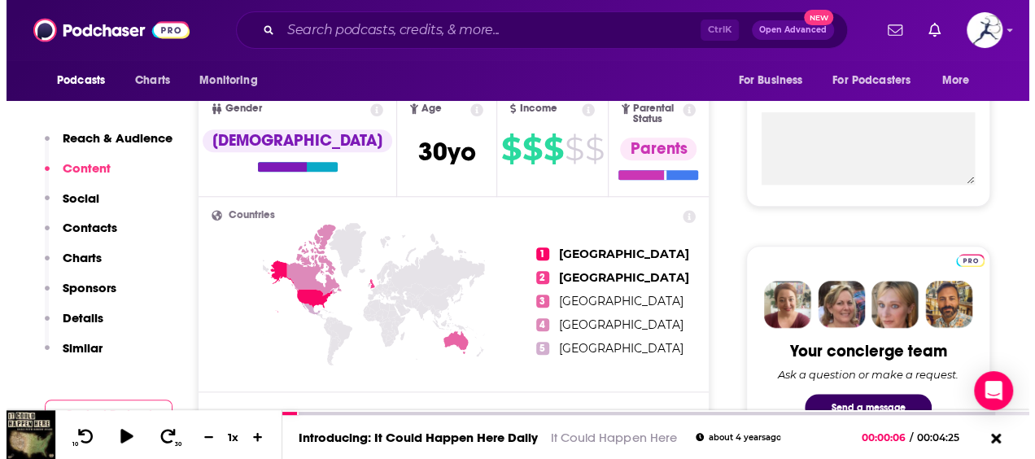
scroll to position [0, 0]
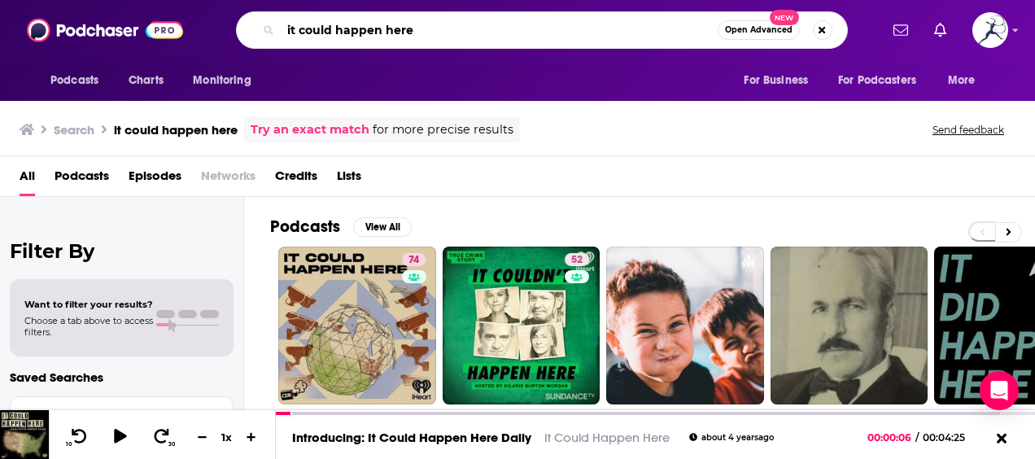
drag, startPoint x: 428, startPoint y: 34, endPoint x: 269, endPoint y: 10, distance: 161.4
click at [269, 10] on div "Podcasts Charts Monitoring it could happen here Open Advanced New For Business …" at bounding box center [517, 30] width 1035 height 60
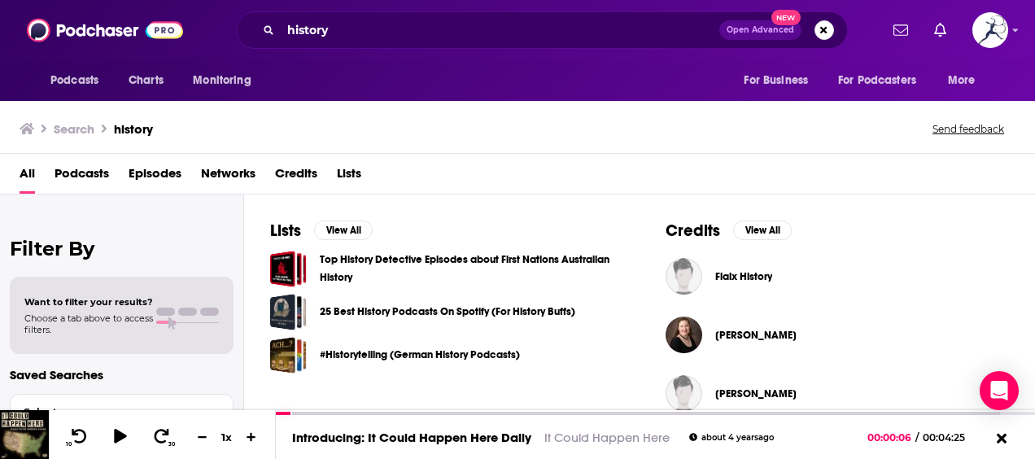
scroll to position [517, 0]
click at [288, 28] on input "history" at bounding box center [500, 30] width 439 height 26
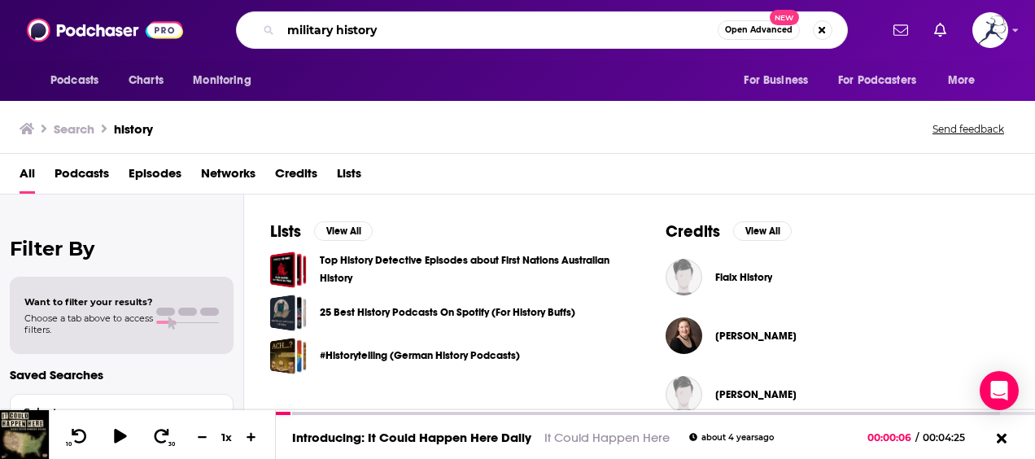
type input "military history"
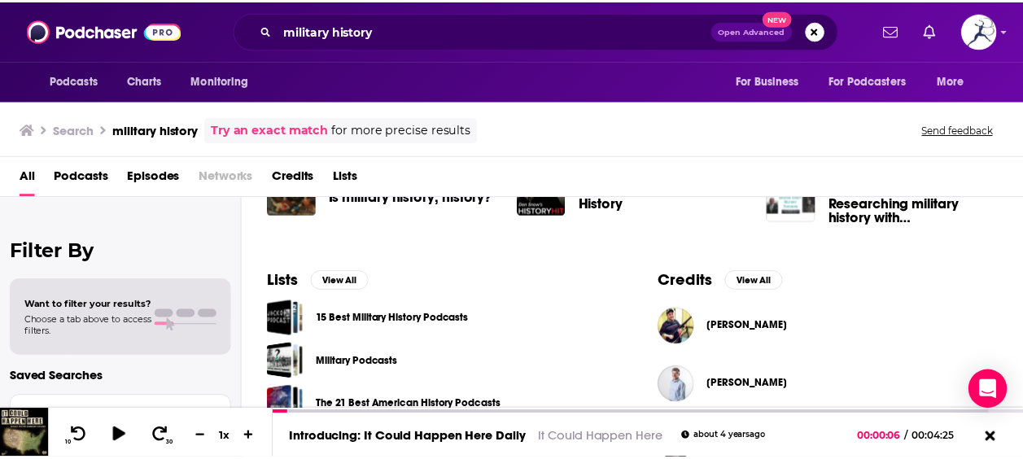
scroll to position [477, 0]
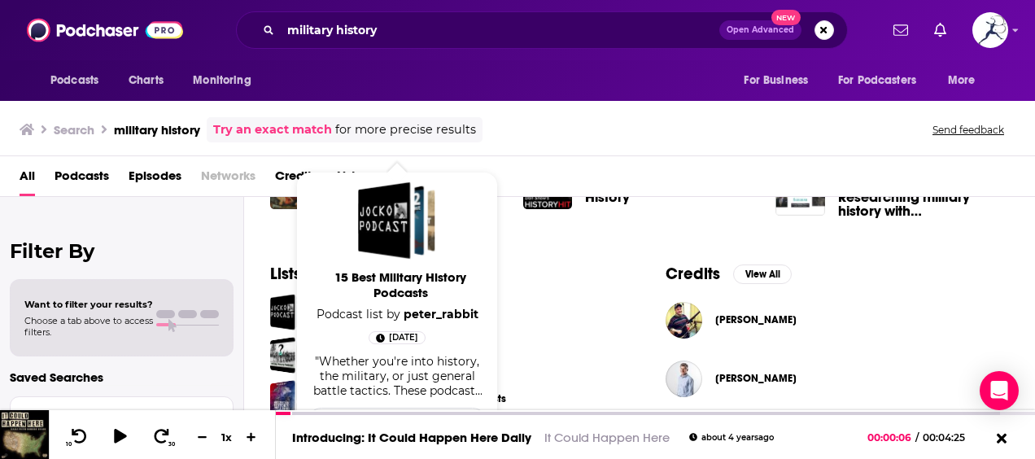
click at [545, 317] on div "15 Best Military History Podcasts" at bounding box center [441, 312] width 343 height 37
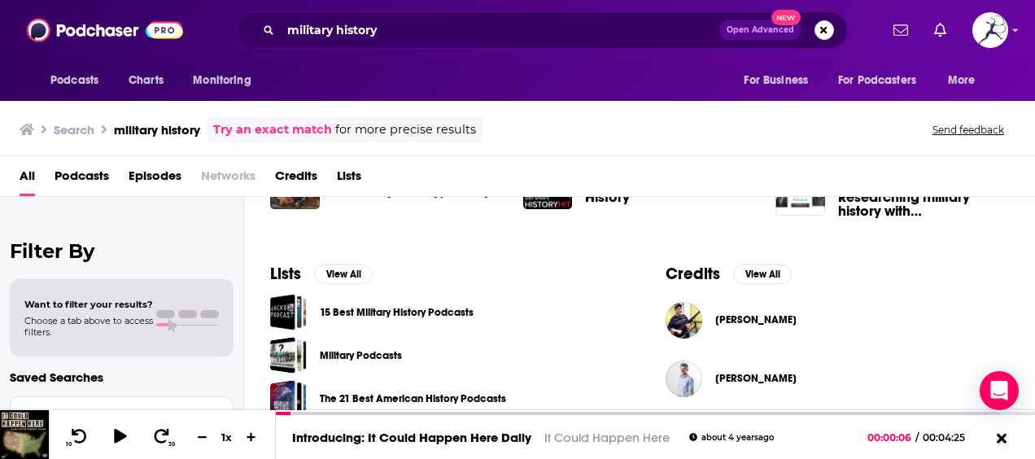
click at [427, 313] on link "15 Best Military History Podcasts" at bounding box center [397, 313] width 154 height 18
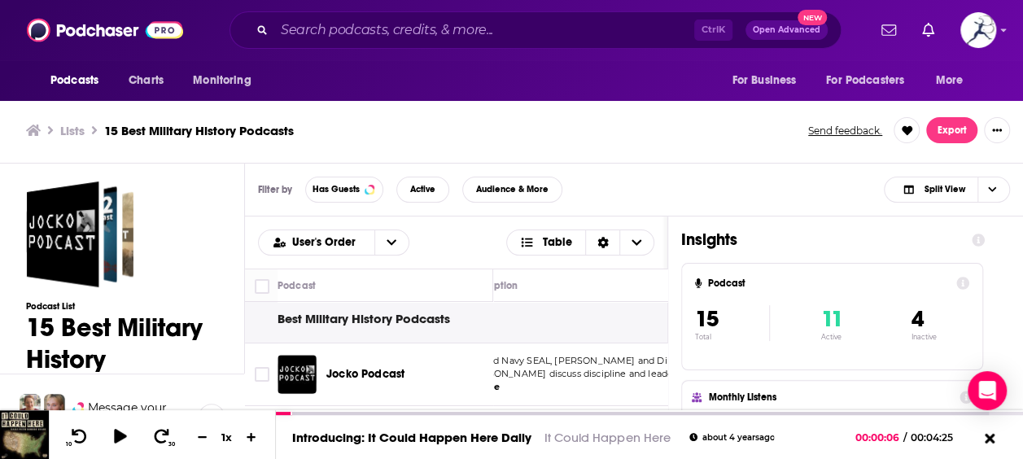
scroll to position [7, 0]
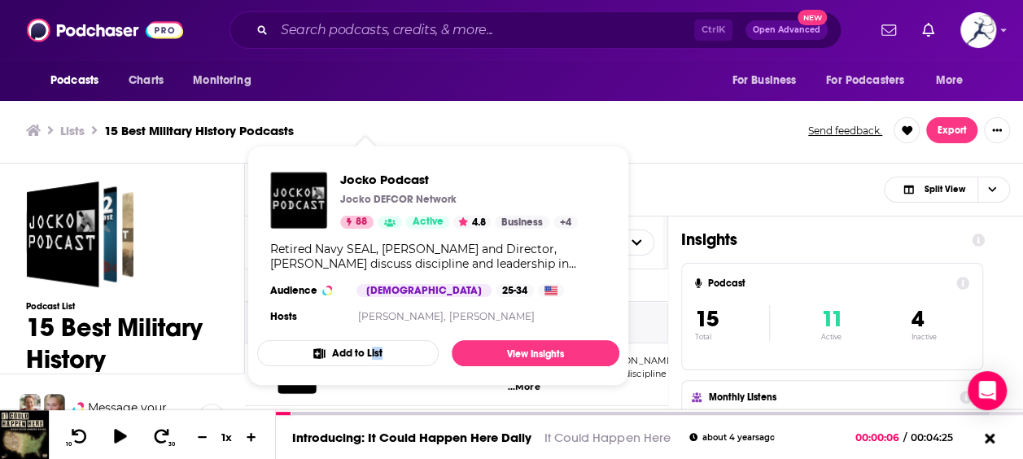
drag, startPoint x: 370, startPoint y: 374, endPoint x: 383, endPoint y: 373, distance: 13.1
click at [383, 373] on span "Jocko Podcast Jocko DEFCOR Network 88 Active 4.8 Business + 4 Retired Navy SEAL…" at bounding box center [438, 266] width 362 height 240
click at [659, 155] on div "Lists 15 Best Military History Podcasts Send feedback. Export" at bounding box center [511, 131] width 1023 height 66
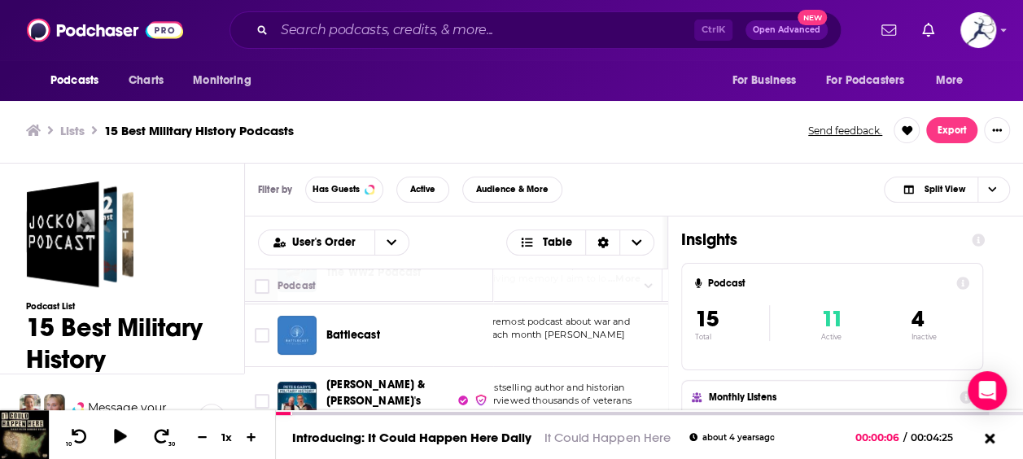
scroll to position [172, 0]
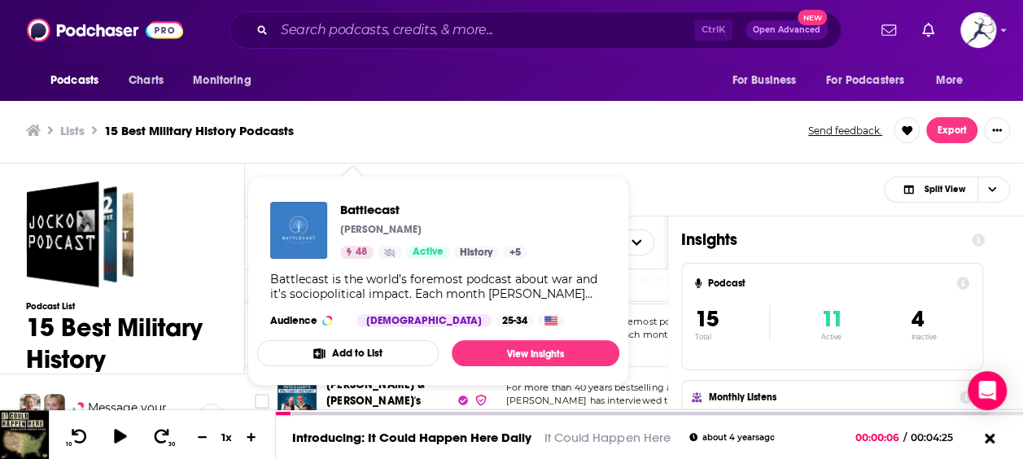
click at [552, 135] on ul "Lists 15 Best Military History Podcasts" at bounding box center [408, 130] width 764 height 15
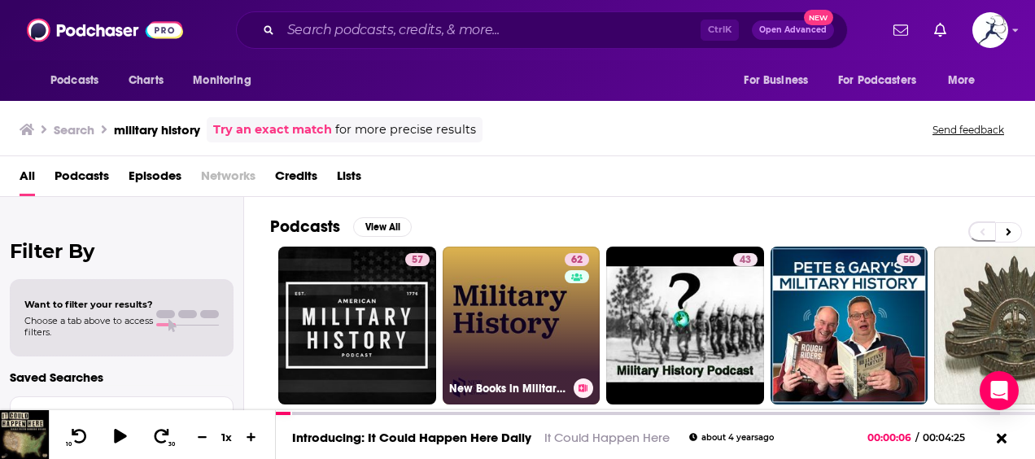
click at [505, 303] on link "62 New Books in Military History" at bounding box center [522, 326] width 158 height 158
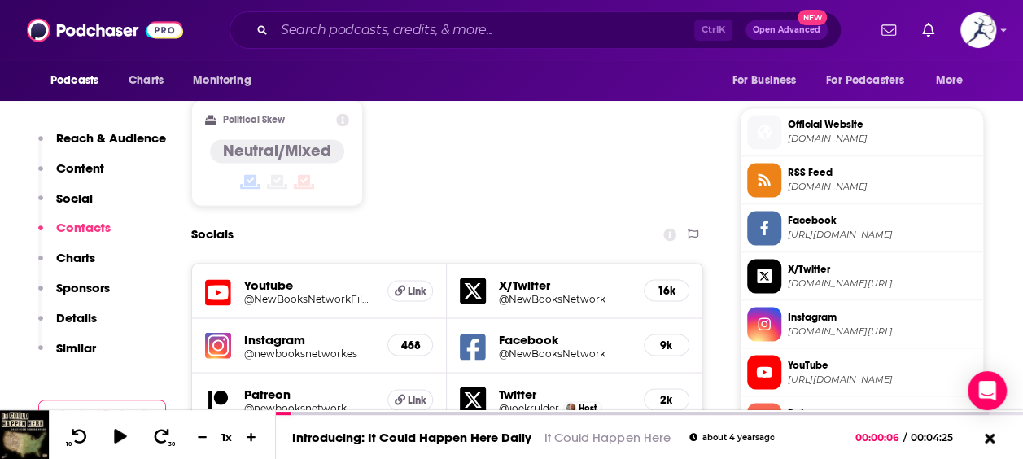
scroll to position [1272, 0]
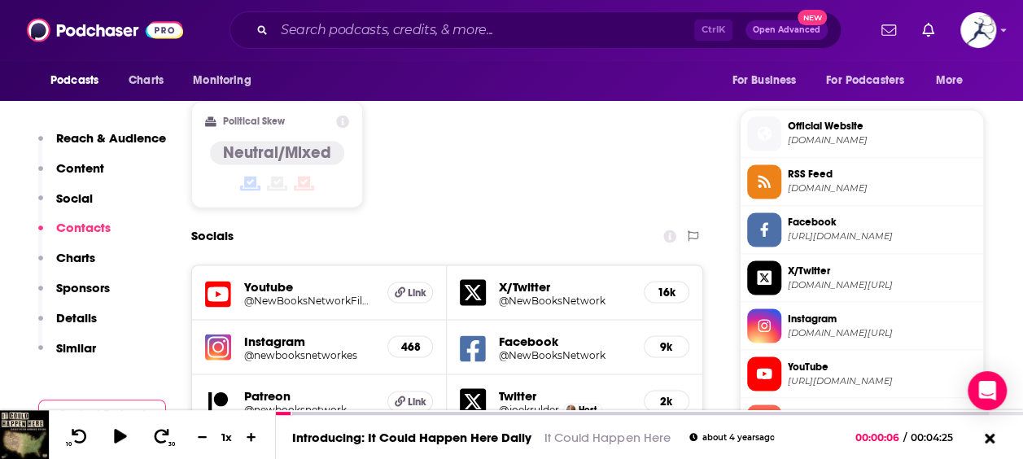
click at [785, 326] on span "Instagram instagram.com/newbooksnetworkes" at bounding box center [878, 324] width 195 height 33
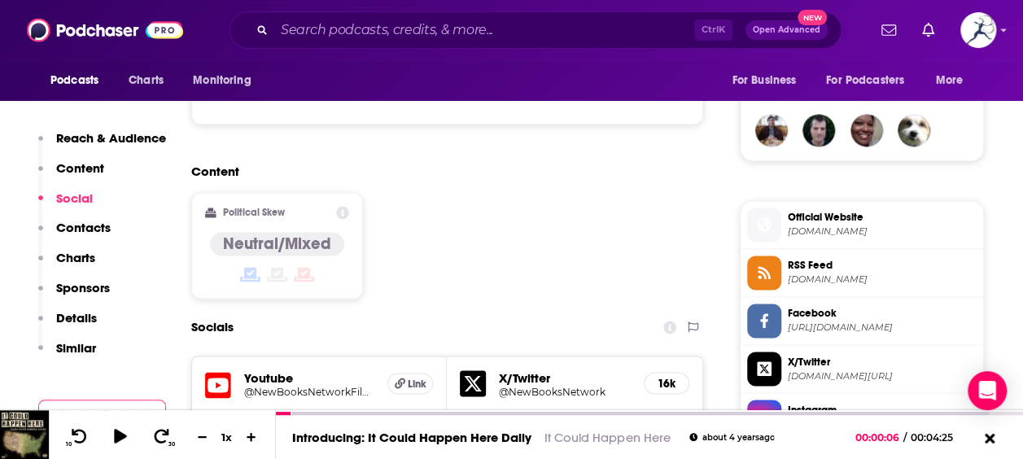
click at [845, 211] on span "Official Website" at bounding box center [882, 217] width 189 height 15
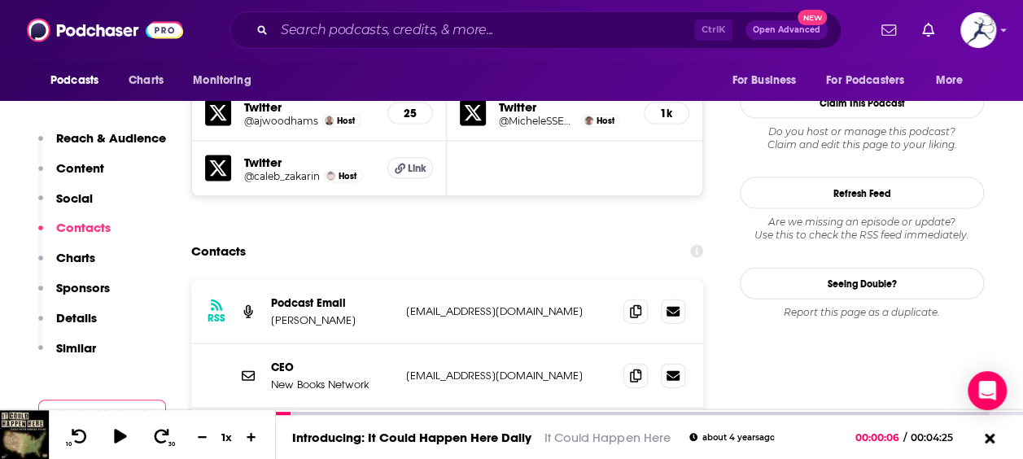
scroll to position [1669, 0]
drag, startPoint x: 536, startPoint y: 239, endPoint x: 409, endPoint y: 236, distance: 127.8
click at [409, 305] on p "marshallpoe@gmail.com" at bounding box center [508, 312] width 204 height 14
copy p "marshallpoe@gmail.com"
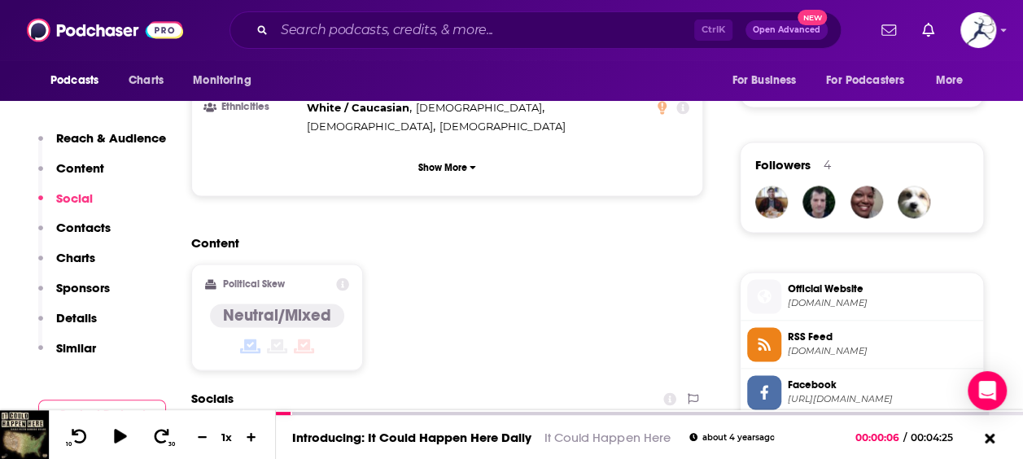
scroll to position [1477, 0]
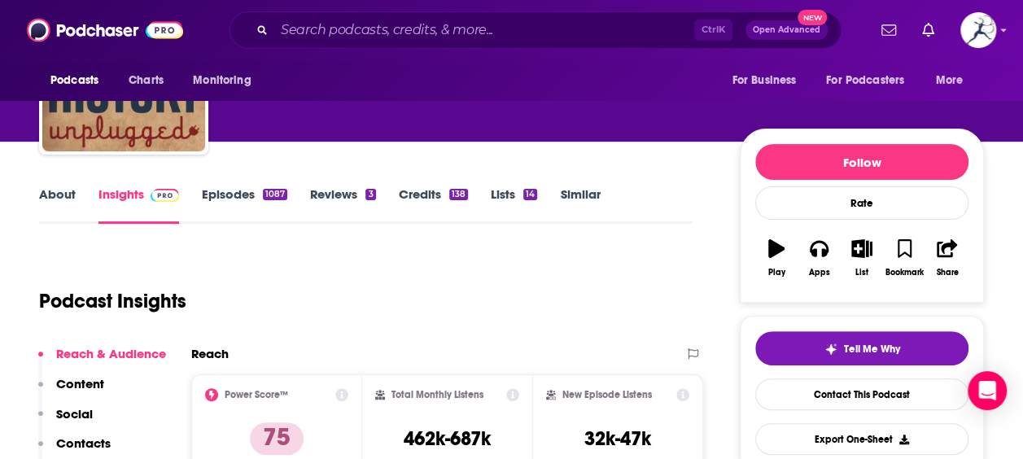
scroll to position [125, 0]
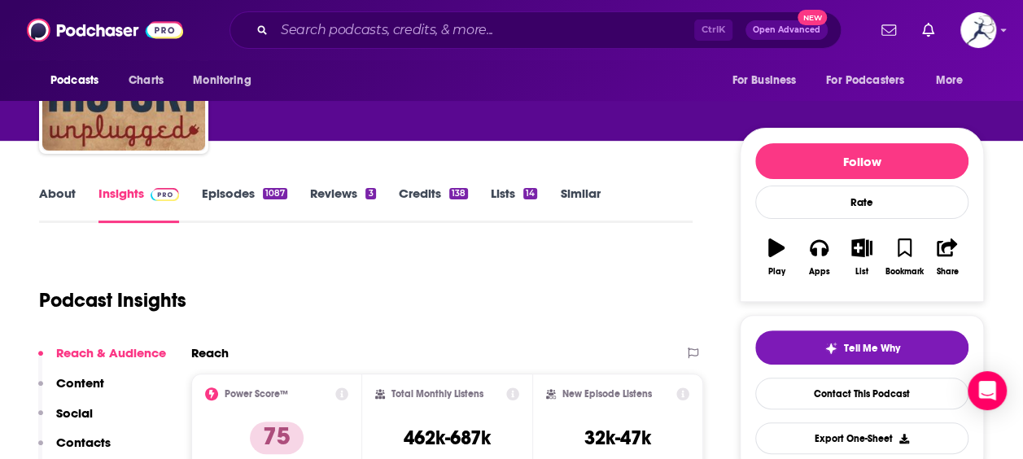
click at [773, 238] on icon "button" at bounding box center [776, 247] width 16 height 18
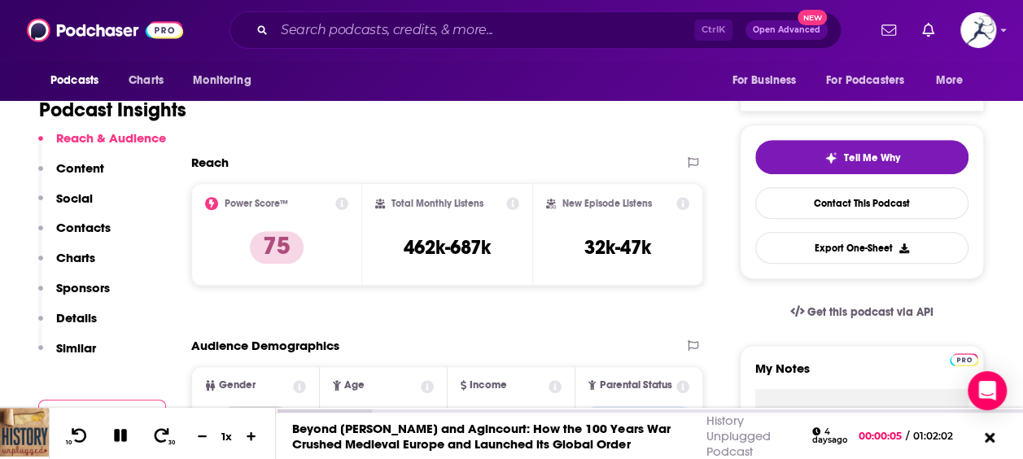
scroll to position [317, 0]
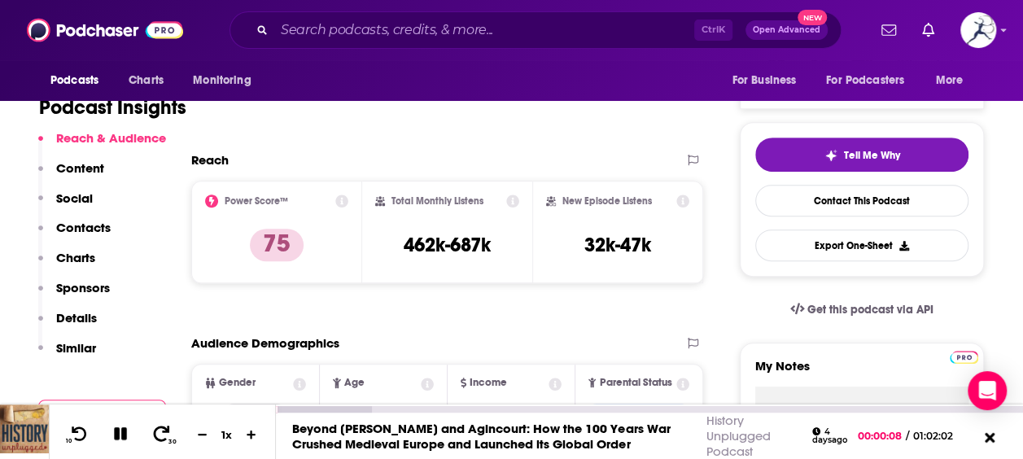
click at [160, 440] on icon at bounding box center [161, 434] width 20 height 16
click at [117, 424] on button at bounding box center [121, 434] width 28 height 20
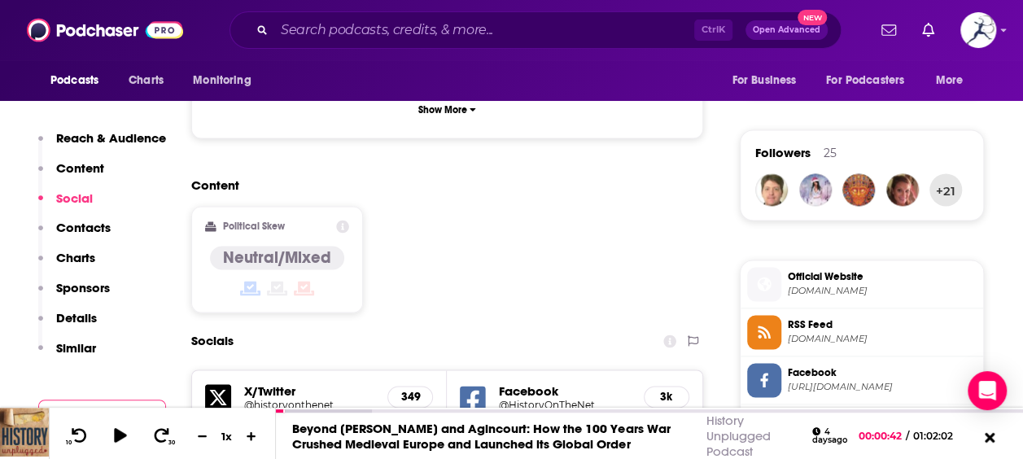
scroll to position [1118, 0]
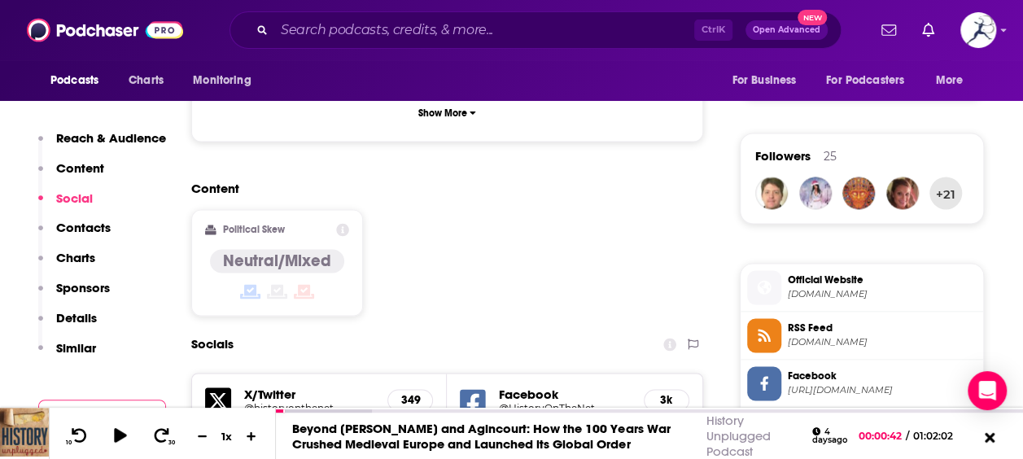
click at [809, 275] on span "Official Website" at bounding box center [882, 280] width 189 height 15
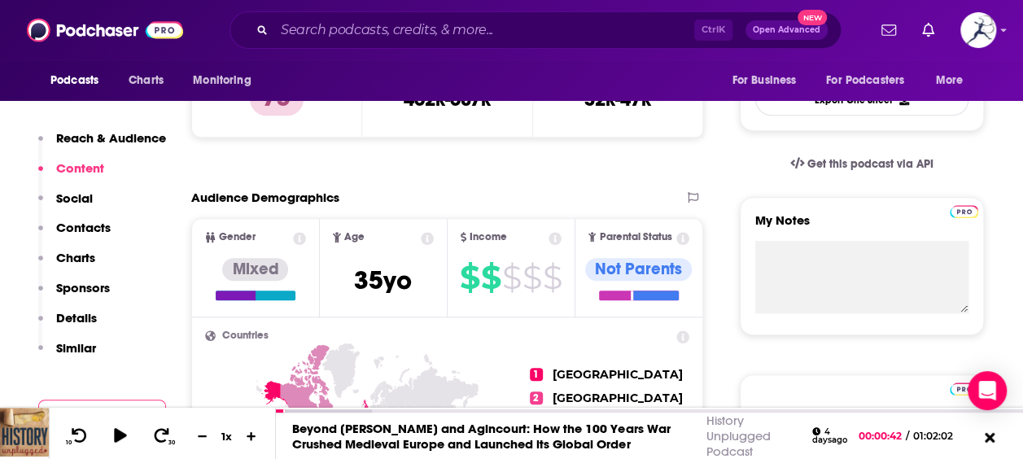
scroll to position [0, 0]
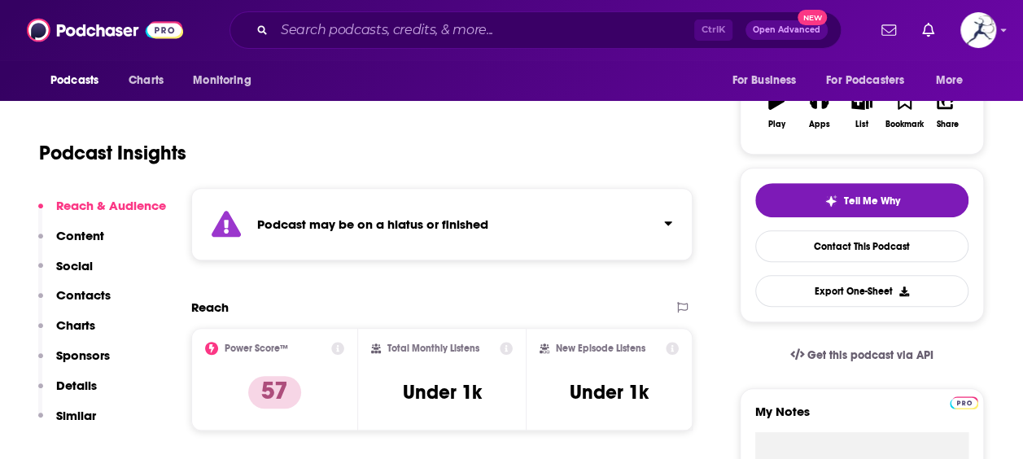
scroll to position [273, 0]
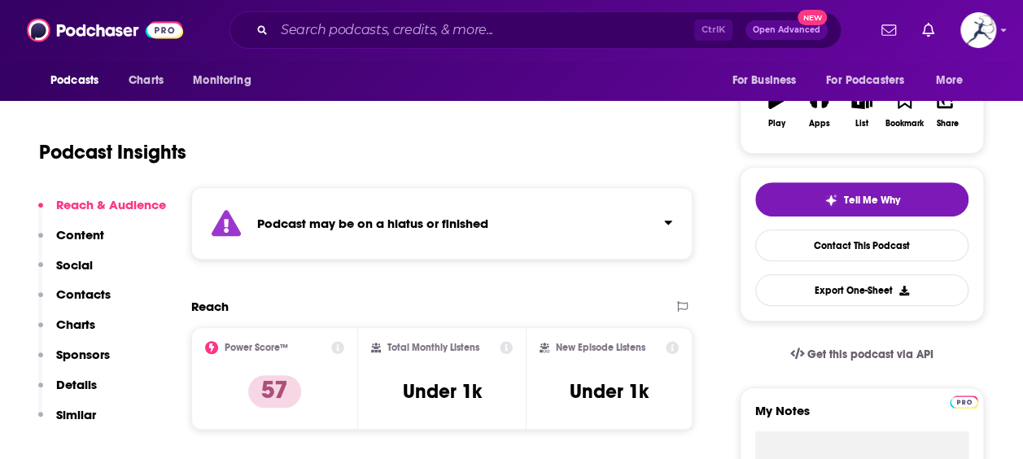
click at [610, 226] on div "Podcast may be on a hiatus or finished" at bounding box center [441, 223] width 501 height 72
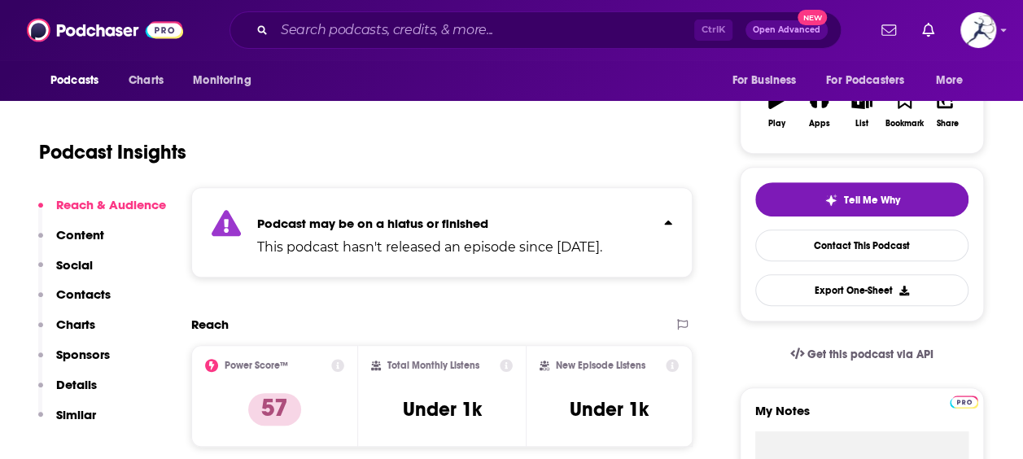
click at [667, 216] on icon "Click to expand status details" at bounding box center [668, 222] width 8 height 13
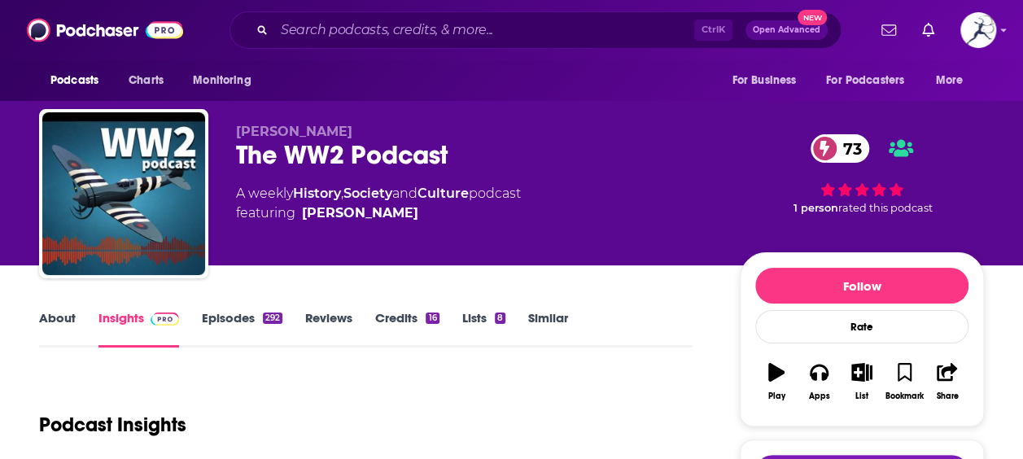
click at [765, 379] on button "Play" at bounding box center [776, 381] width 42 height 59
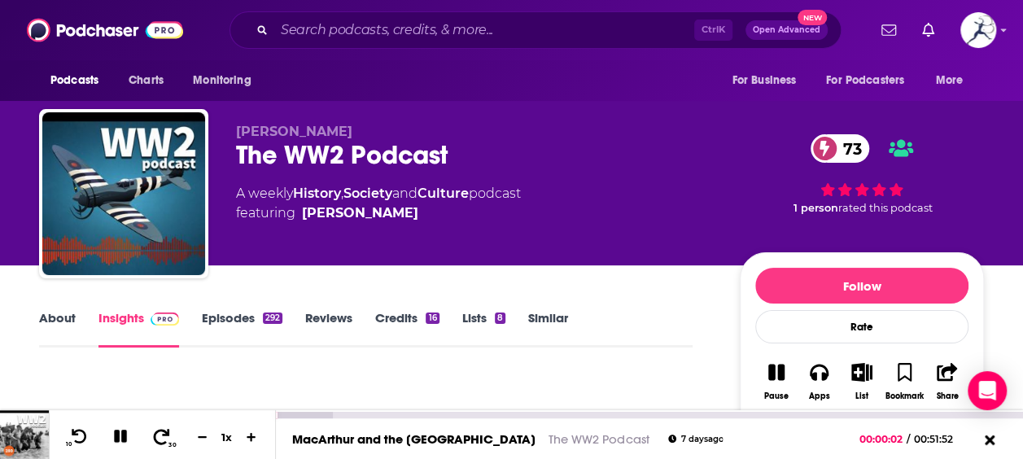
click at [163, 440] on icon at bounding box center [161, 436] width 20 height 16
click at [121, 438] on icon at bounding box center [120, 436] width 13 height 13
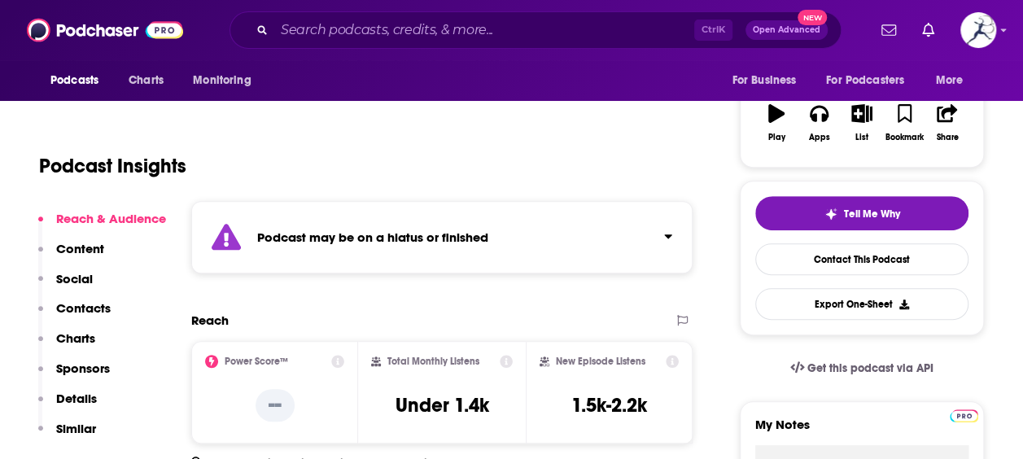
scroll to position [262, 0]
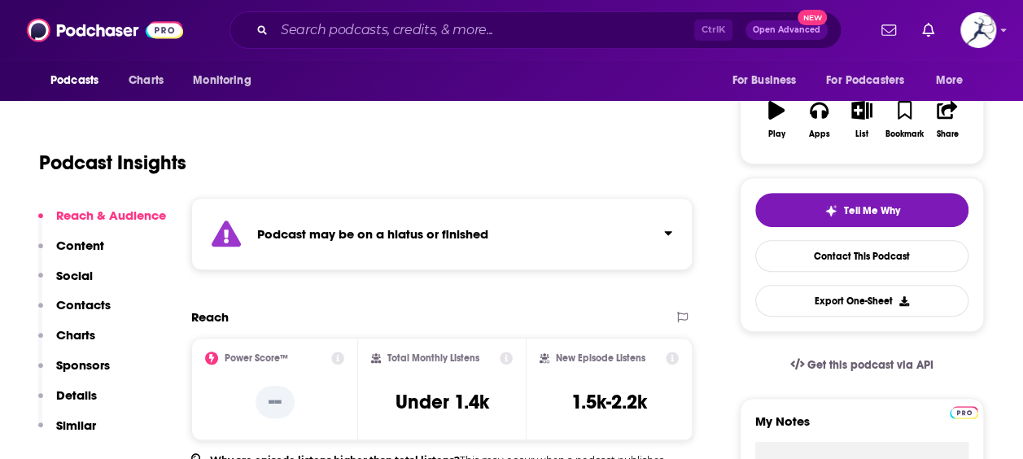
click at [637, 248] on div "Podcast may be on a hiatus or finished" at bounding box center [441, 234] width 501 height 72
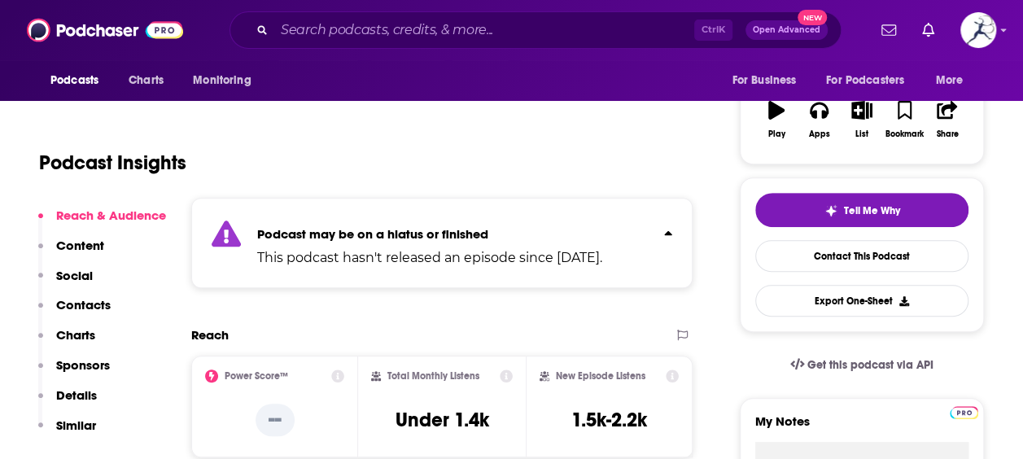
click at [662, 226] on button "Click to expand status details" at bounding box center [661, 229] width 21 height 23
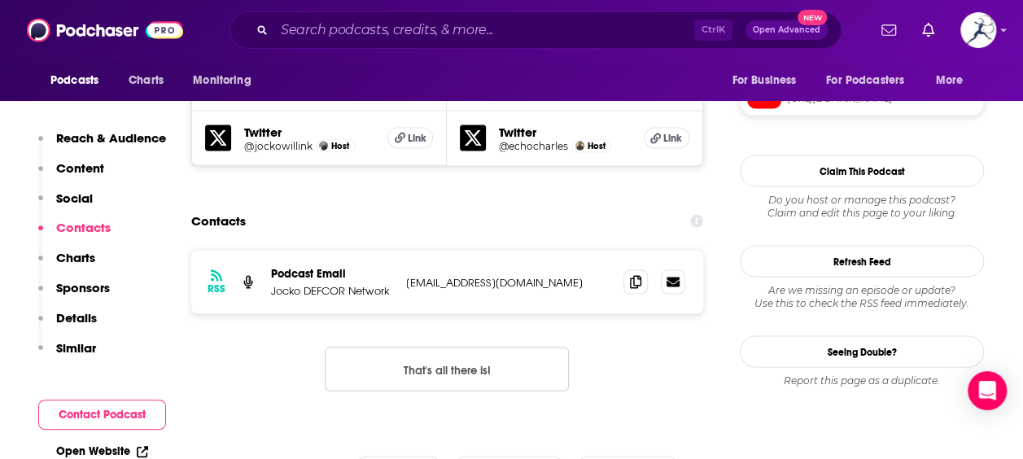
scroll to position [1292, 0]
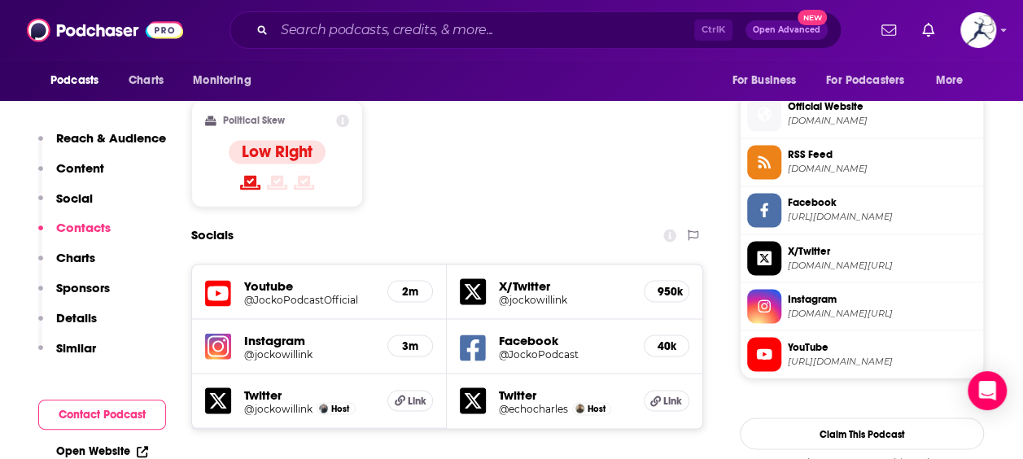
click at [807, 300] on span "Instagram" at bounding box center [882, 298] width 189 height 15
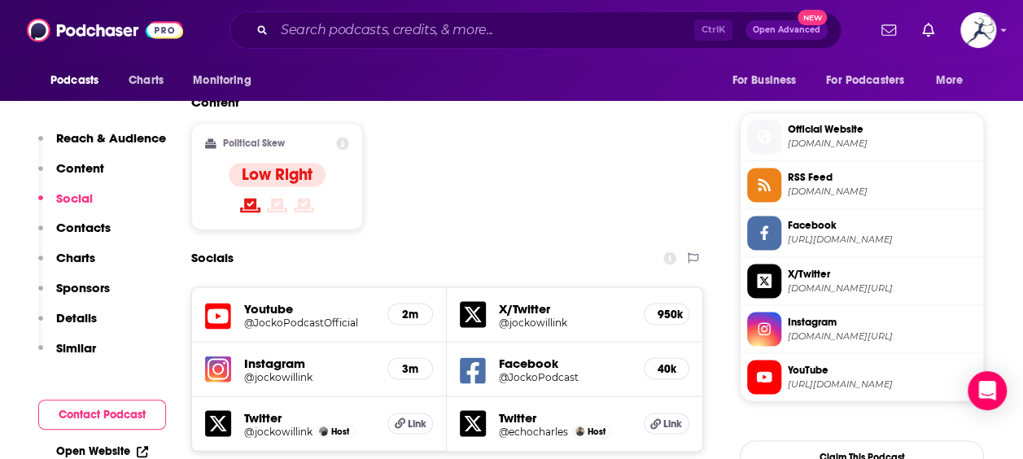
scroll to position [1268, 0]
click at [829, 120] on span "Official Website redcircle.com" at bounding box center [878, 136] width 195 height 33
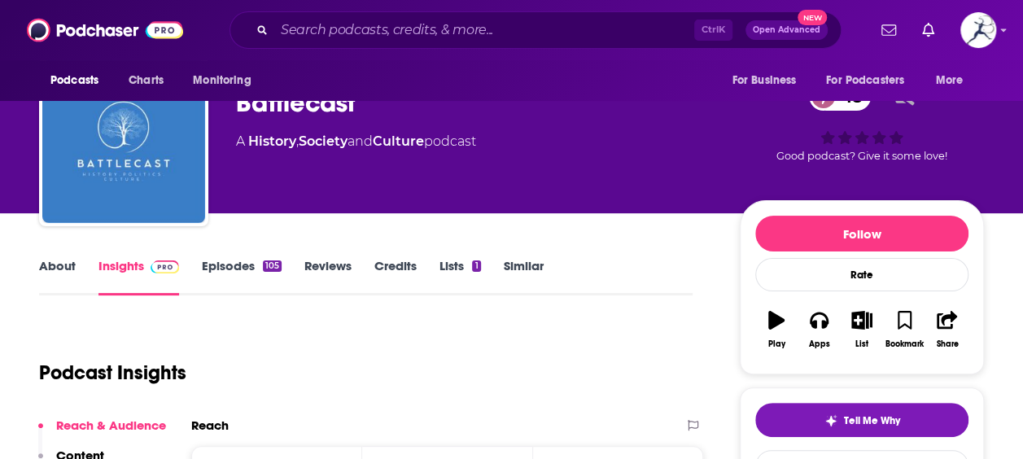
scroll to position [51, 0]
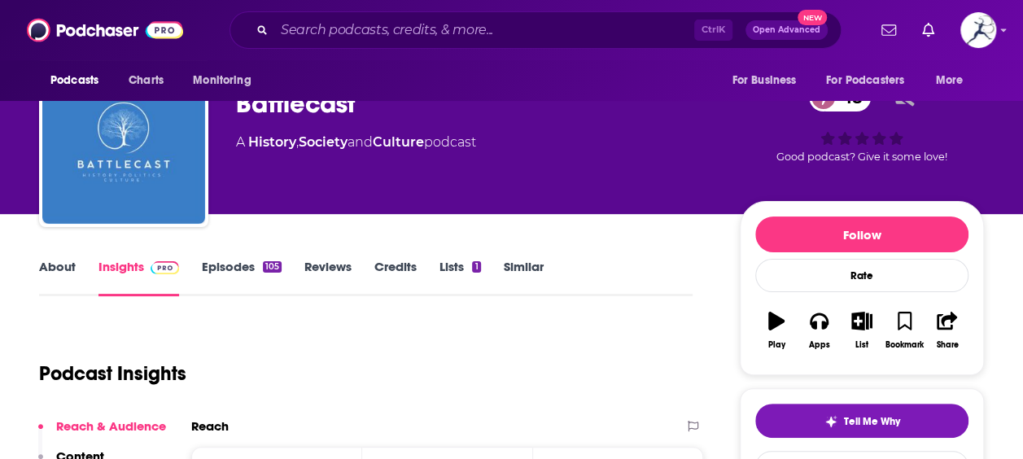
click at [769, 326] on icon "button" at bounding box center [776, 321] width 16 height 18
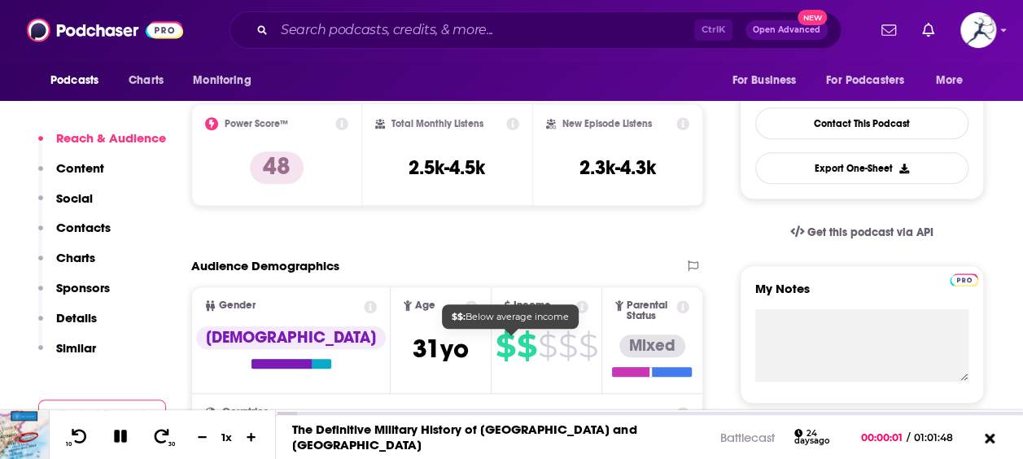
scroll to position [396, 0]
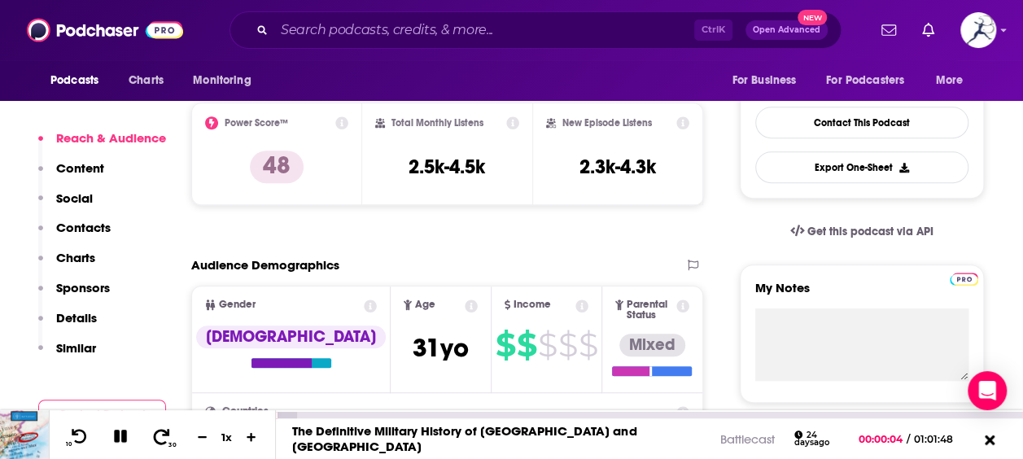
click at [158, 435] on icon at bounding box center [161, 436] width 20 height 16
click at [153, 435] on icon at bounding box center [161, 436] width 20 height 16
click at [122, 435] on icon at bounding box center [120, 436] width 13 height 13
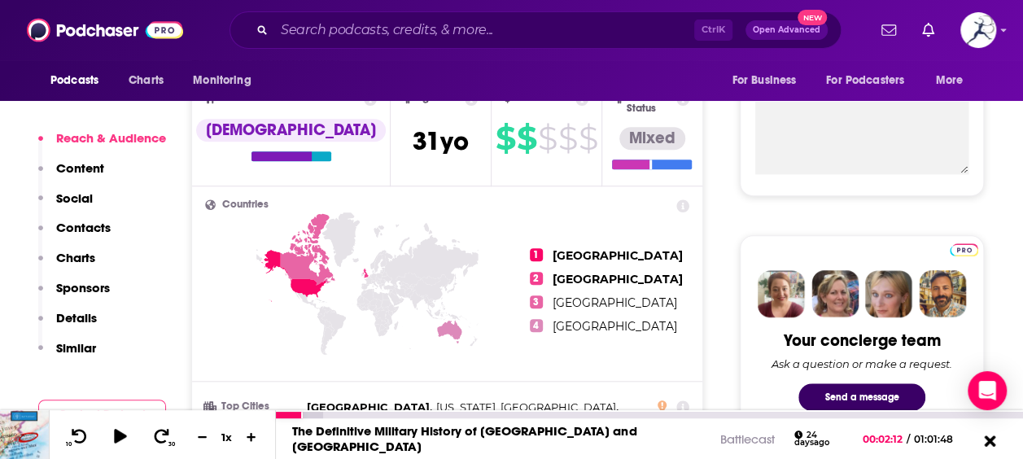
click at [991, 444] on icon at bounding box center [989, 440] width 11 height 11
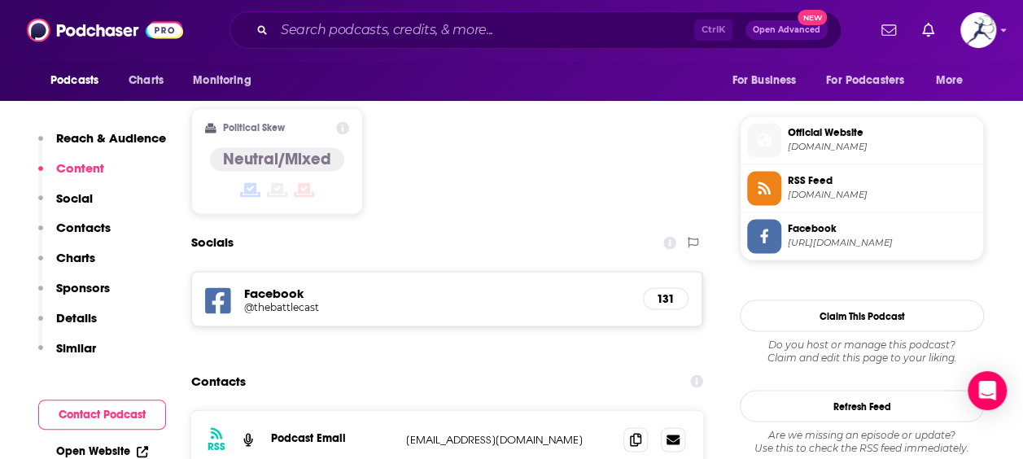
scroll to position [1280, 0]
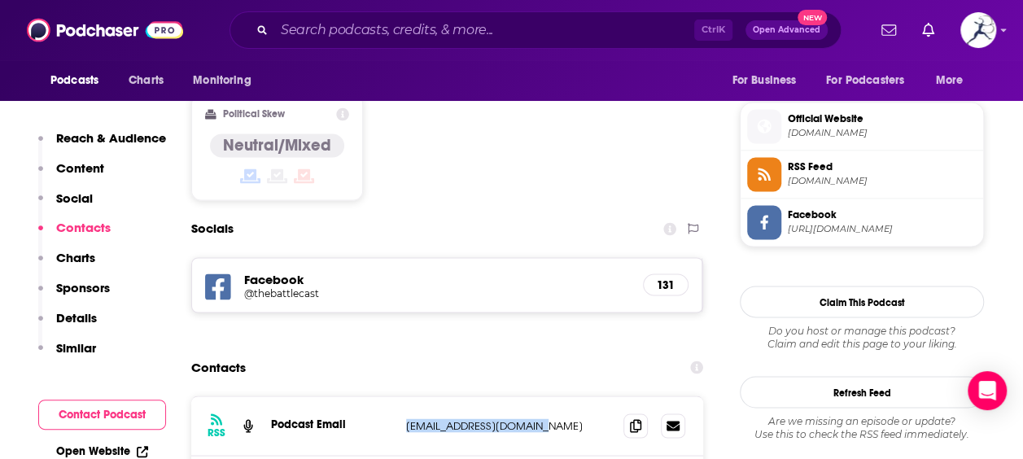
drag, startPoint x: 540, startPoint y: 345, endPoint x: 408, endPoint y: 337, distance: 132.1
click at [408, 418] on p "[EMAIL_ADDRESS][DOMAIN_NAME]" at bounding box center [508, 425] width 204 height 14
copy p "[EMAIL_ADDRESS][DOMAIN_NAME]"
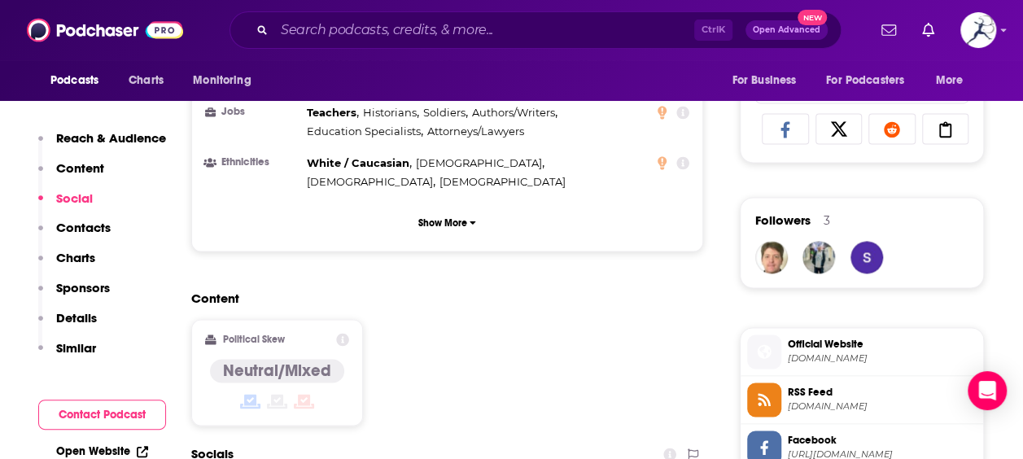
scroll to position [1053, 0]
click at [806, 338] on span "Official Website" at bounding box center [882, 345] width 189 height 15
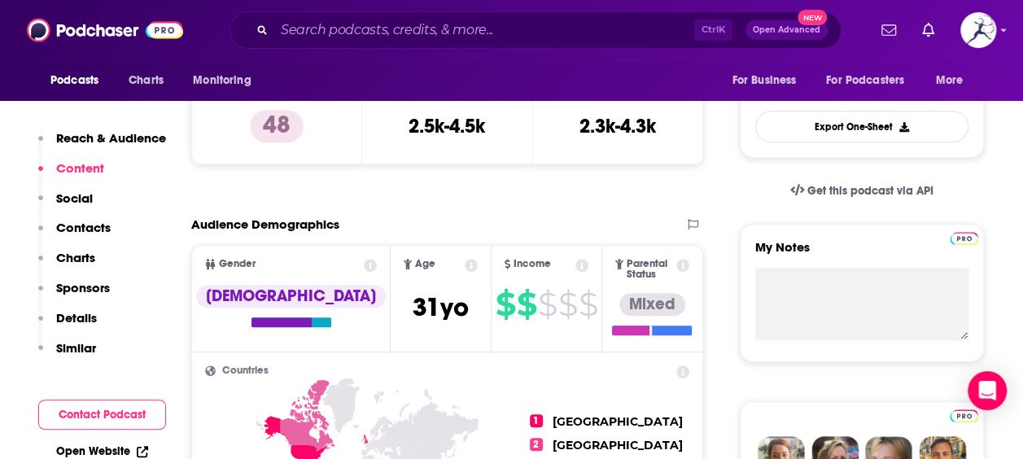
scroll to position [0, 0]
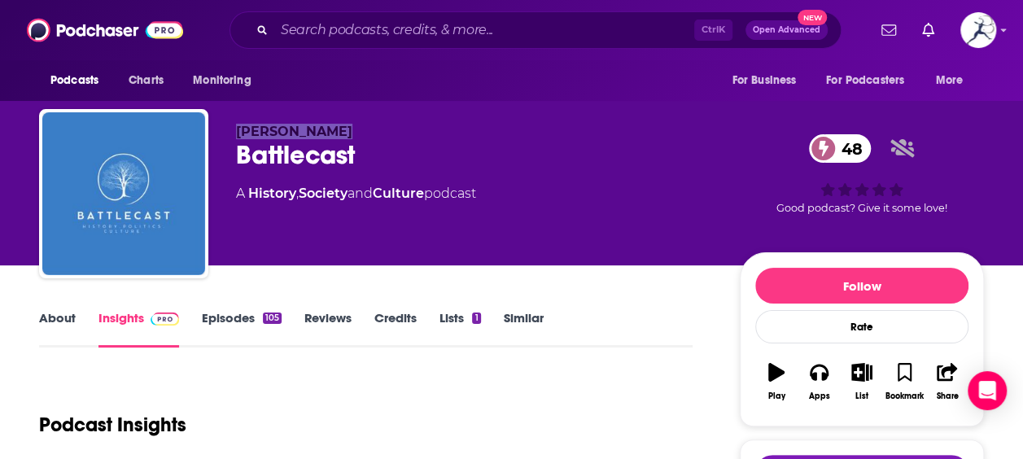
drag, startPoint x: 330, startPoint y: 129, endPoint x: 238, endPoint y: 128, distance: 92.8
click at [238, 128] on p "[PERSON_NAME]" at bounding box center [475, 131] width 478 height 15
copy span "[PERSON_NAME]"
